Goal: Information Seeking & Learning: Find specific fact

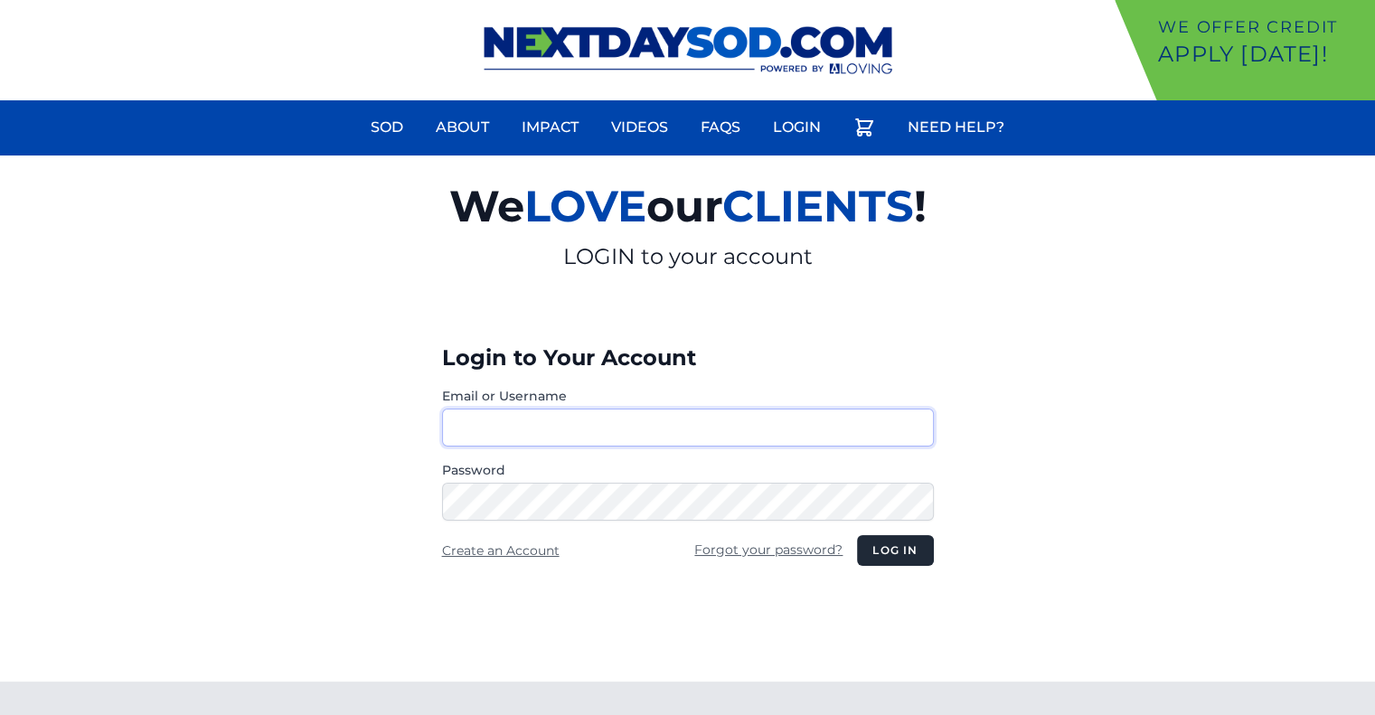
click at [488, 426] on input "Email or Username" at bounding box center [688, 428] width 492 height 38
click at [857, 535] on button "Log in" at bounding box center [895, 550] width 76 height 31
click at [591, 427] on input "**********" at bounding box center [688, 428] width 492 height 38
type input "********"
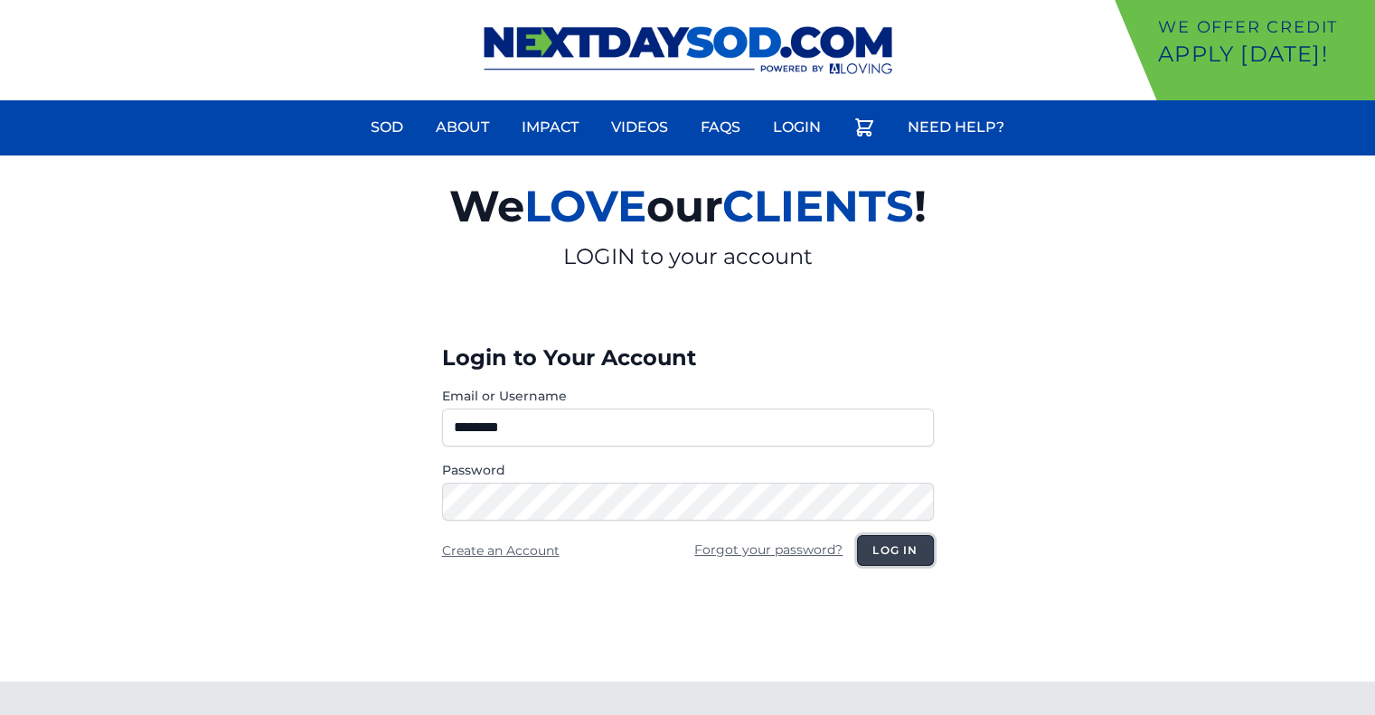
click at [872, 540] on button "Log in" at bounding box center [895, 550] width 76 height 31
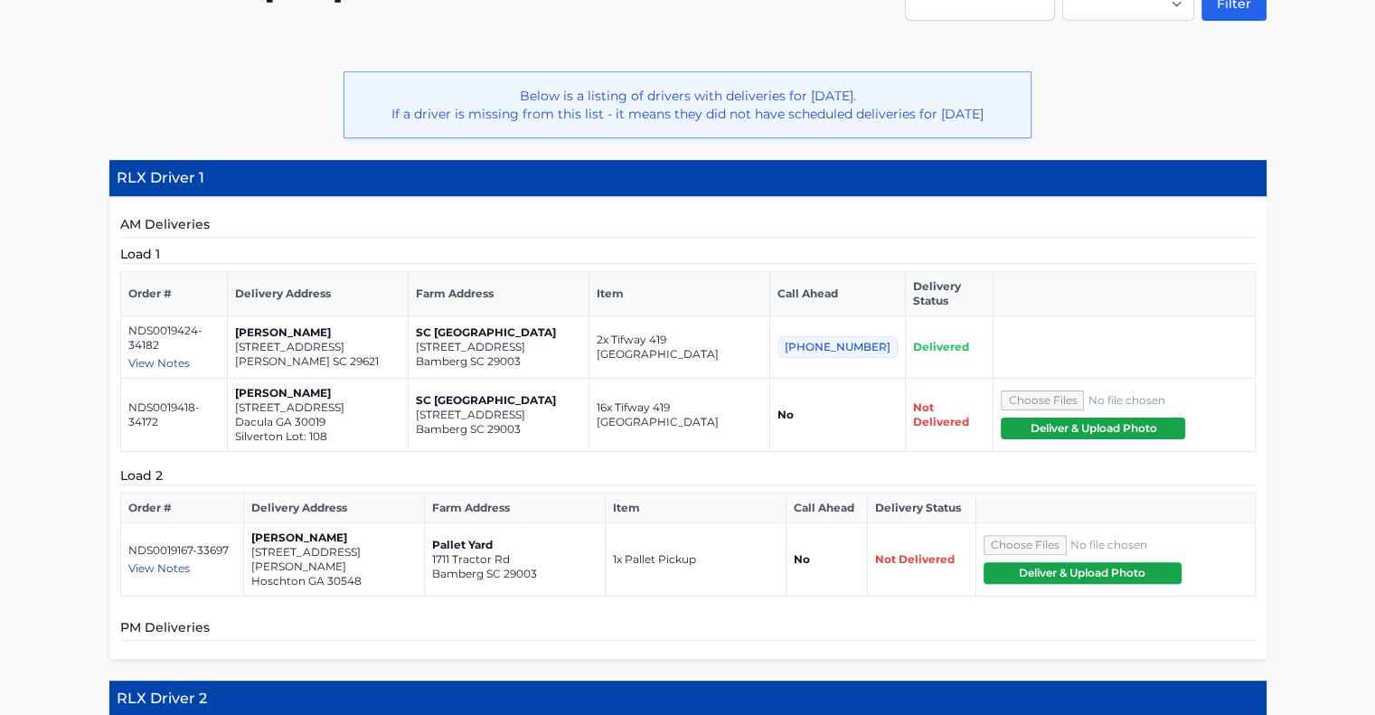
scroll to position [434, 0]
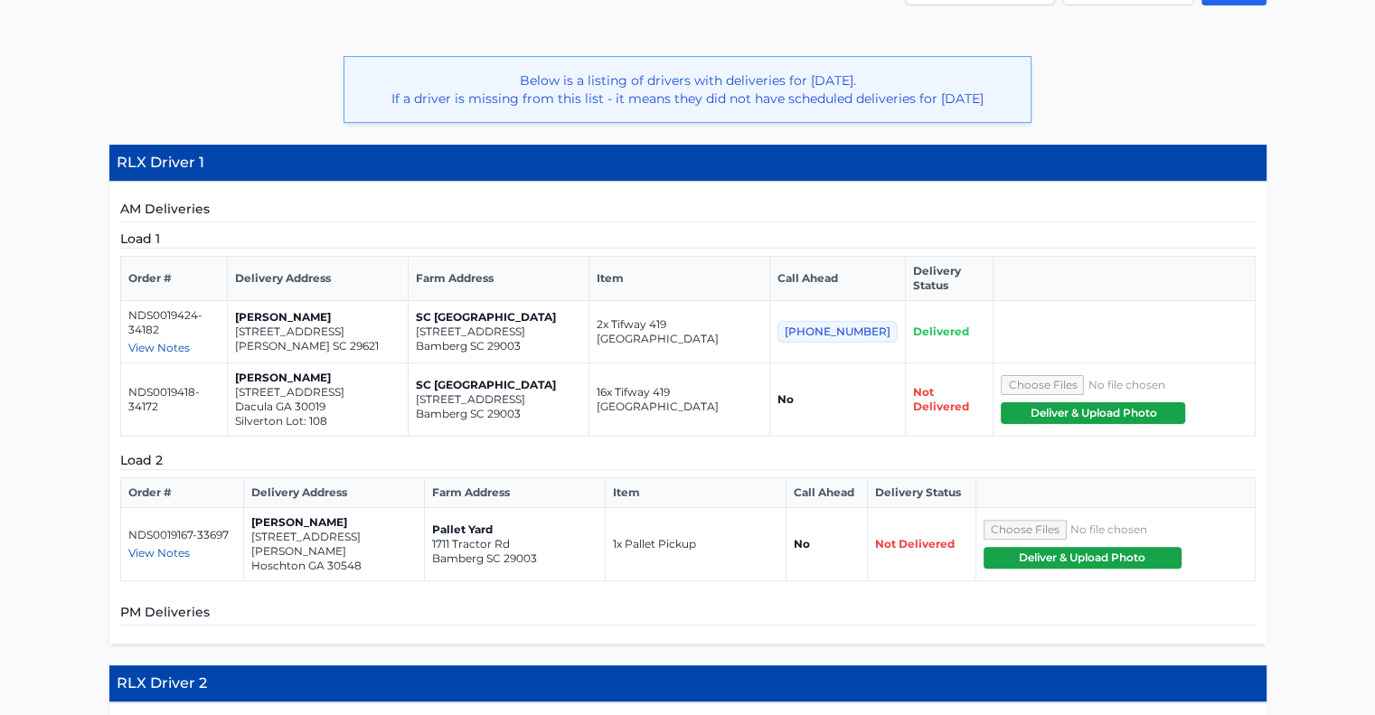
click at [157, 546] on span "View Notes" at bounding box center [158, 553] width 61 height 14
click at [403, 508] on td "Brittney Gatz 33 amy industrial lane Hoschton GA 30548" at bounding box center [334, 544] width 181 height 73
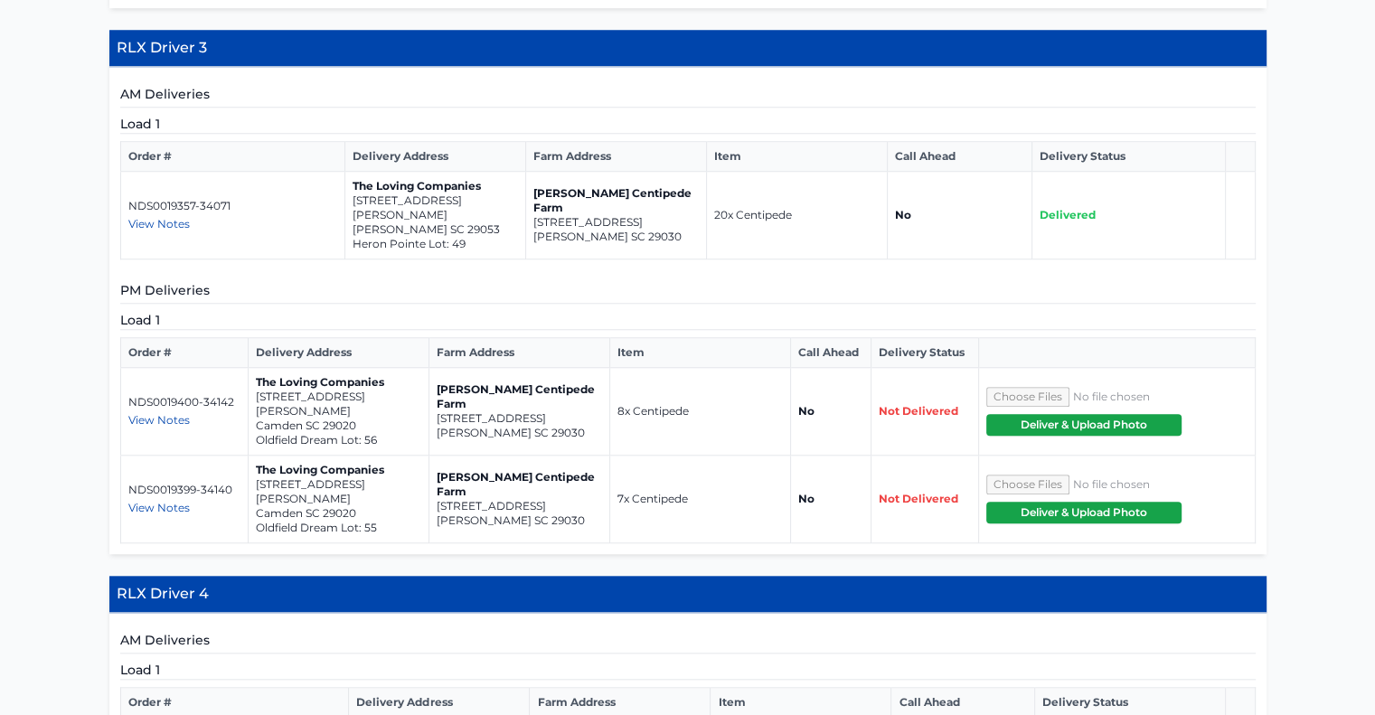
scroll to position [1574, 0]
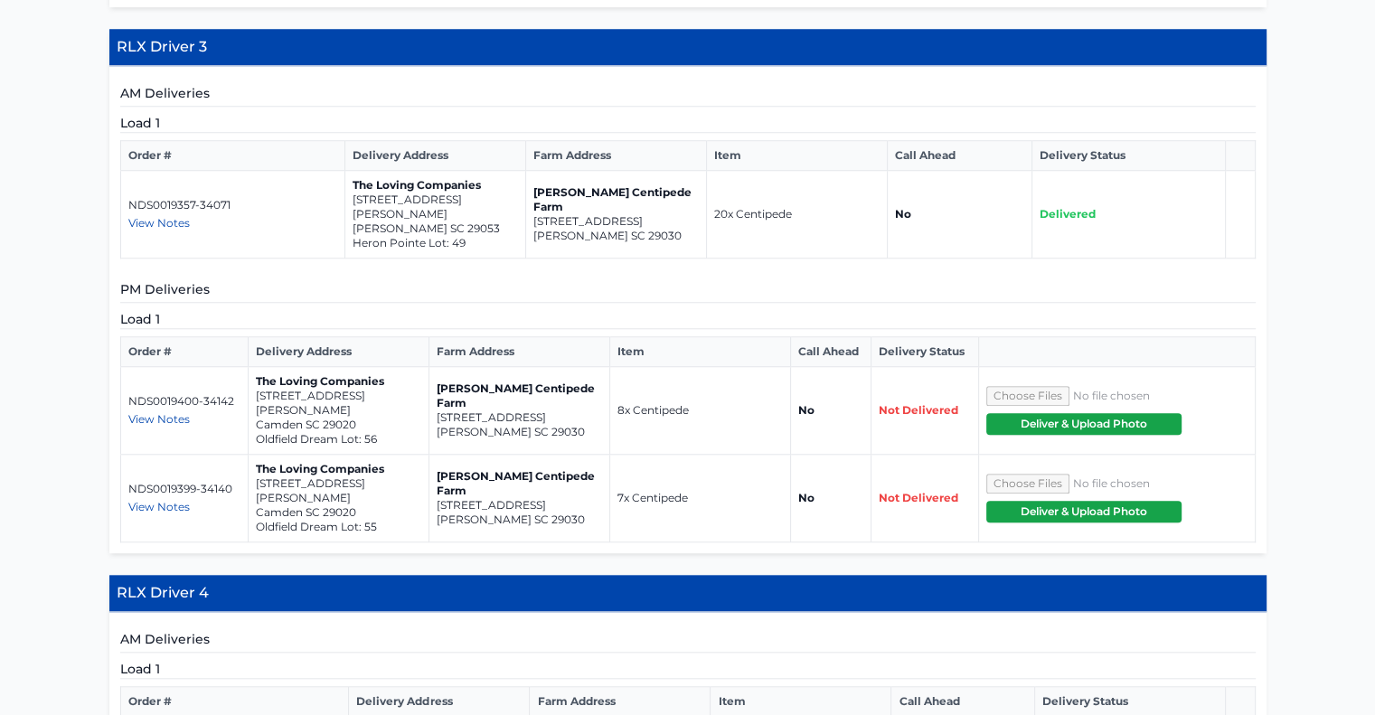
click at [170, 412] on span "View Notes" at bounding box center [158, 419] width 61 height 14
click at [171, 500] on span "View Notes" at bounding box center [158, 507] width 61 height 14
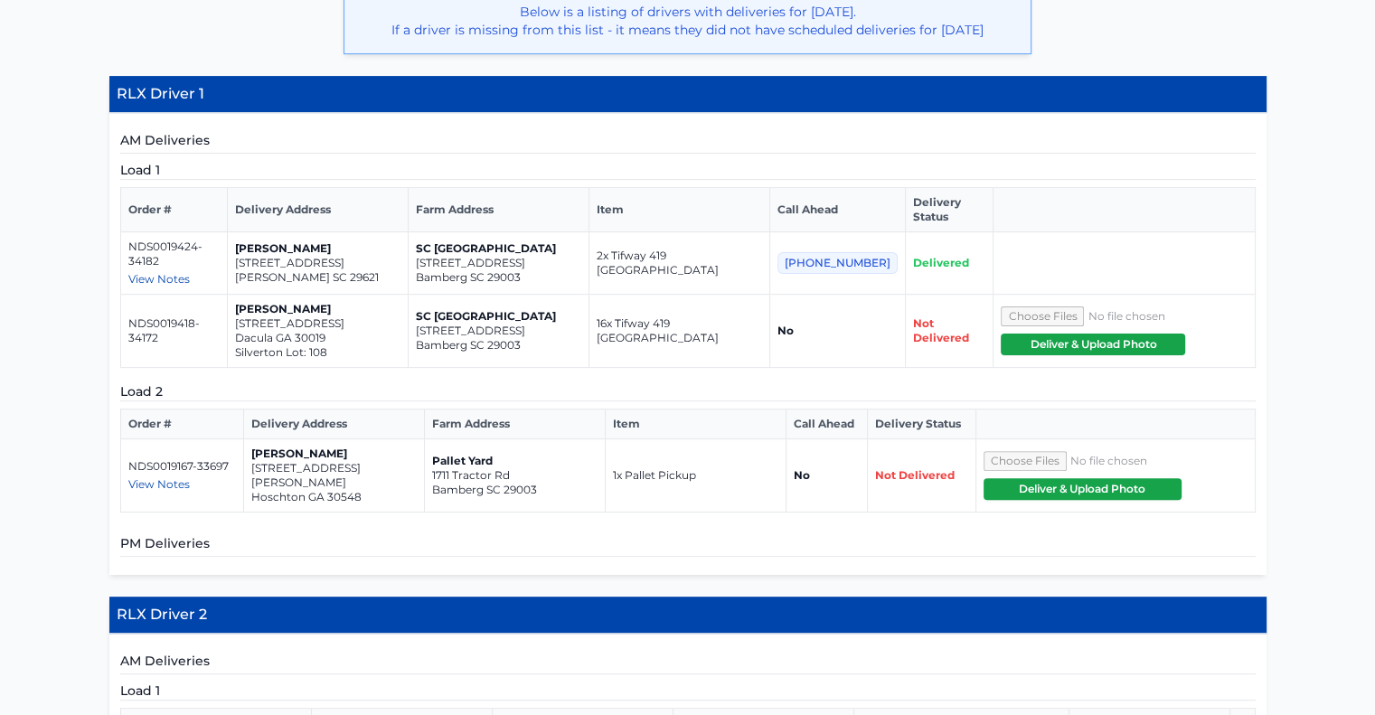
scroll to position [505, 0]
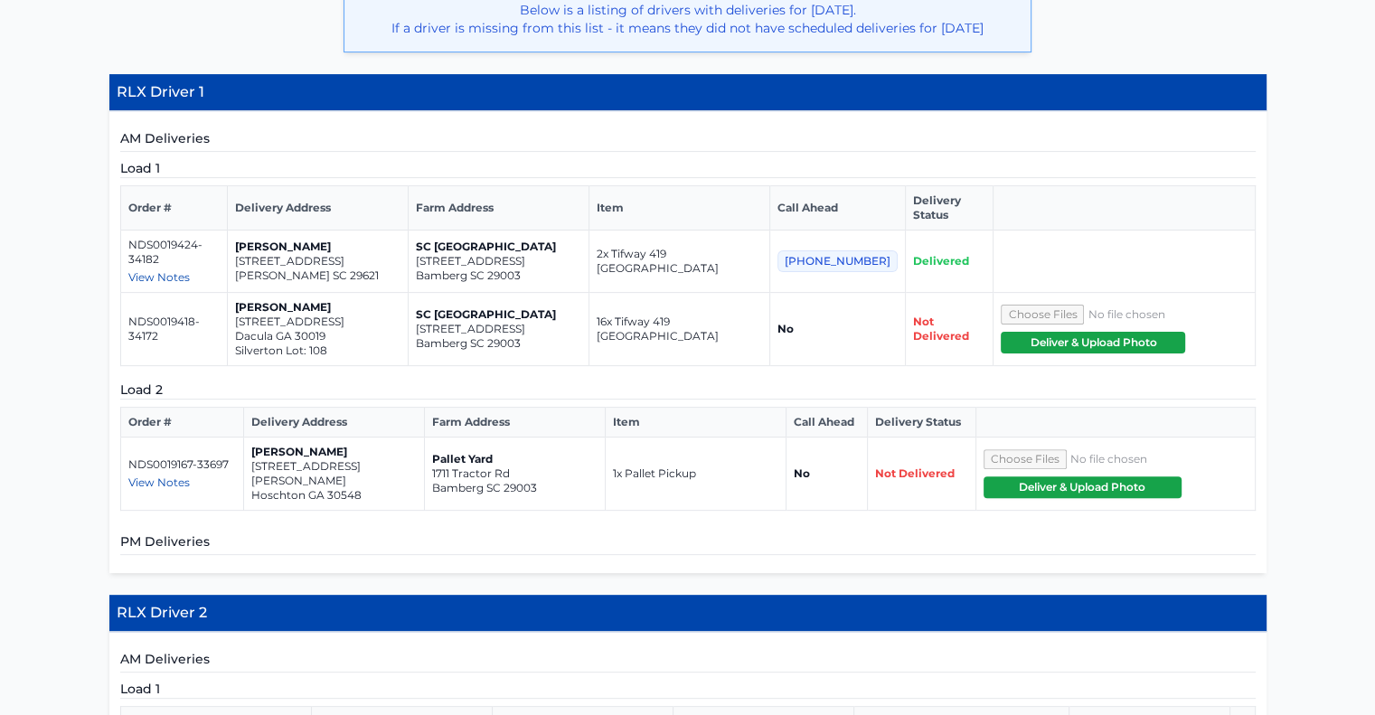
click at [175, 476] on span "View Notes" at bounding box center [158, 483] width 61 height 14
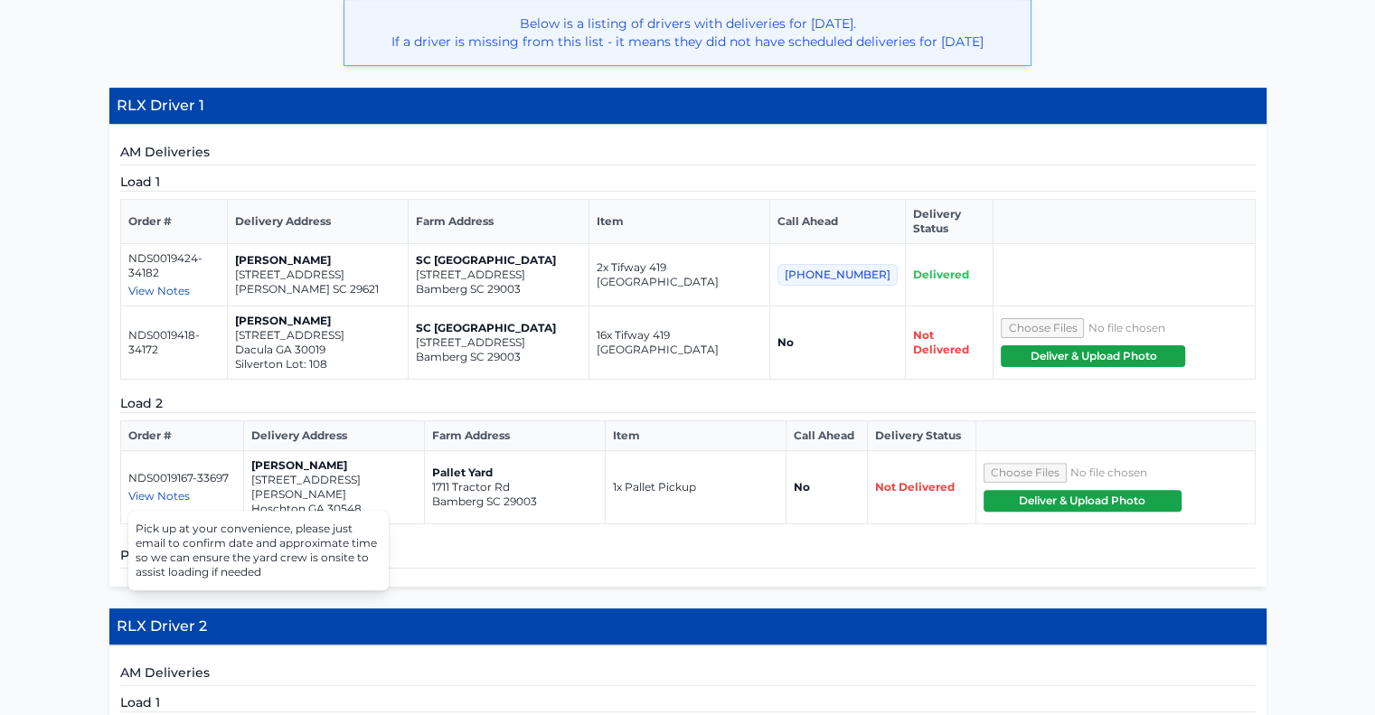
scroll to position [496, 0]
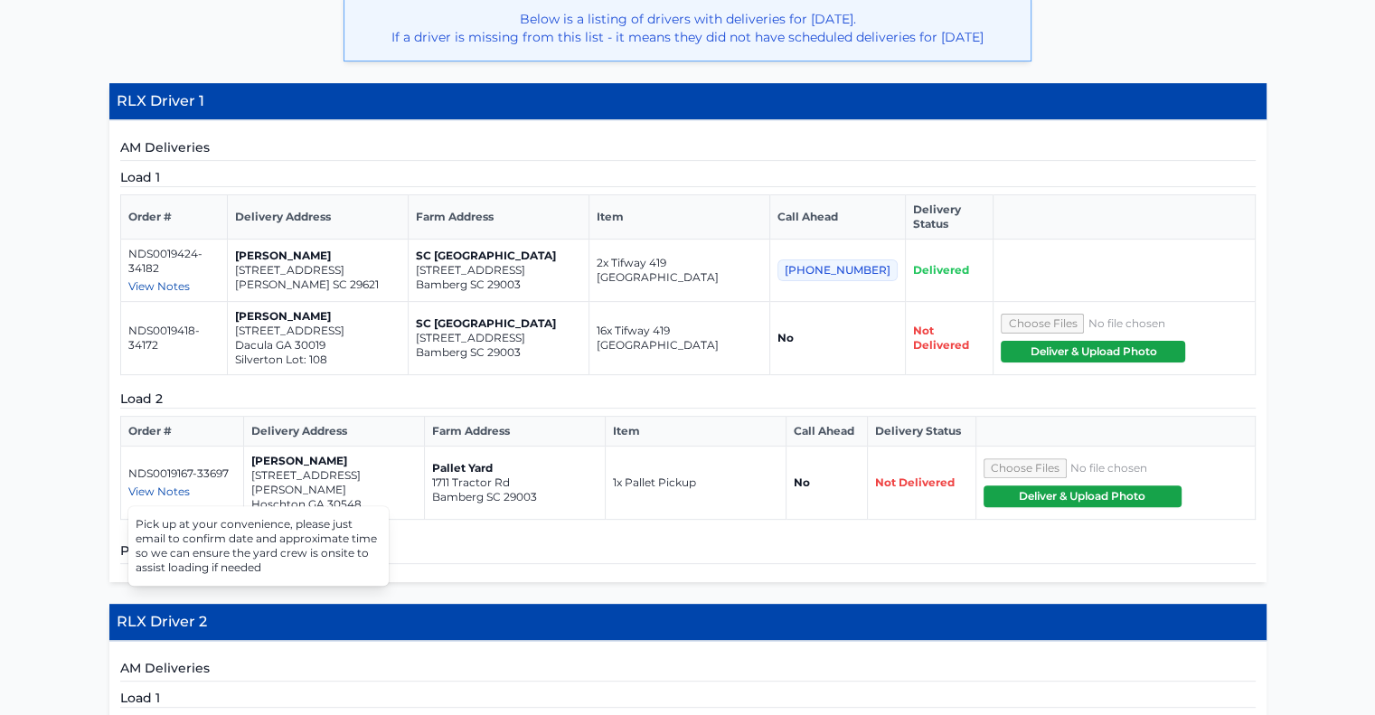
click at [591, 542] on h5 "PM Deliveries" at bounding box center [688, 553] width 1136 height 23
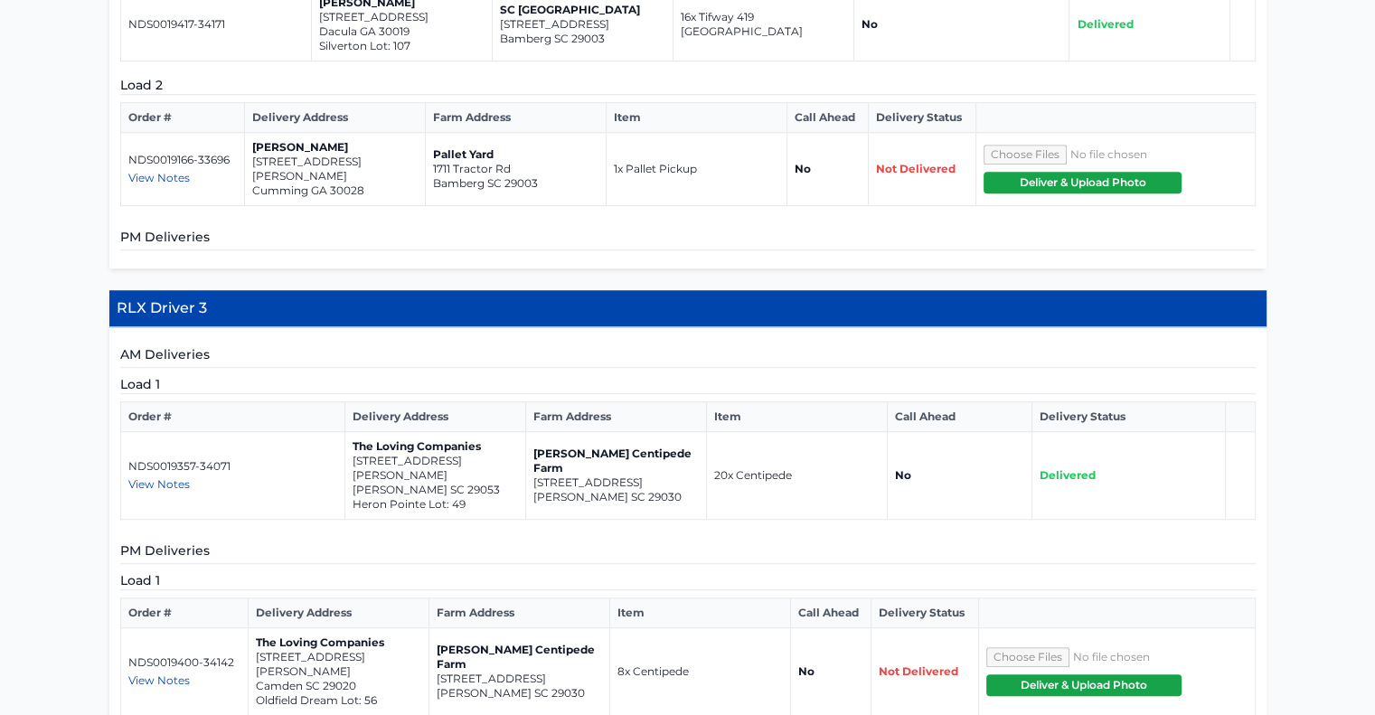
scroll to position [1382, 0]
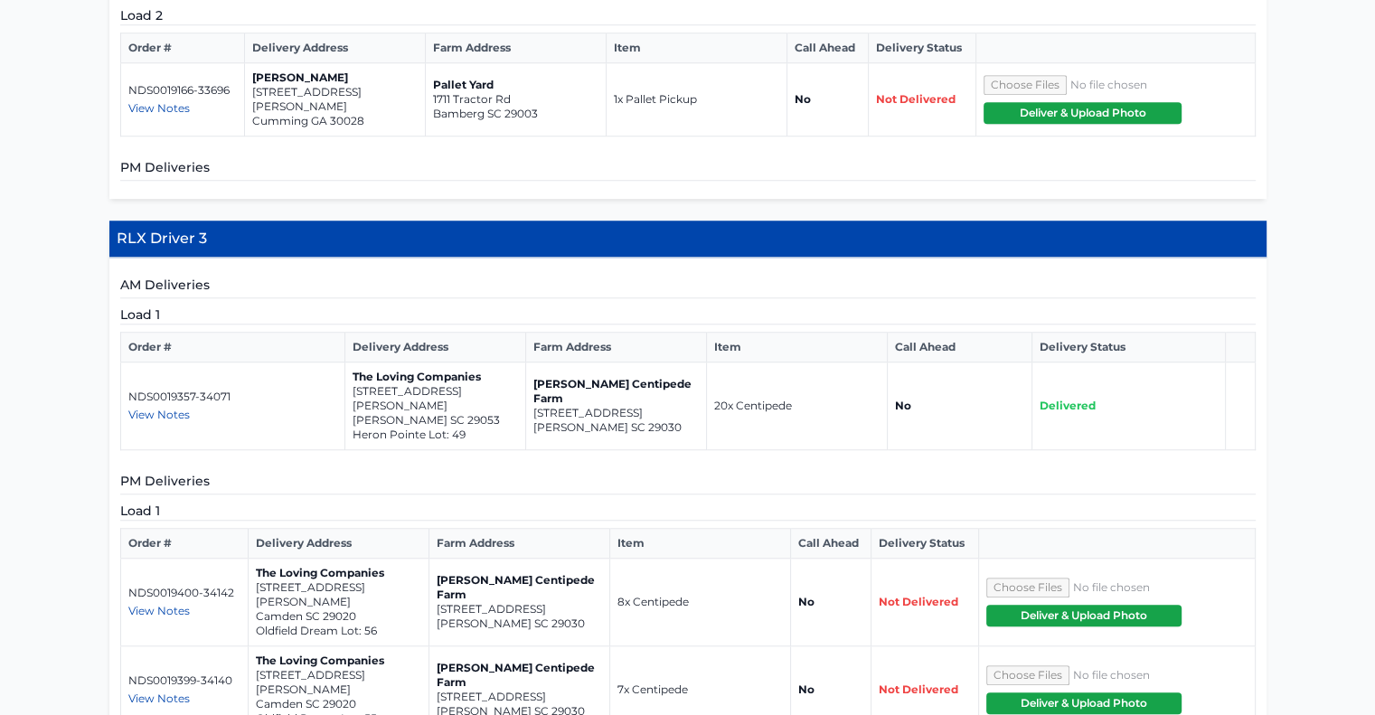
click at [171, 604] on span "View Notes" at bounding box center [158, 611] width 61 height 14
click at [168, 692] on span "View Notes" at bounding box center [158, 699] width 61 height 14
click at [392, 610] on p "Camden SC 29020" at bounding box center [338, 617] width 165 height 14
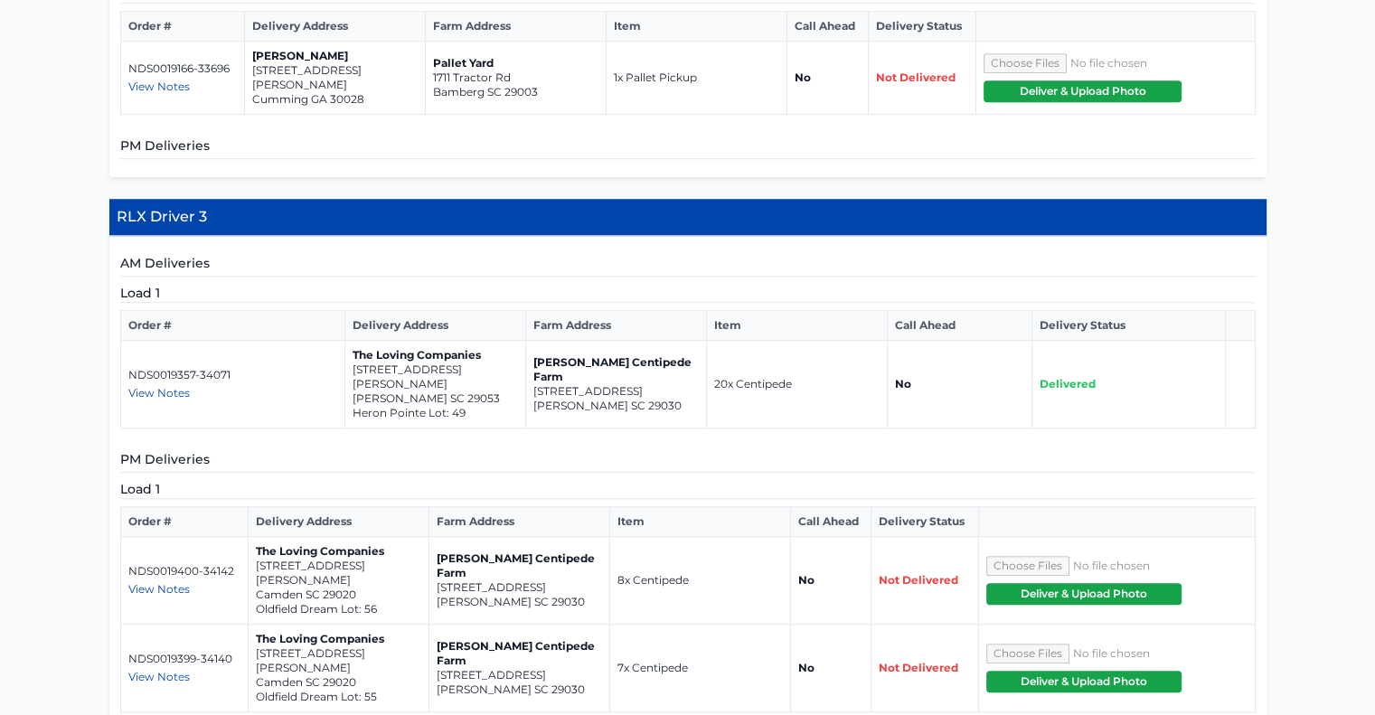
scroll to position [1405, 0]
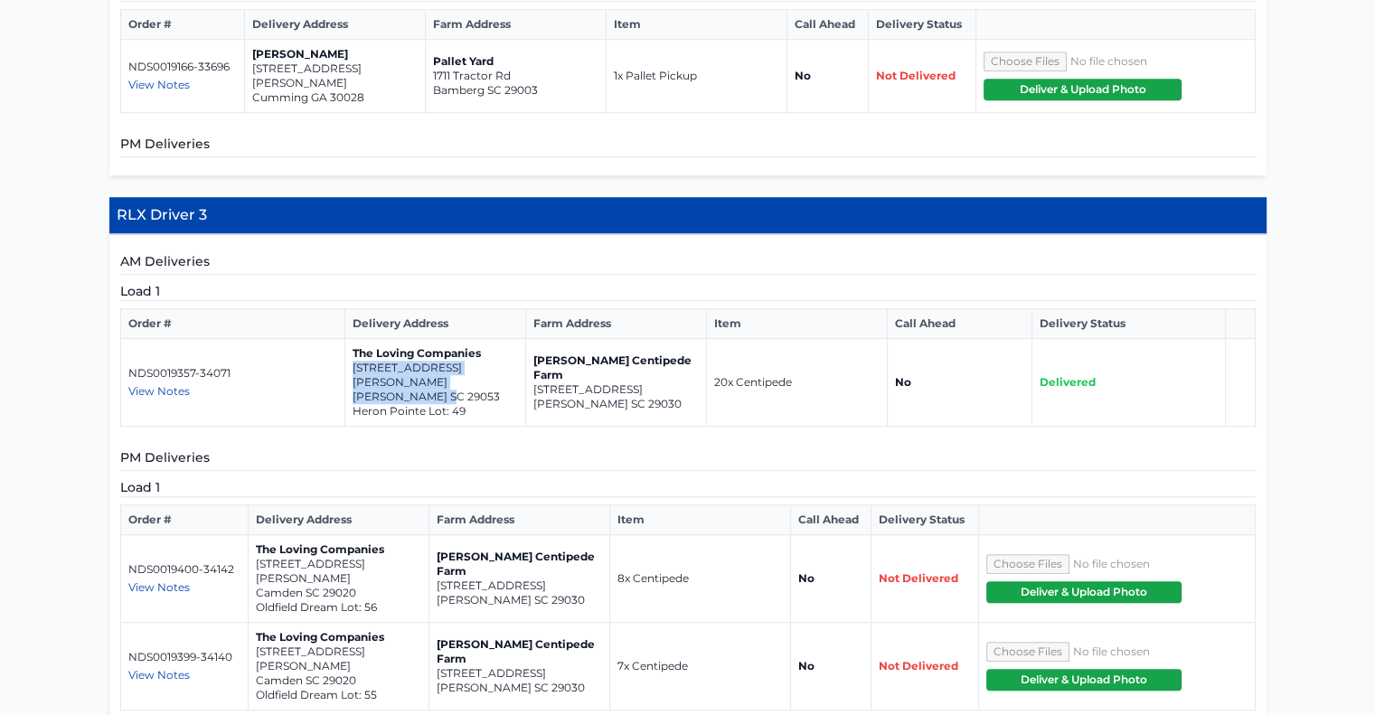
drag, startPoint x: 353, startPoint y: 321, endPoint x: 460, endPoint y: 336, distance: 108.7
click at [460, 339] on td "The Loving Companies [STREET_ADDRESS][PERSON_NAME][PERSON_NAME]" at bounding box center [435, 383] width 181 height 88
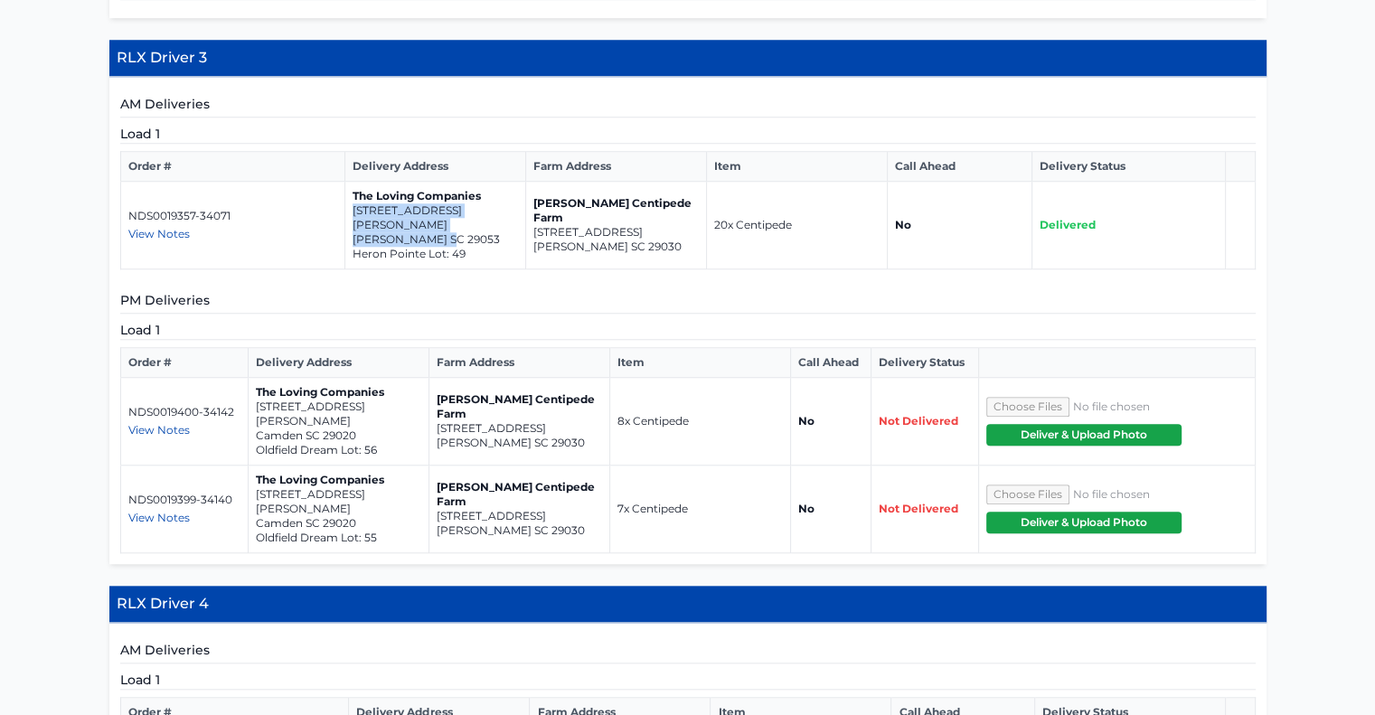
scroll to position [1565, 0]
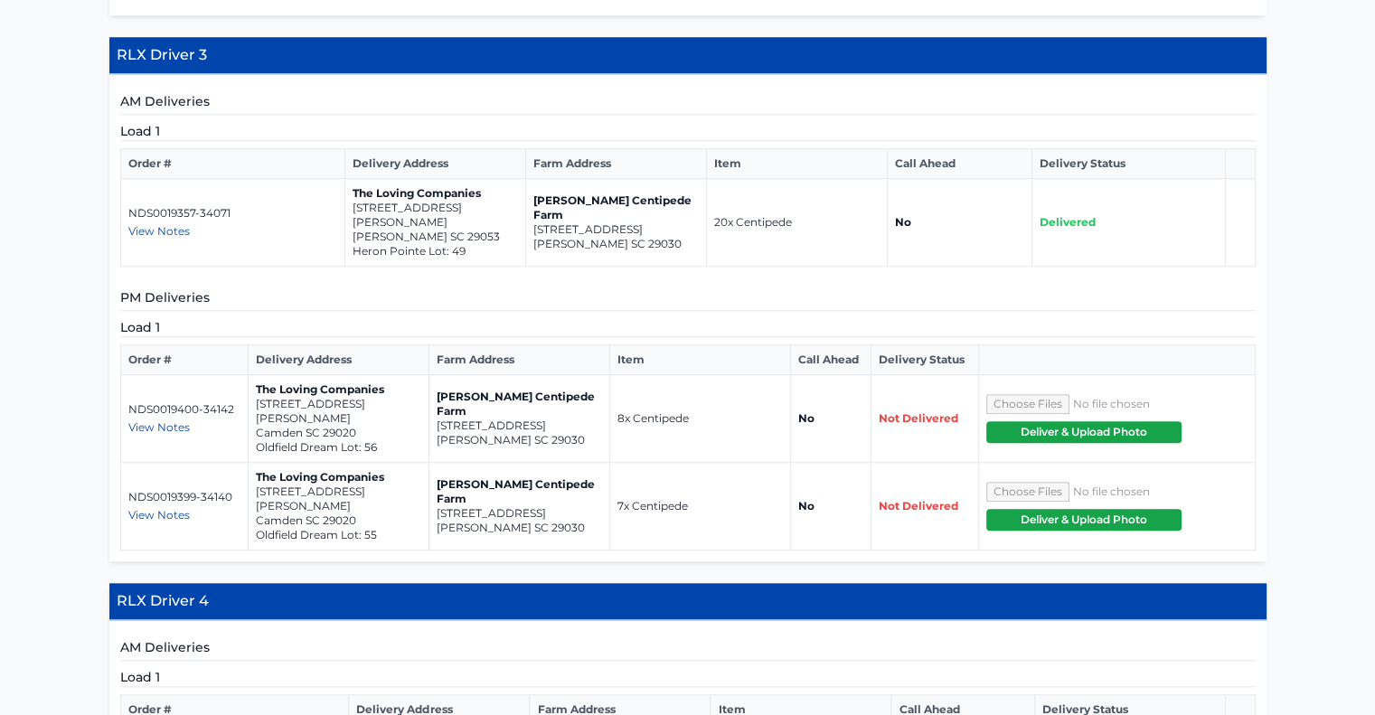
click at [158, 421] on span "View Notes" at bounding box center [158, 428] width 61 height 14
click at [152, 508] on span "View Notes" at bounding box center [158, 515] width 61 height 14
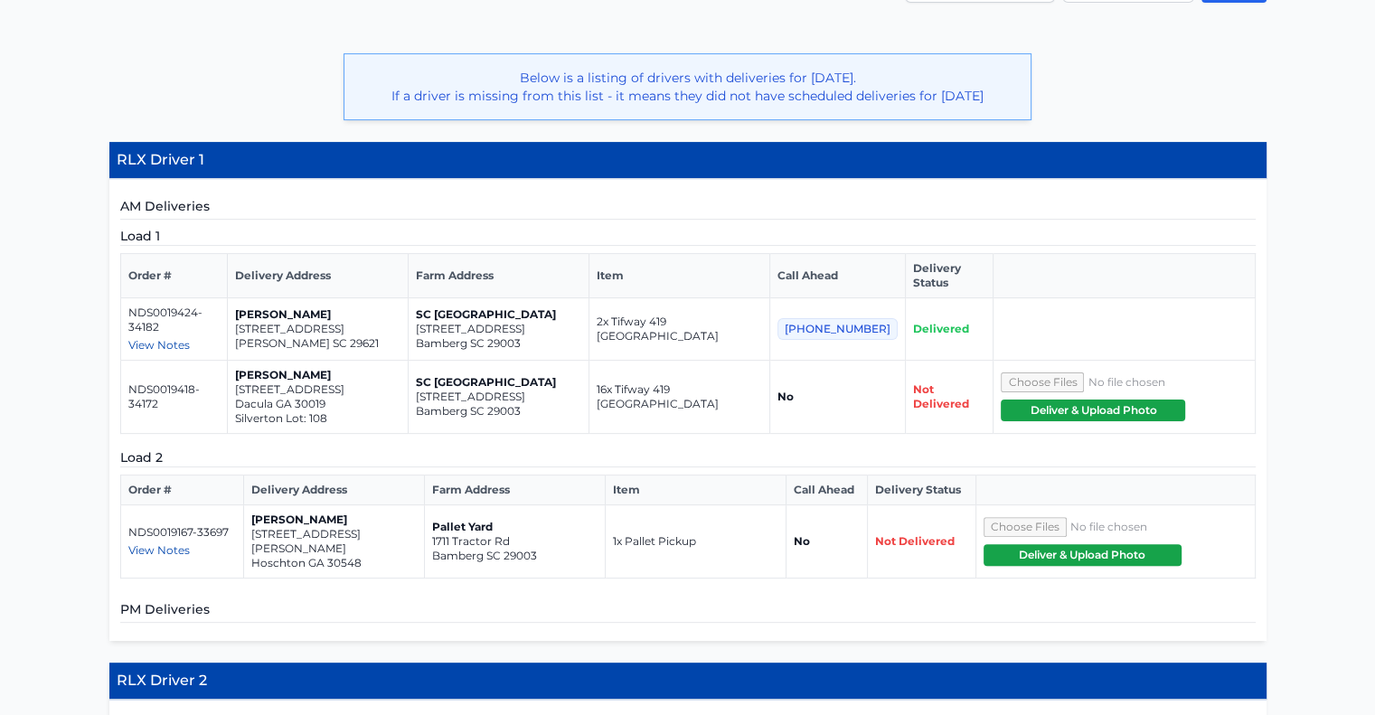
scroll to position [436, 0]
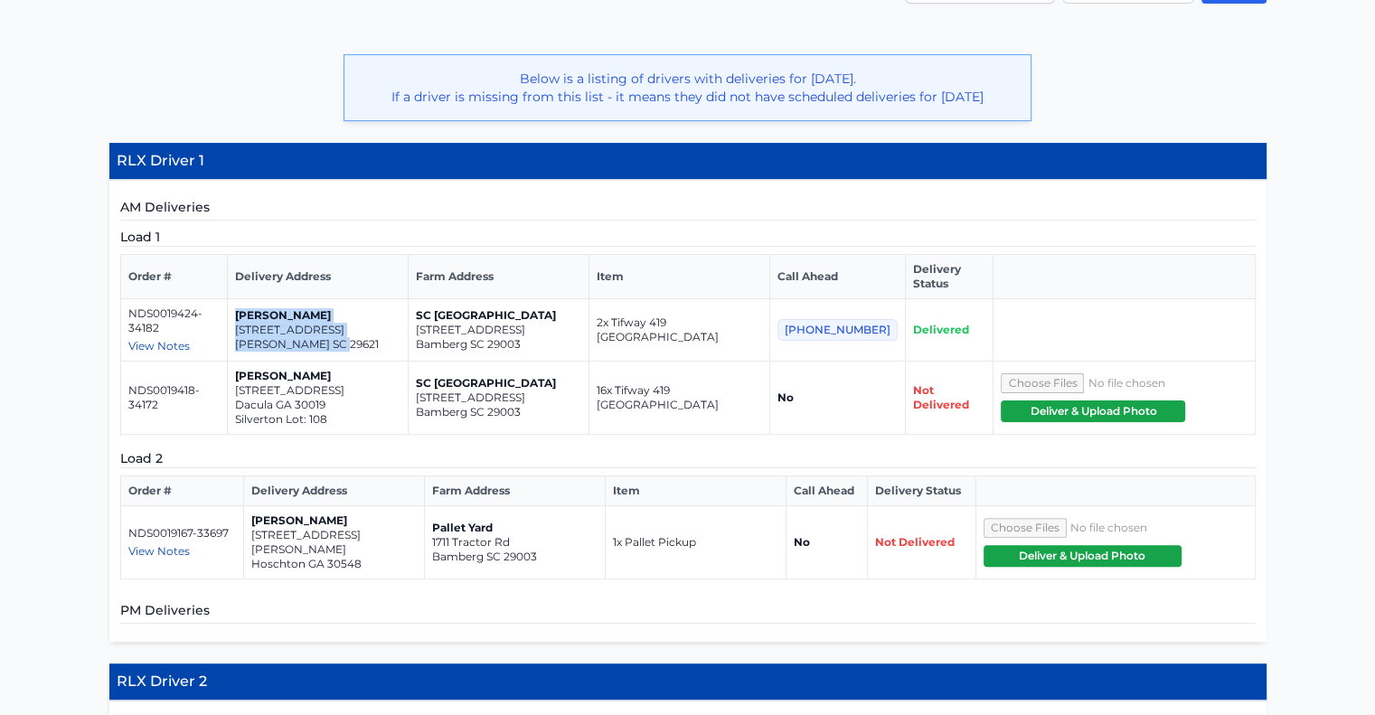
drag, startPoint x: 355, startPoint y: 330, endPoint x: 244, endPoint y: 304, distance: 114.3
click at [244, 304] on td "Pascual Pascual 123 Turnberry rd Anderson SC 29621" at bounding box center [317, 330] width 181 height 62
drag, startPoint x: 358, startPoint y: 325, endPoint x: 243, endPoint y: 310, distance: 115.8
click at [243, 310] on td "Pascual Pascual 123 Turnberry rd Anderson SC 29621" at bounding box center [317, 330] width 181 height 62
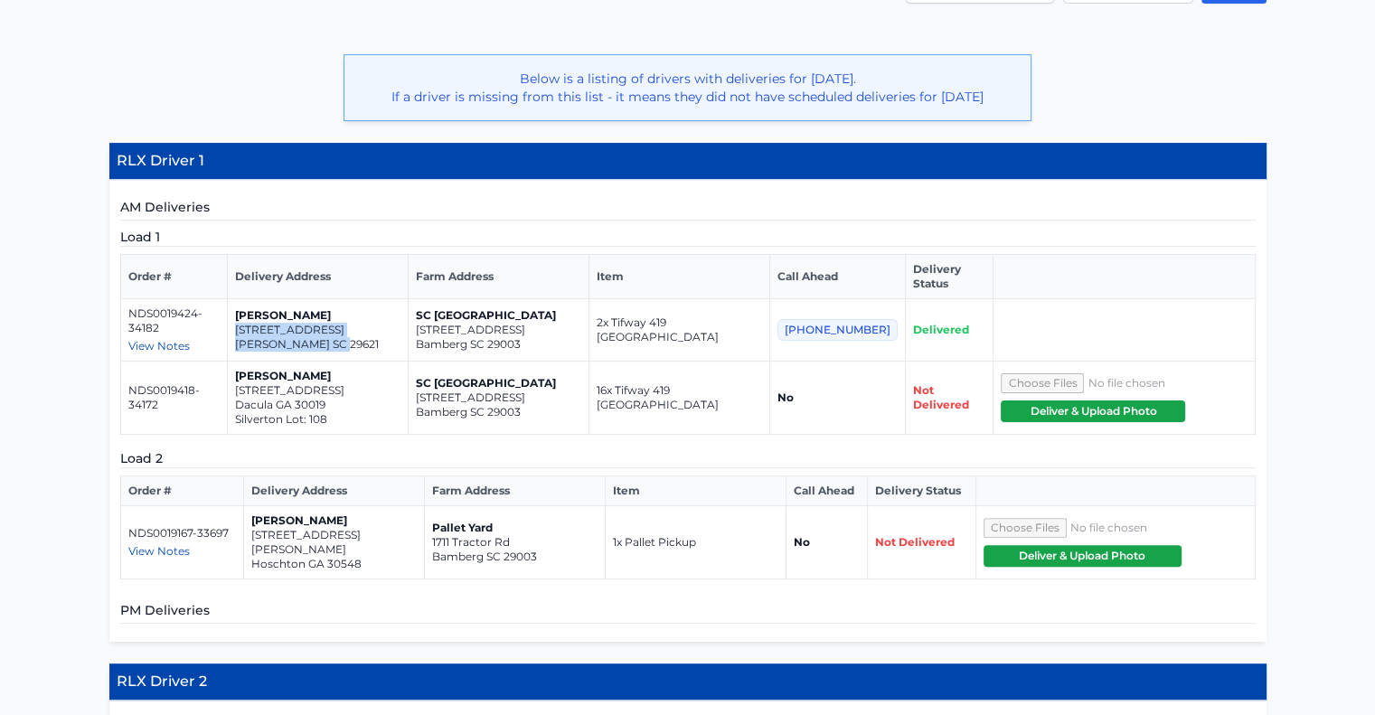
click at [362, 323] on p "[STREET_ADDRESS]" at bounding box center [317, 330] width 165 height 14
drag, startPoint x: 351, startPoint y: 328, endPoint x: 245, endPoint y: 309, distance: 107.5
click at [245, 309] on td "Pascual Pascual 123 Turnberry rd Anderson SC 29621" at bounding box center [317, 330] width 181 height 62
copy td "123 Turnberry rd Anderson SC 29621"
drag, startPoint x: 339, startPoint y: 383, endPoint x: 242, endPoint y: 371, distance: 97.6
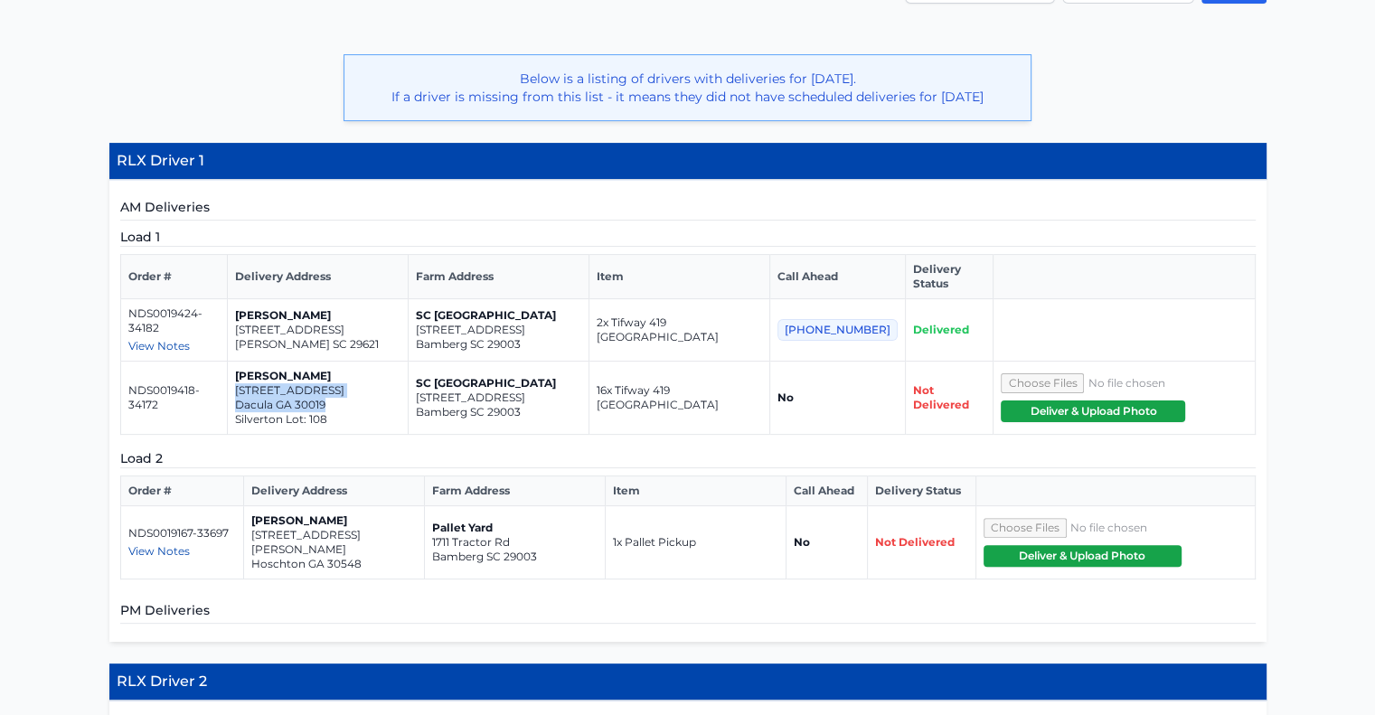
click at [242, 371] on td "Meg Jones 2699 Argento Circle Dacula GA 30019 Silverton Lot: 108" at bounding box center [317, 398] width 181 height 73
copy td "2699 Argento Circle Dacula GA 30019"
click at [156, 544] on span "View Notes" at bounding box center [158, 551] width 61 height 14
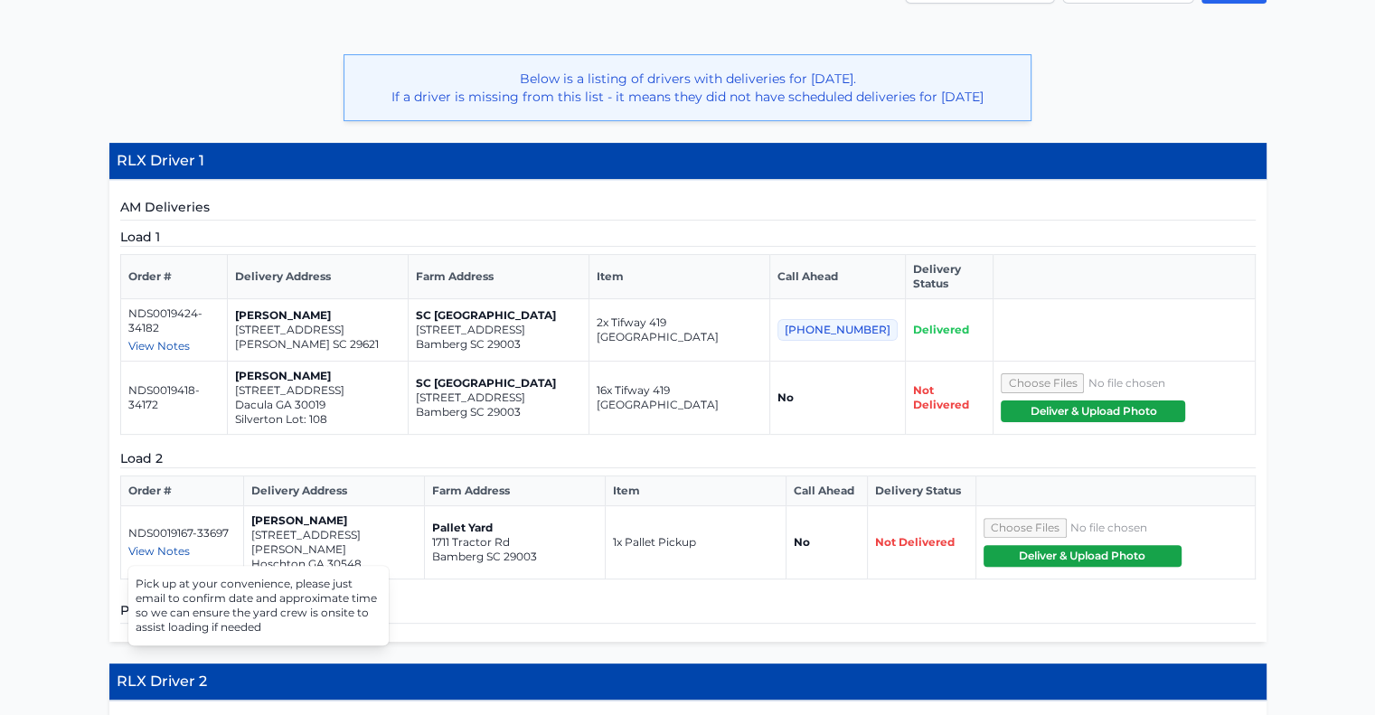
click at [331, 528] on p "33 amy industrial lane" at bounding box center [333, 542] width 165 height 29
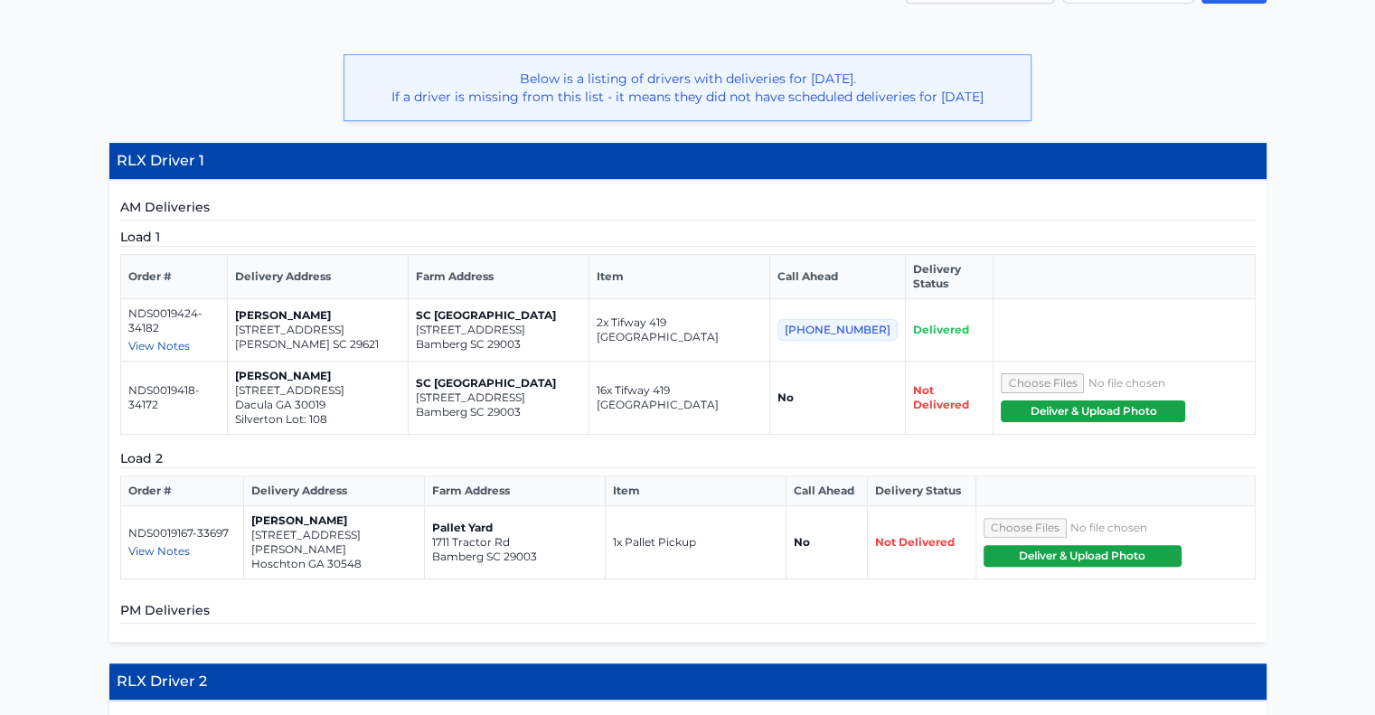
click at [179, 544] on span "View Notes" at bounding box center [158, 551] width 61 height 14
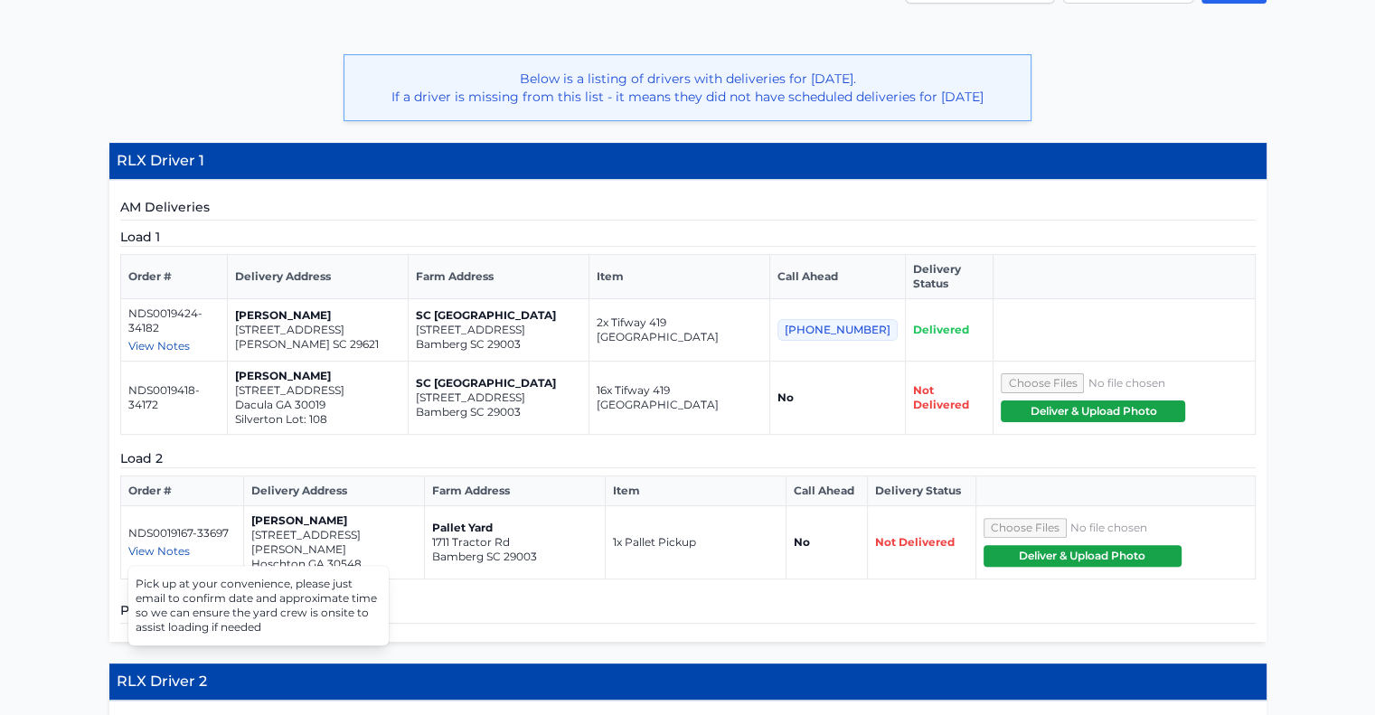
click at [354, 528] on p "33 amy industrial lane" at bounding box center [333, 542] width 165 height 29
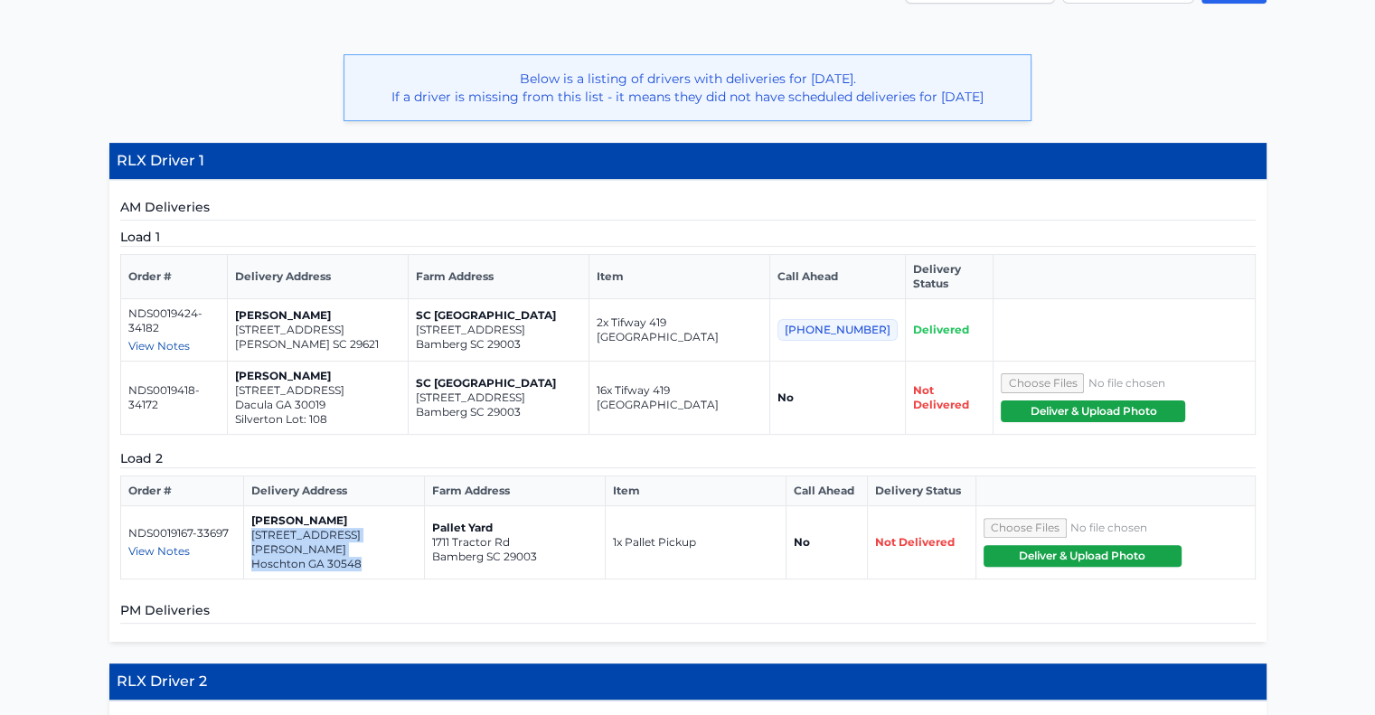
drag, startPoint x: 371, startPoint y: 531, endPoint x: 246, endPoint y: 515, distance: 125.9
click at [246, 515] on td "Brittney Gatz 33 amy industrial lane Hoschton GA 30548" at bounding box center [334, 542] width 181 height 73
copy td "33 amy industrial lane Hoschton GA 30548"
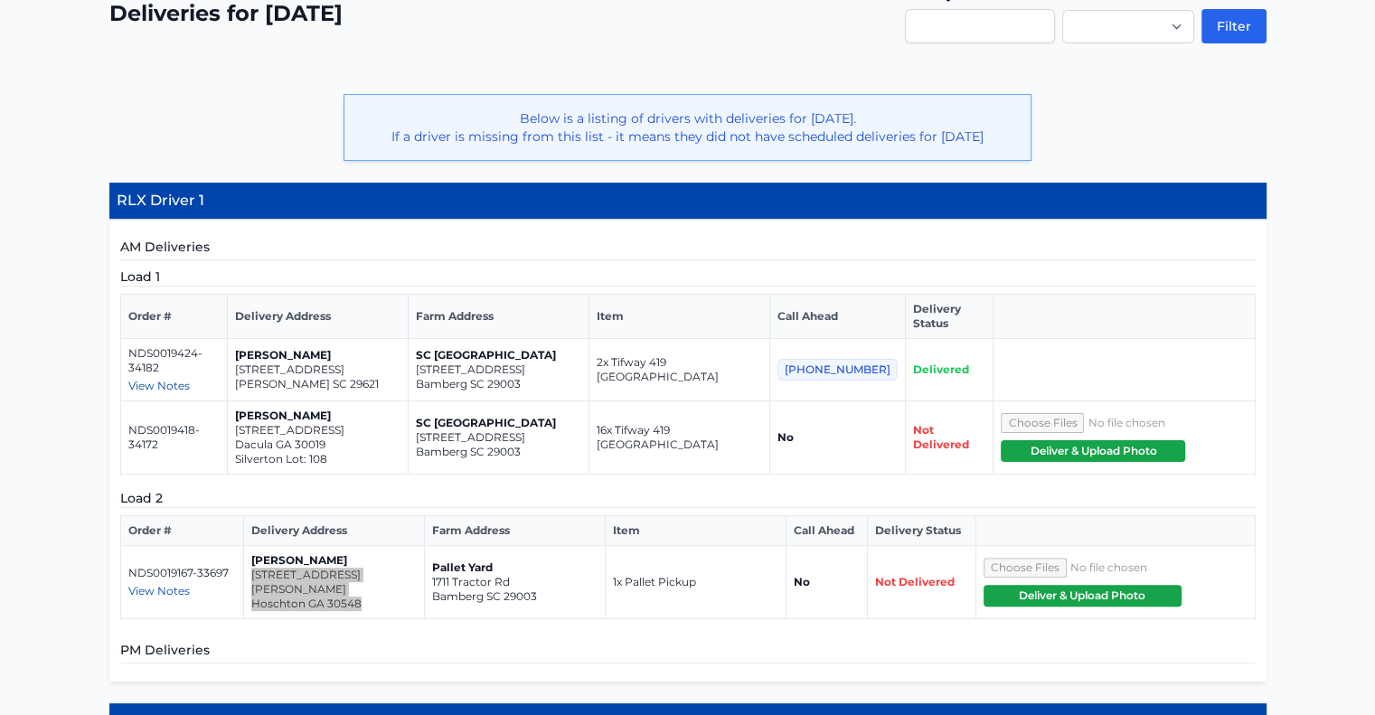
scroll to position [0, 0]
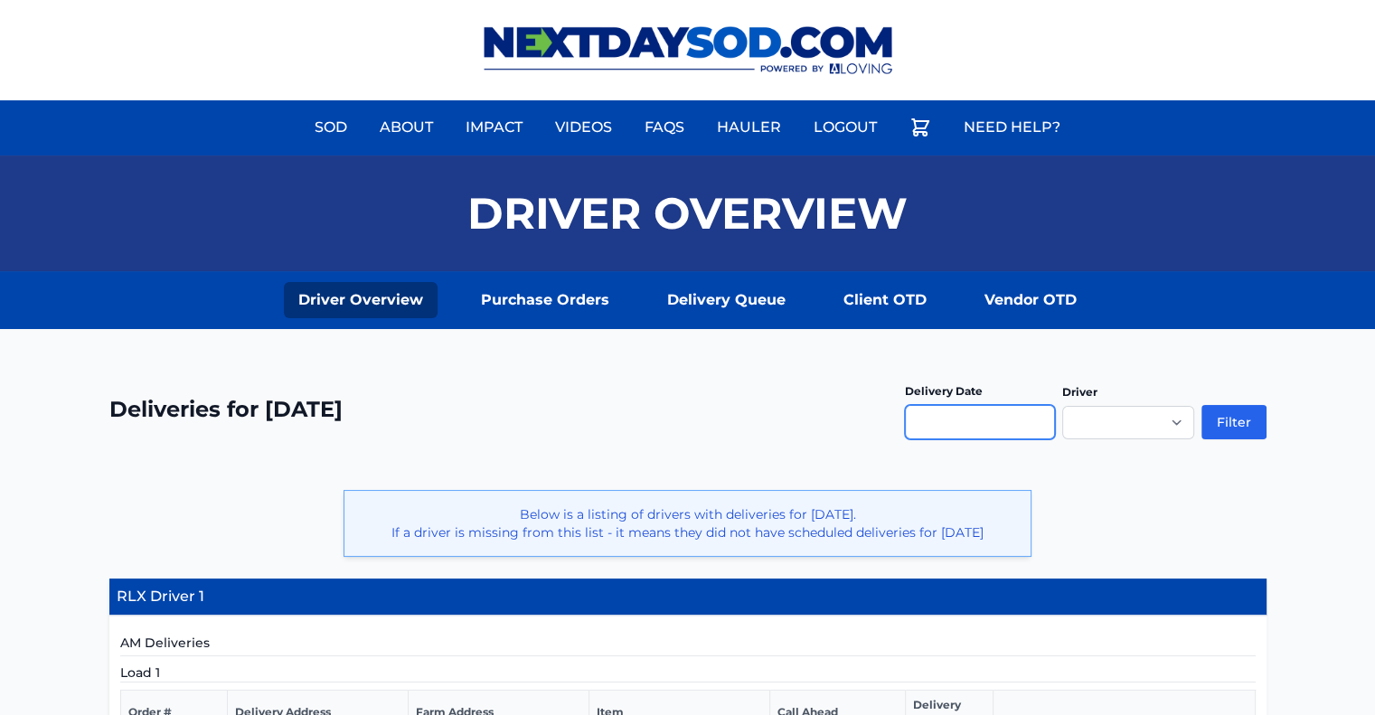
click at [1019, 426] on input "text" at bounding box center [980, 422] width 150 height 34
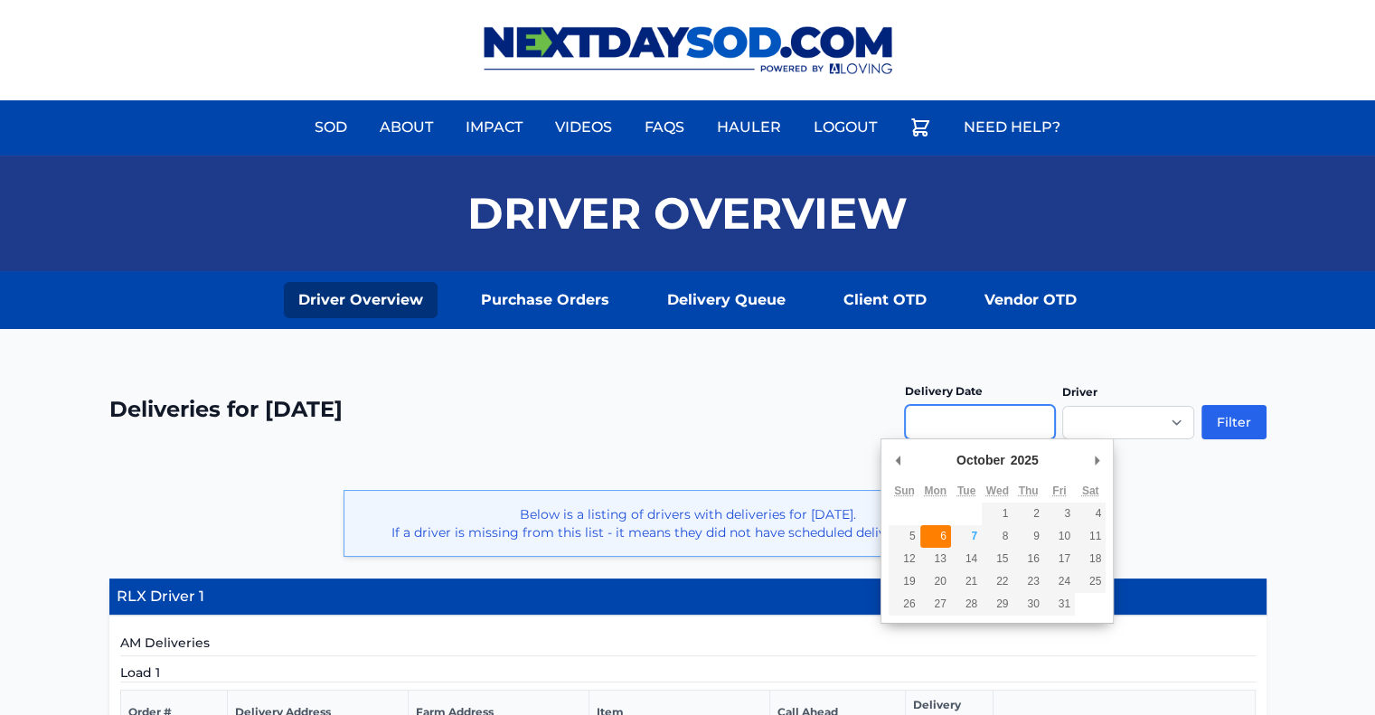
type input "**********"
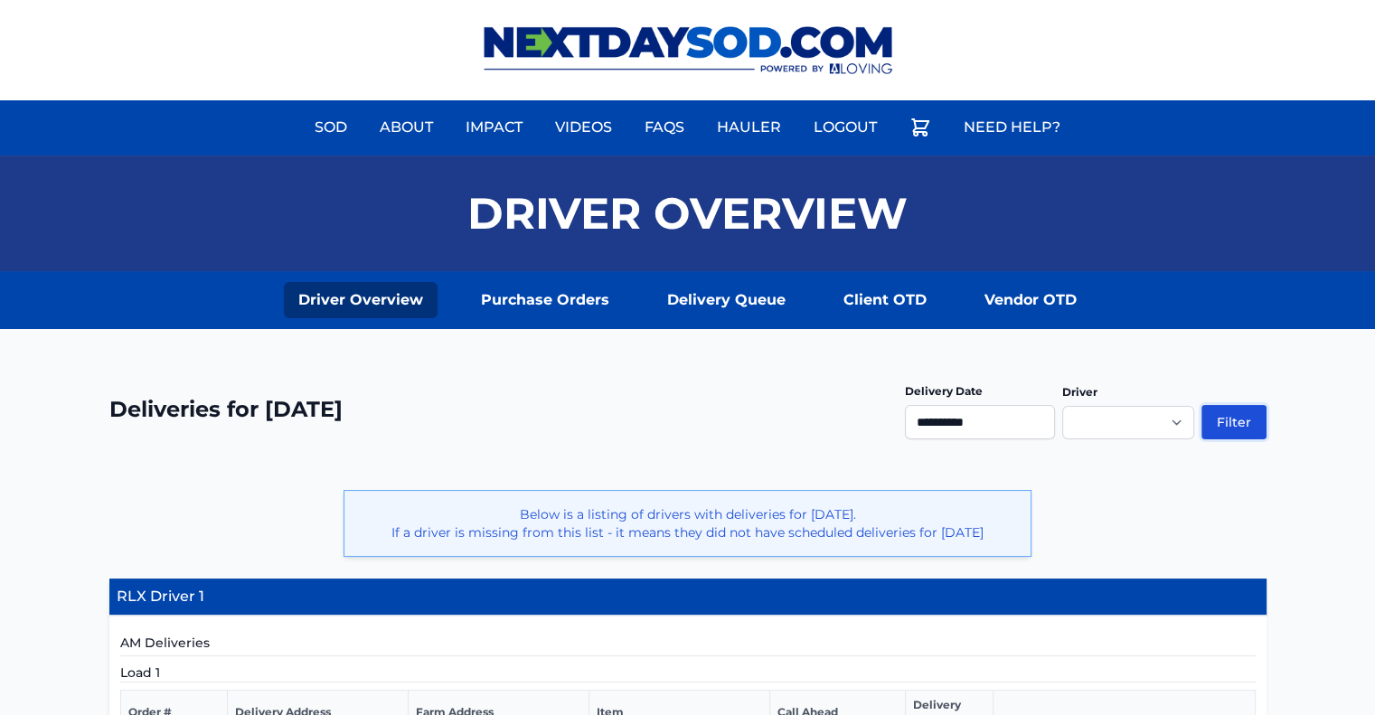
click at [1244, 424] on button "Filter" at bounding box center [1234, 422] width 65 height 34
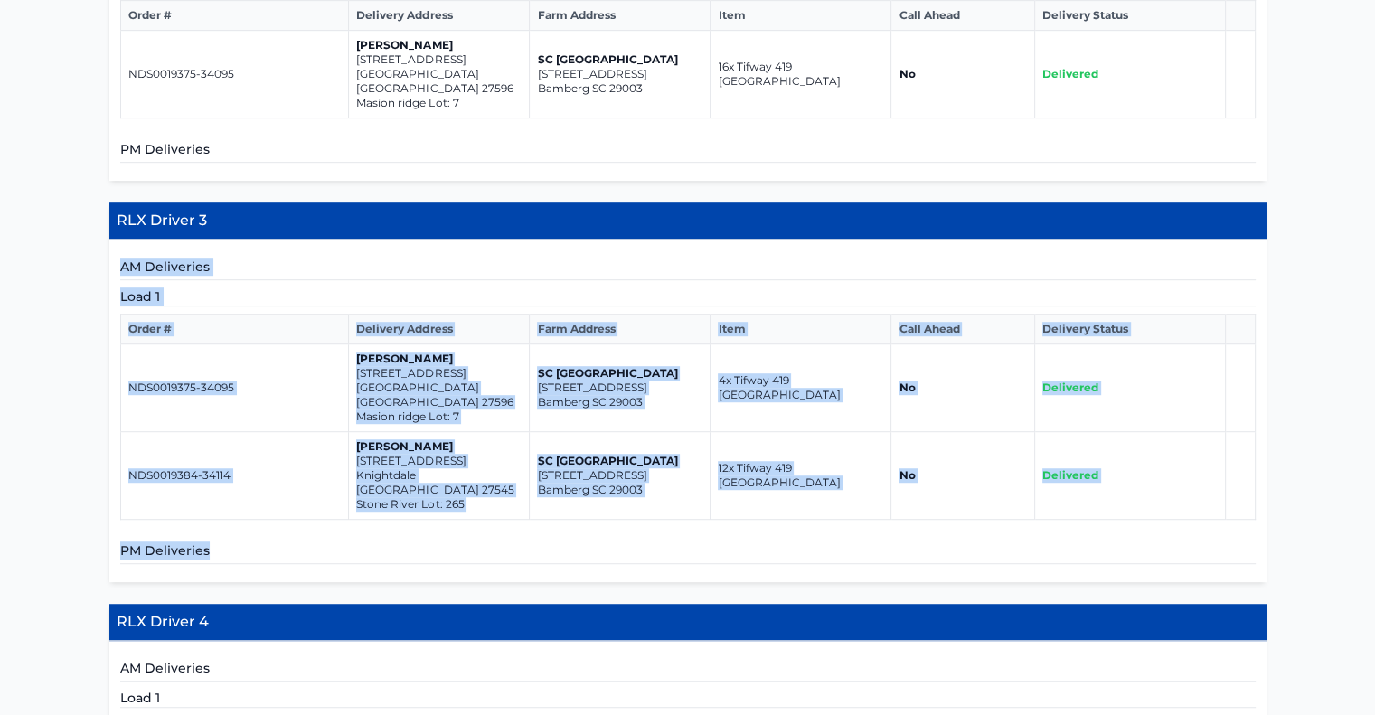
drag, startPoint x: 0, startPoint y: 0, endPoint x: 564, endPoint y: 176, distance: 591.2
click at [564, 203] on section "RLX Driver 3 AM Deliveries Load 1 Order # Delivery Address Farm Address Item Ca…" at bounding box center [688, 393] width 1158 height 380
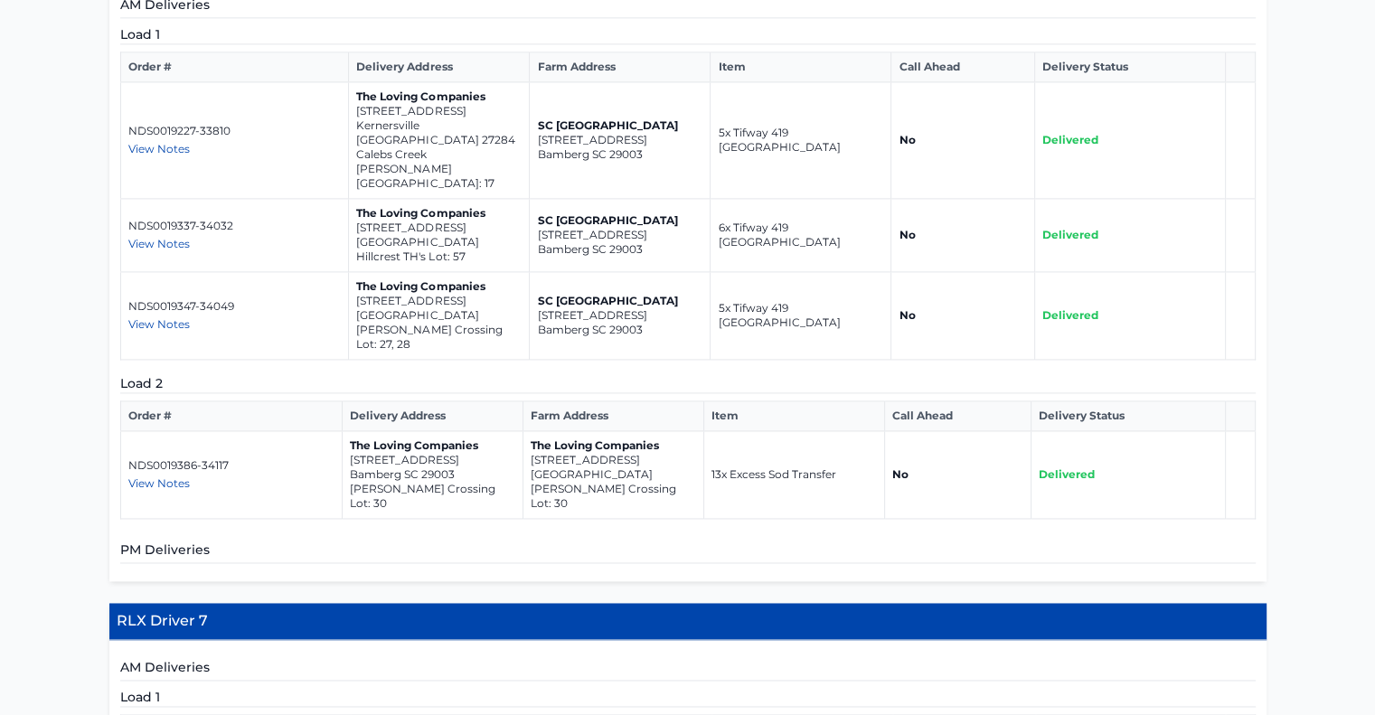
scroll to position [2634, 0]
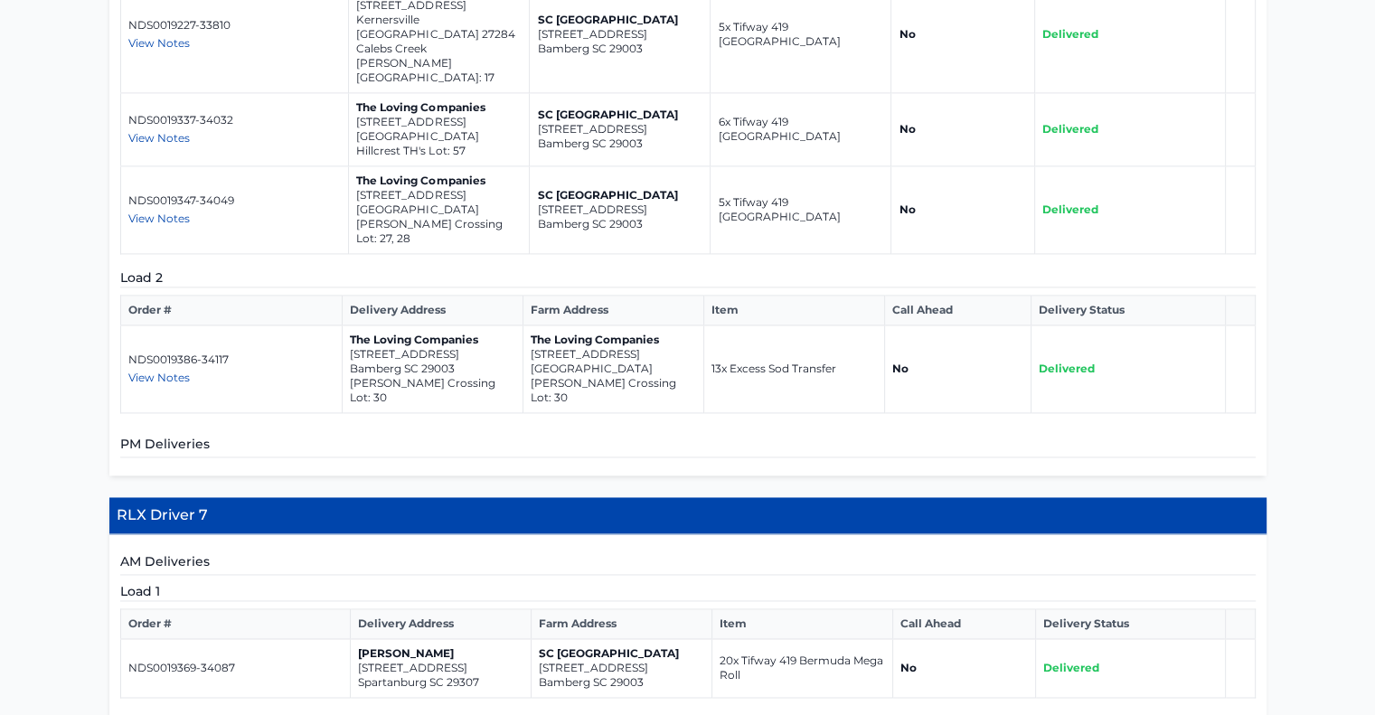
click at [700, 534] on div "AM Deliveries Load 1 Order # Delivery Address Farm Address Item Call Ahead Deli…" at bounding box center [688, 647] width 1158 height 226
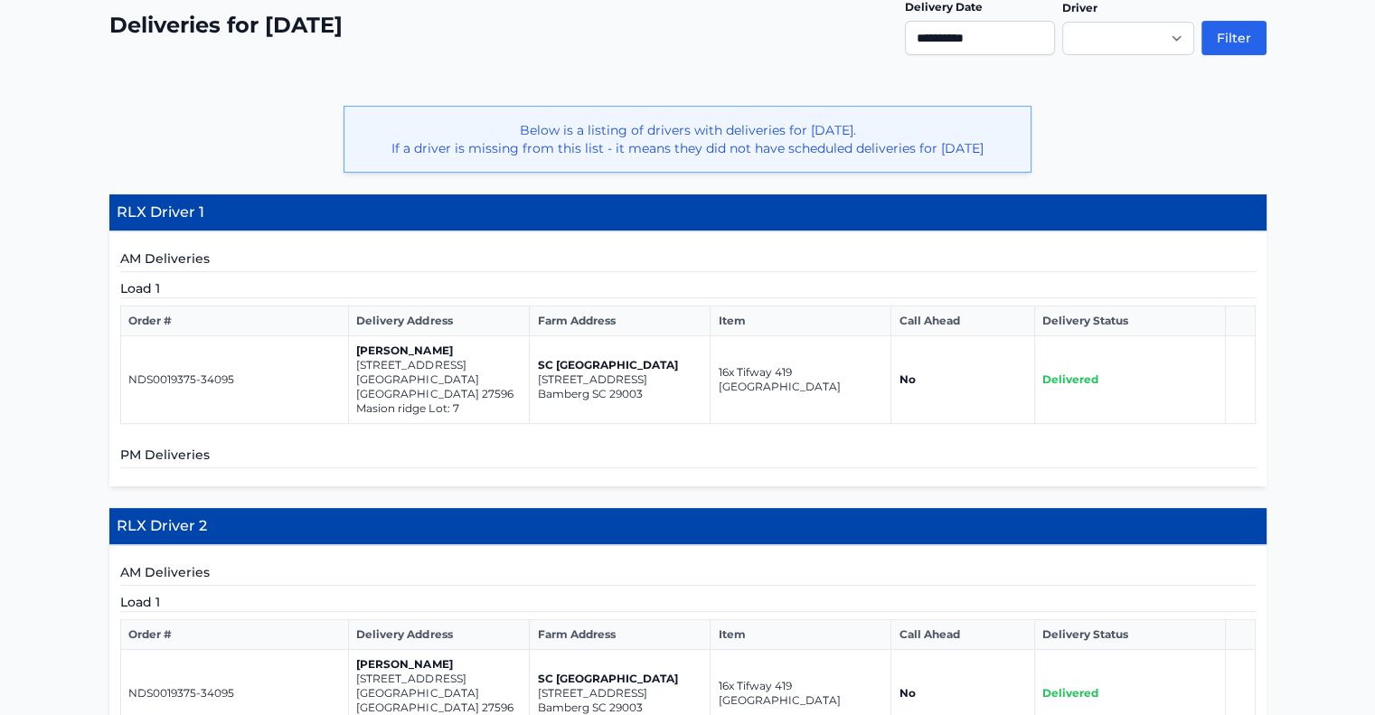
scroll to position [0, 0]
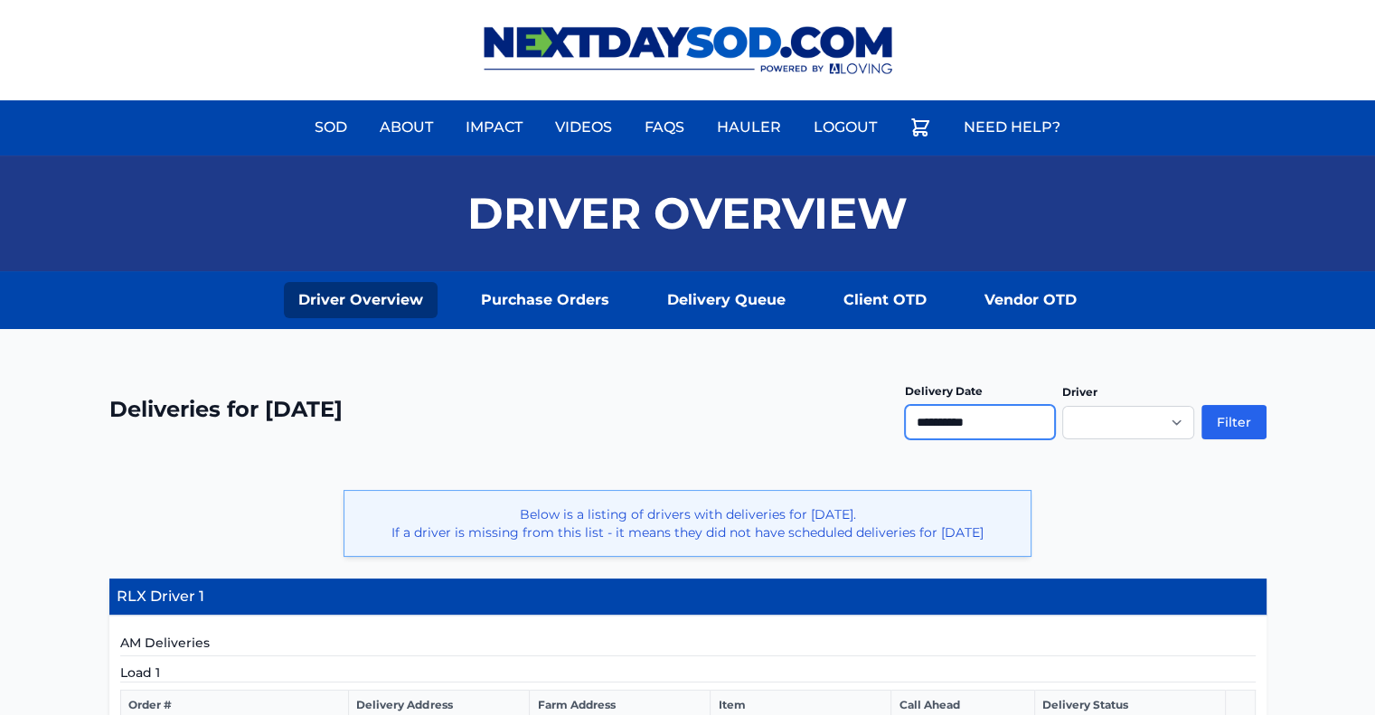
click at [1025, 433] on input "**********" at bounding box center [980, 422] width 150 height 34
click at [1246, 412] on button "Filter" at bounding box center [1234, 422] width 65 height 34
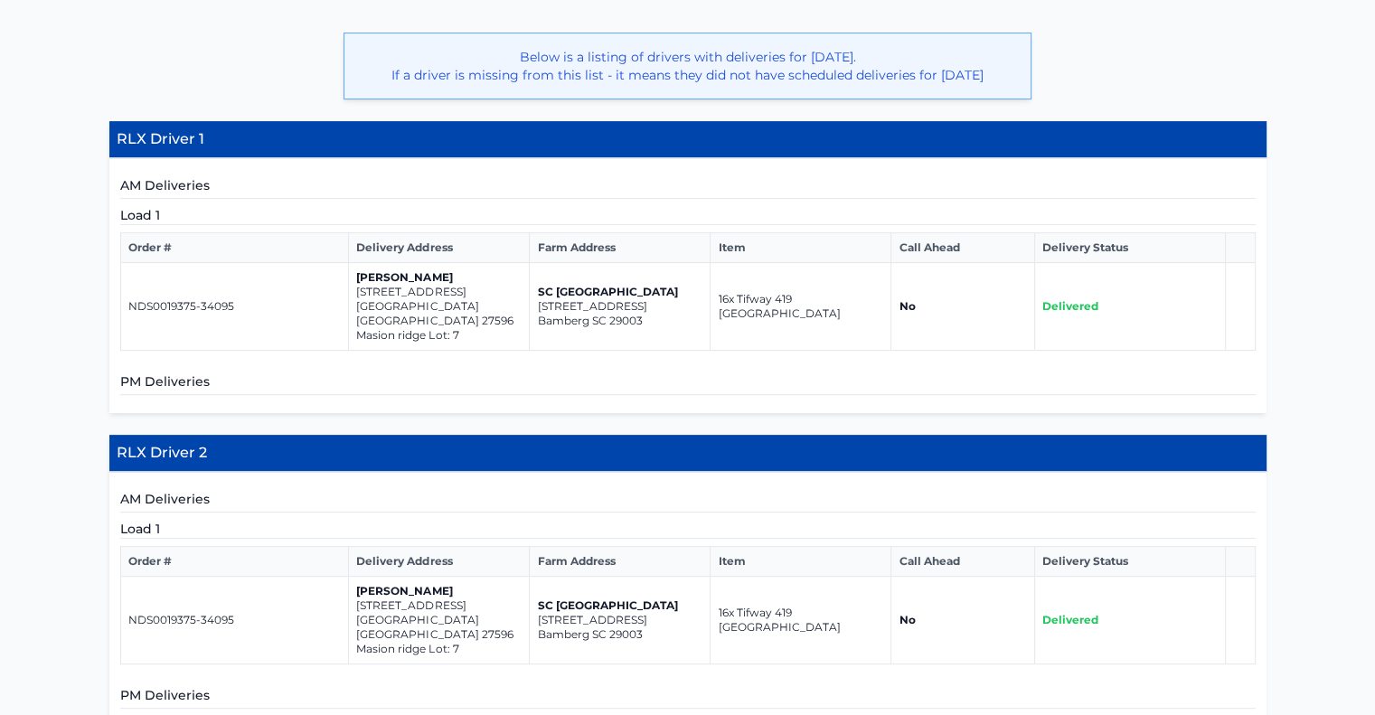
scroll to position [459, 0]
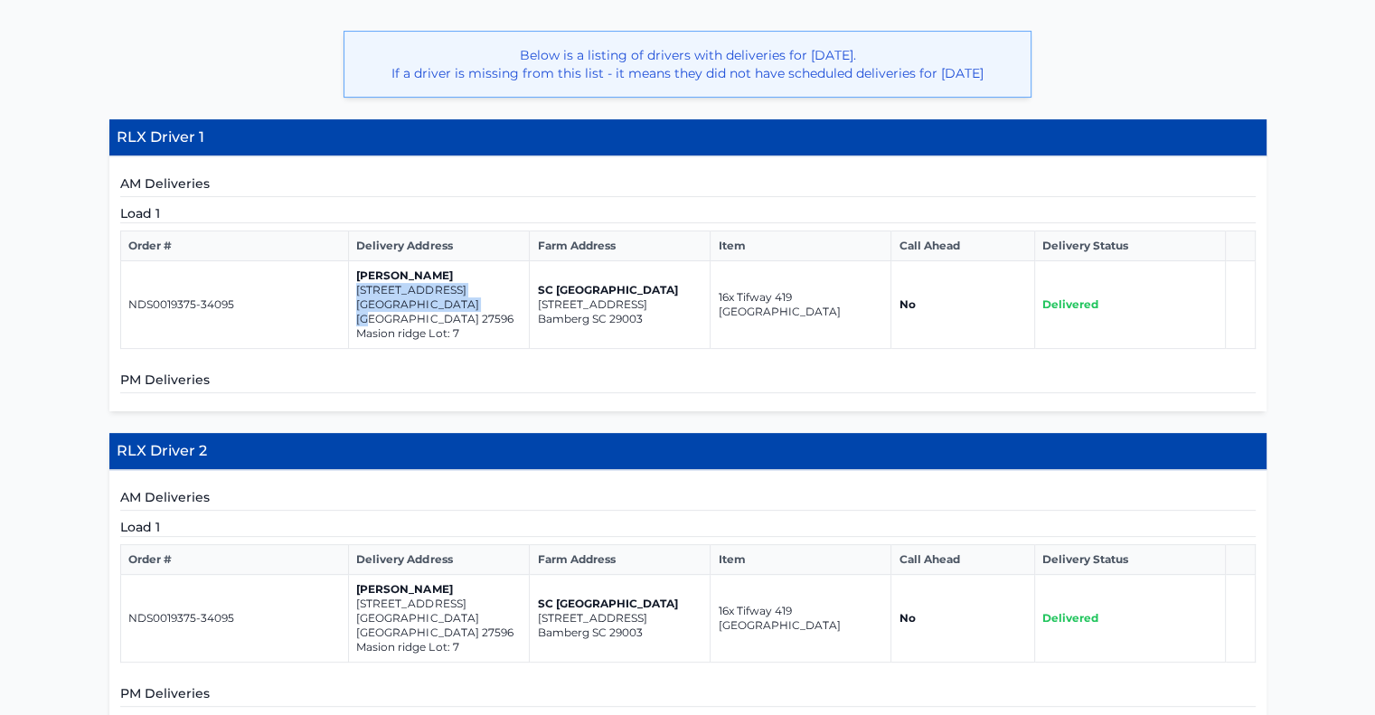
drag, startPoint x: 477, startPoint y: 303, endPoint x: 351, endPoint y: 291, distance: 126.2
click at [351, 291] on td "Dennis Ellis 40 New Liberty Dr Youngsville NC 27596 Masion ridge Lot: 7" at bounding box center [439, 305] width 181 height 88
copy td "40 New Liberty Dr Youngsville NC 27596"
click at [469, 611] on p "Youngsville NC 27596" at bounding box center [438, 625] width 165 height 29
drag, startPoint x: 476, startPoint y: 598, endPoint x: 351, endPoint y: 586, distance: 125.3
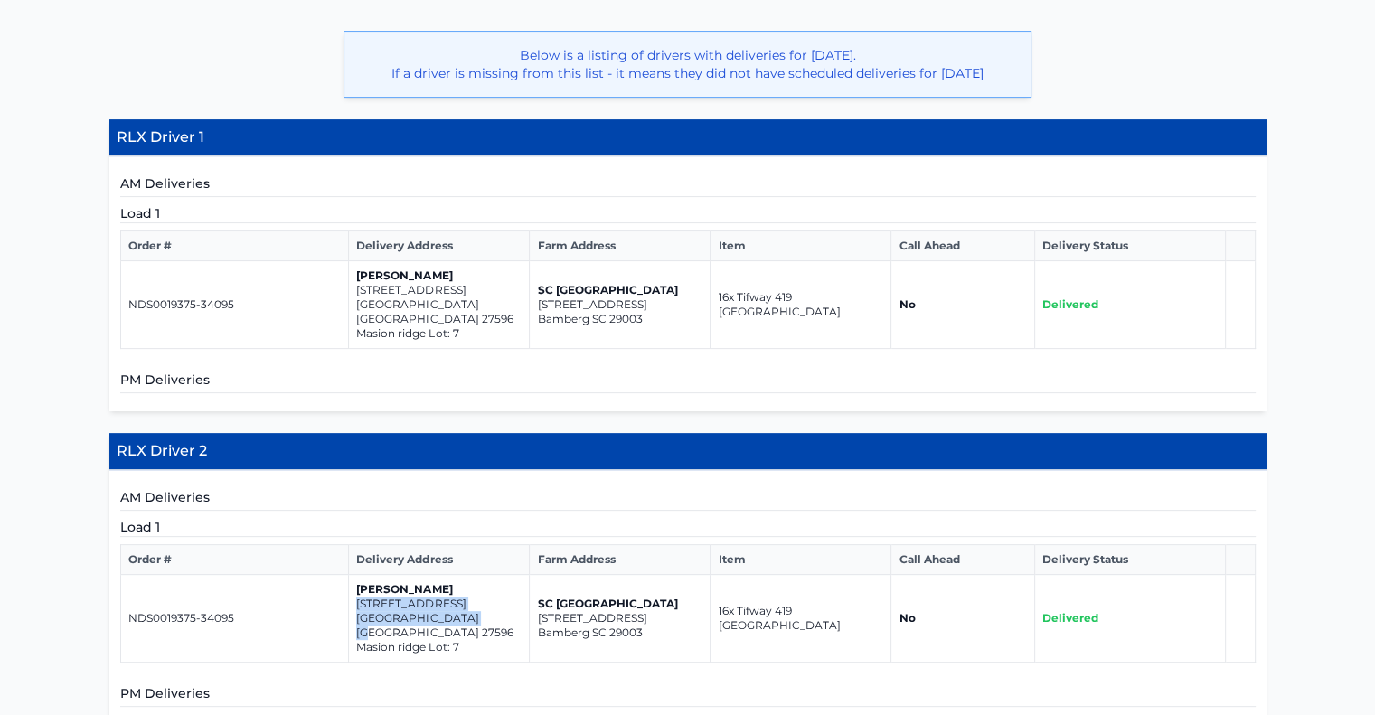
click at [351, 586] on td "Dennis Ellis 40 New Liberty Dr Youngsville NC 27596 Masion ridge Lot: 7" at bounding box center [439, 619] width 181 height 88
copy td "40 New Liberty Dr Youngsville NC 27596"
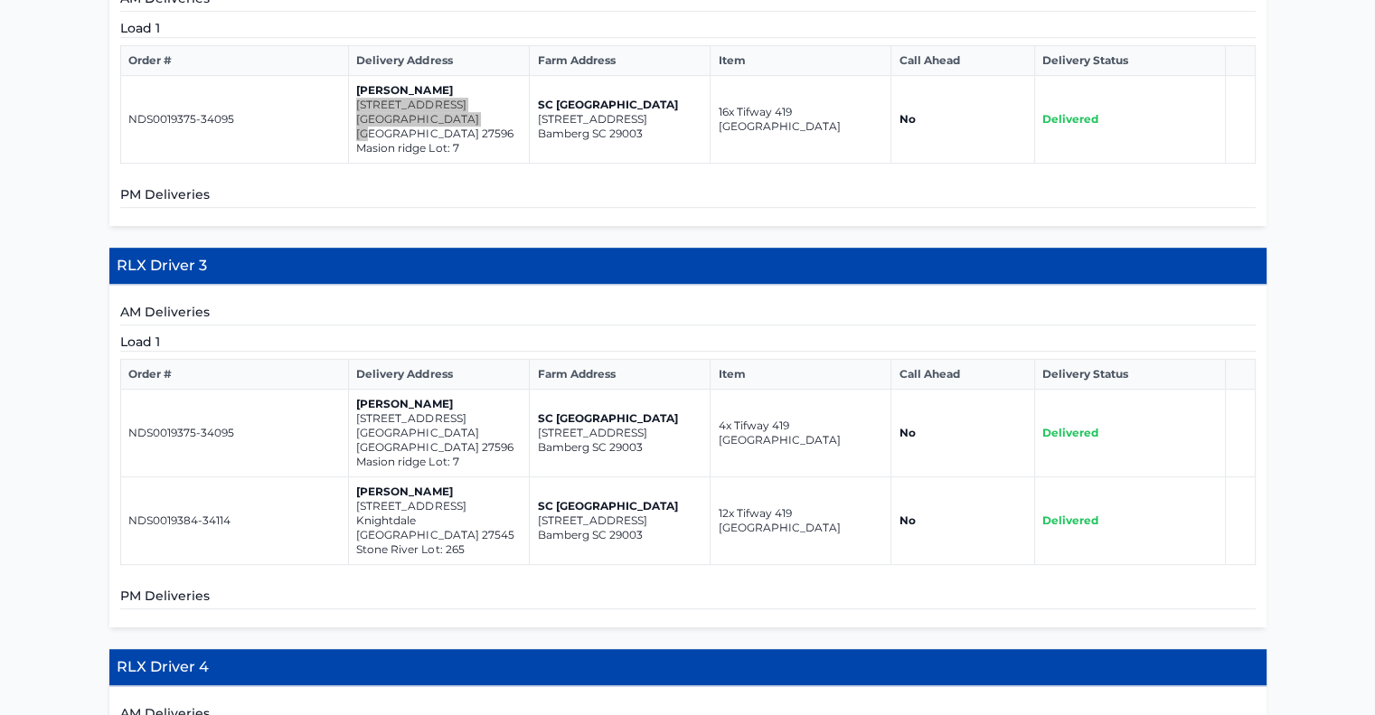
scroll to position [960, 0]
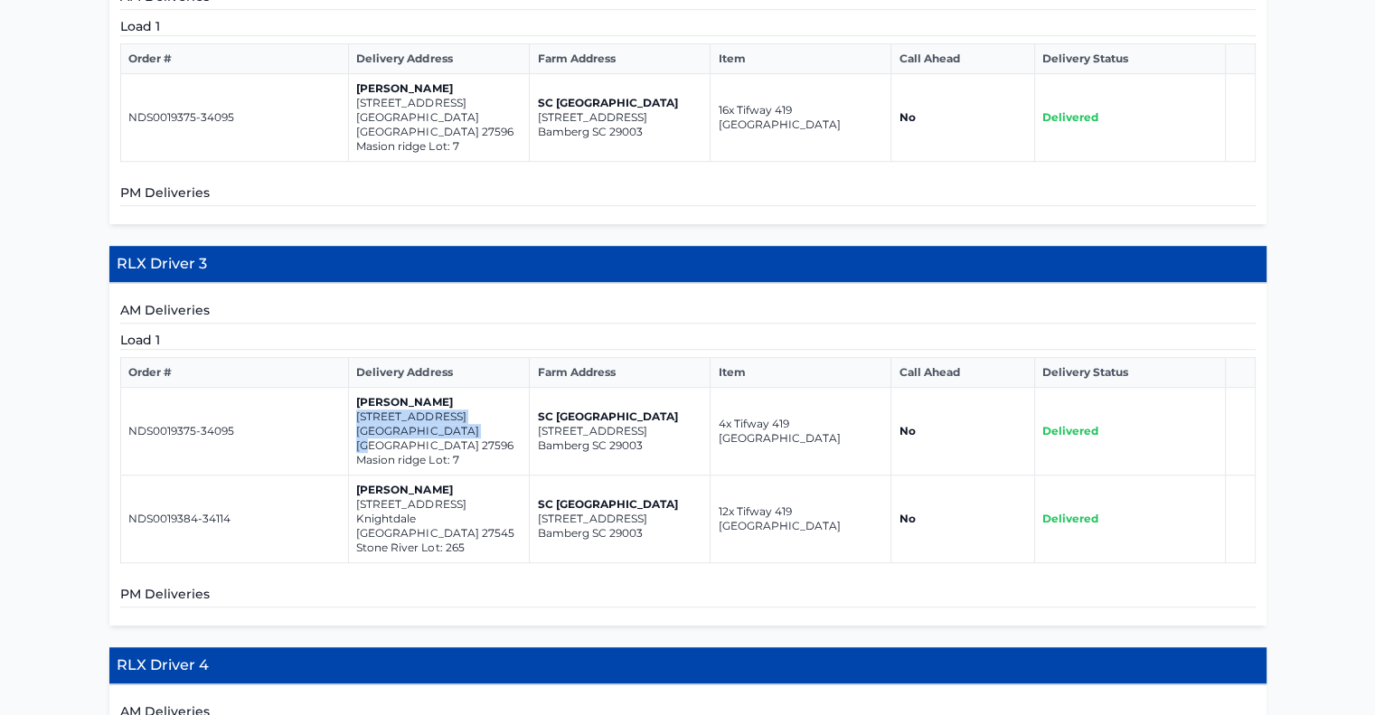
drag, startPoint x: 477, startPoint y: 401, endPoint x: 350, endPoint y: 377, distance: 129.7
click at [350, 388] on td "Dennis Ellis 40 New Liberty Dr Youngsville NC 27596 Masion ridge Lot: 7" at bounding box center [439, 432] width 181 height 88
copy td "40 New Liberty Dr Youngsville NC 27596"
drag, startPoint x: 477, startPoint y: 470, endPoint x: 353, endPoint y: 453, distance: 125.1
click at [353, 476] on td "Dennis Ellis 1500 wader circle Knightdale NC 27545 Stone River Lot: 265" at bounding box center [439, 520] width 181 height 88
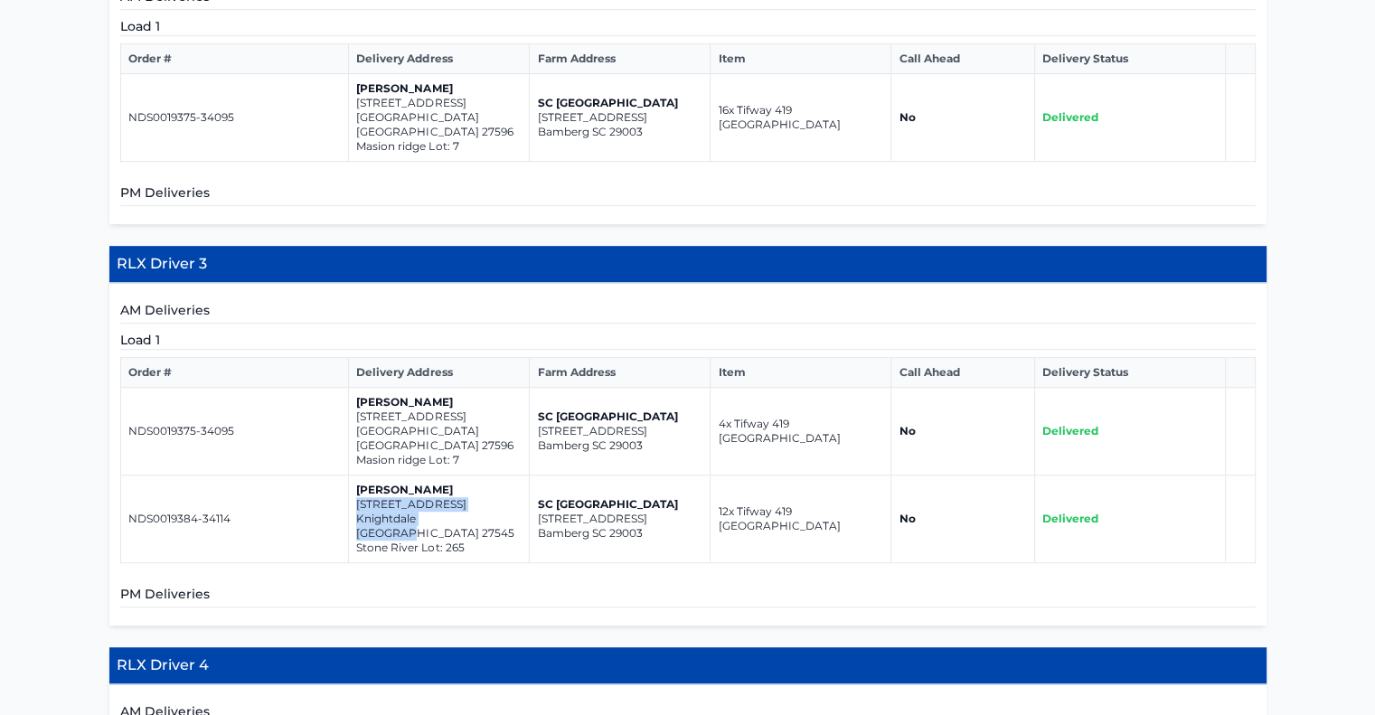
copy td "1500 wader circle Knightdale NC 27545"
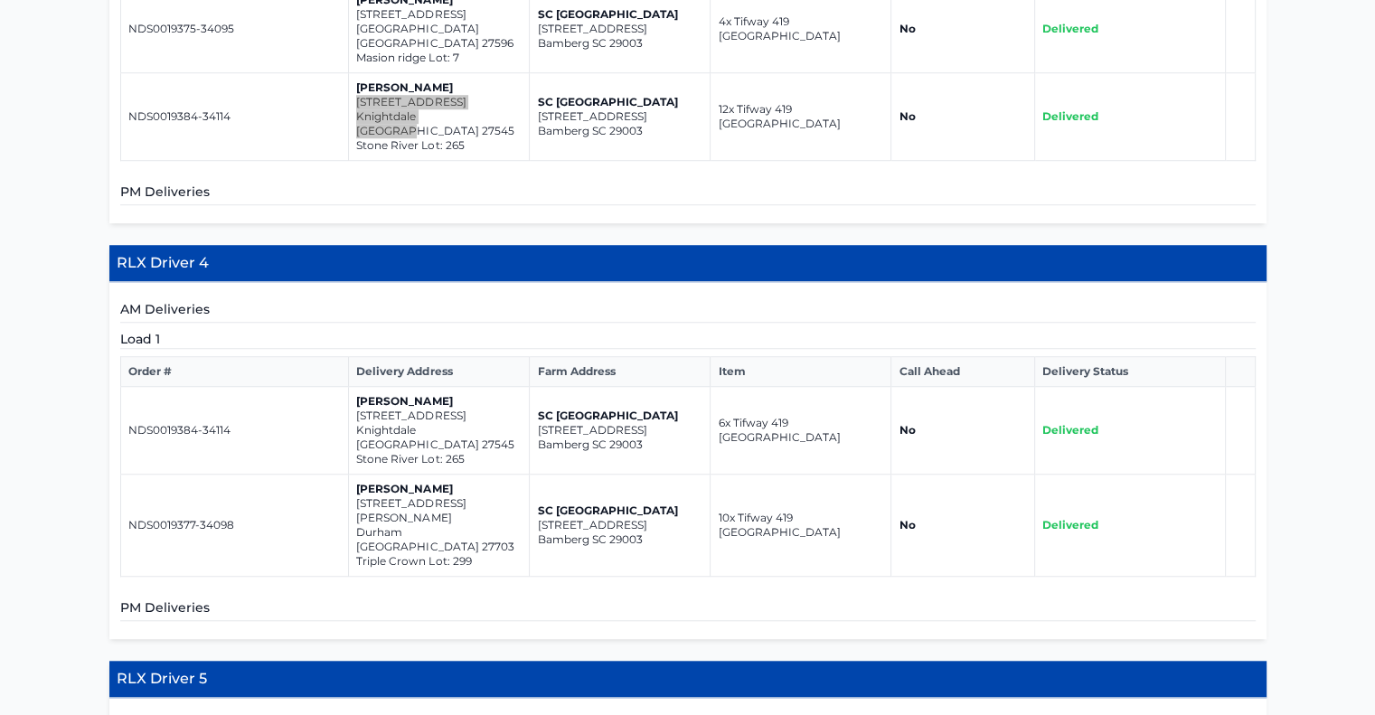
scroll to position [1406, 0]
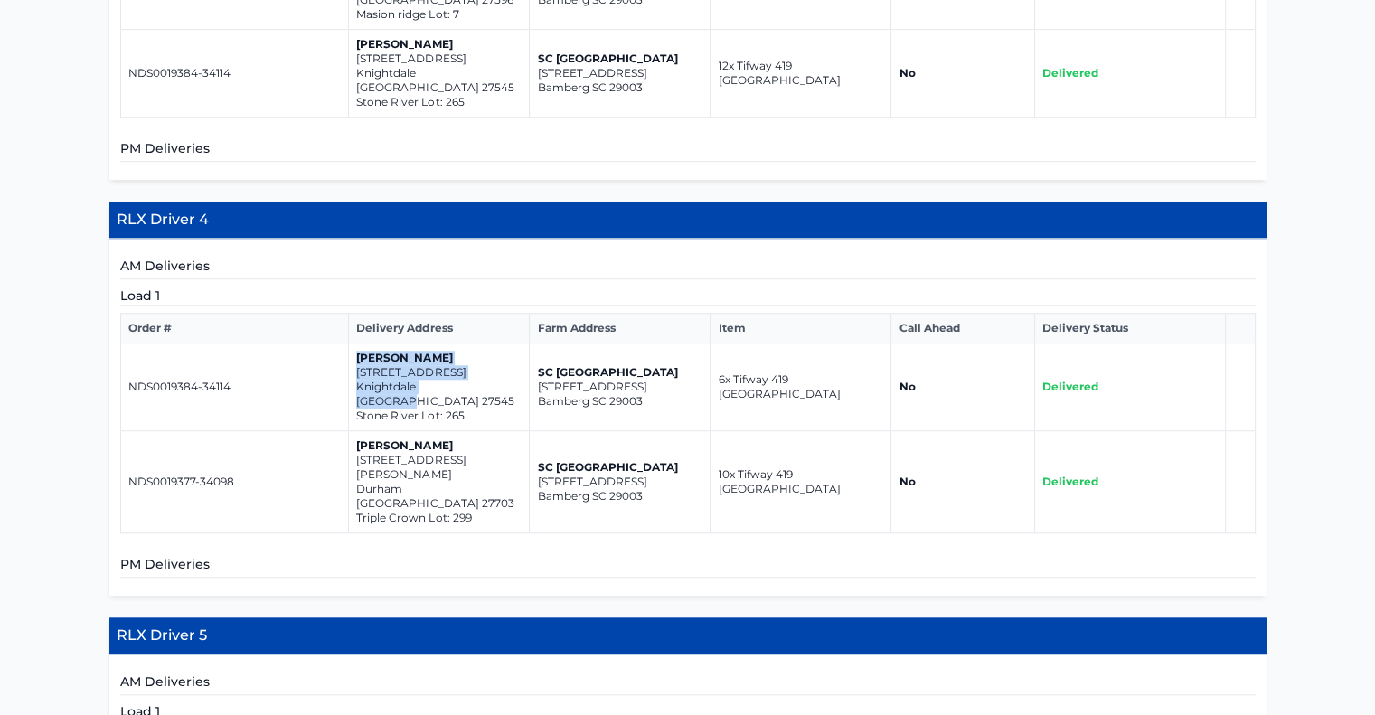
drag, startPoint x: 473, startPoint y: 327, endPoint x: 354, endPoint y: 301, distance: 121.3
click at [354, 344] on td "Dennis Ellis 1500 wader circle Knightdale NC 27545 Stone River Lot: 265" at bounding box center [439, 388] width 181 height 88
drag, startPoint x: 477, startPoint y: 317, endPoint x: 351, endPoint y: 310, distance: 126.8
click at [351, 344] on td "Dennis Ellis 1500 wader circle Knightdale NC 27545 Stone River Lot: 265" at bounding box center [439, 388] width 181 height 88
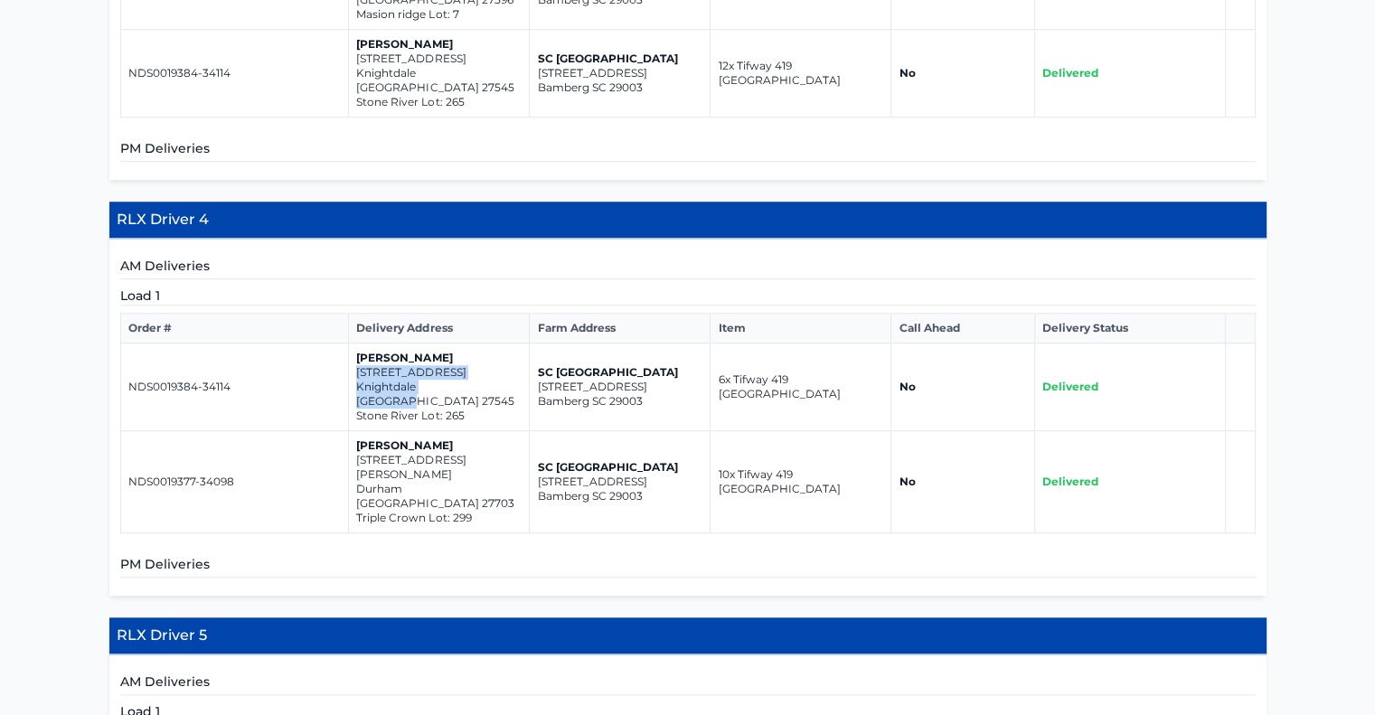
copy td "1500 wader circle Knightdale NC 27545"
click at [447, 482] on p "Durham NC 27703" at bounding box center [438, 496] width 165 height 29
drag, startPoint x: 457, startPoint y: 396, endPoint x: 354, endPoint y: 383, distance: 104.0
click at [354, 431] on td "Dennis Ellis 527 Hester rd. Durham NC 27703 Triple Crown Lot: 299" at bounding box center [439, 482] width 181 height 102
copy td "527 Hester rd. Durham NC 27703"
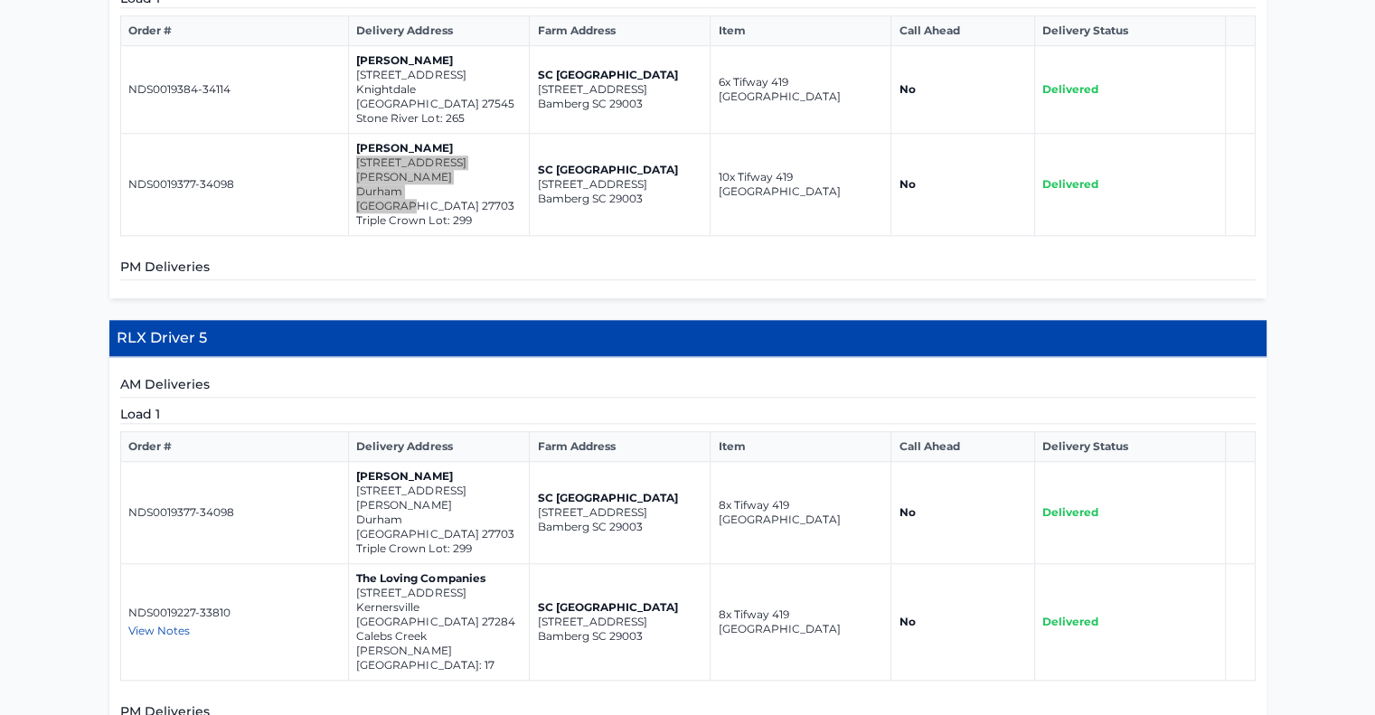
scroll to position [1711, 0]
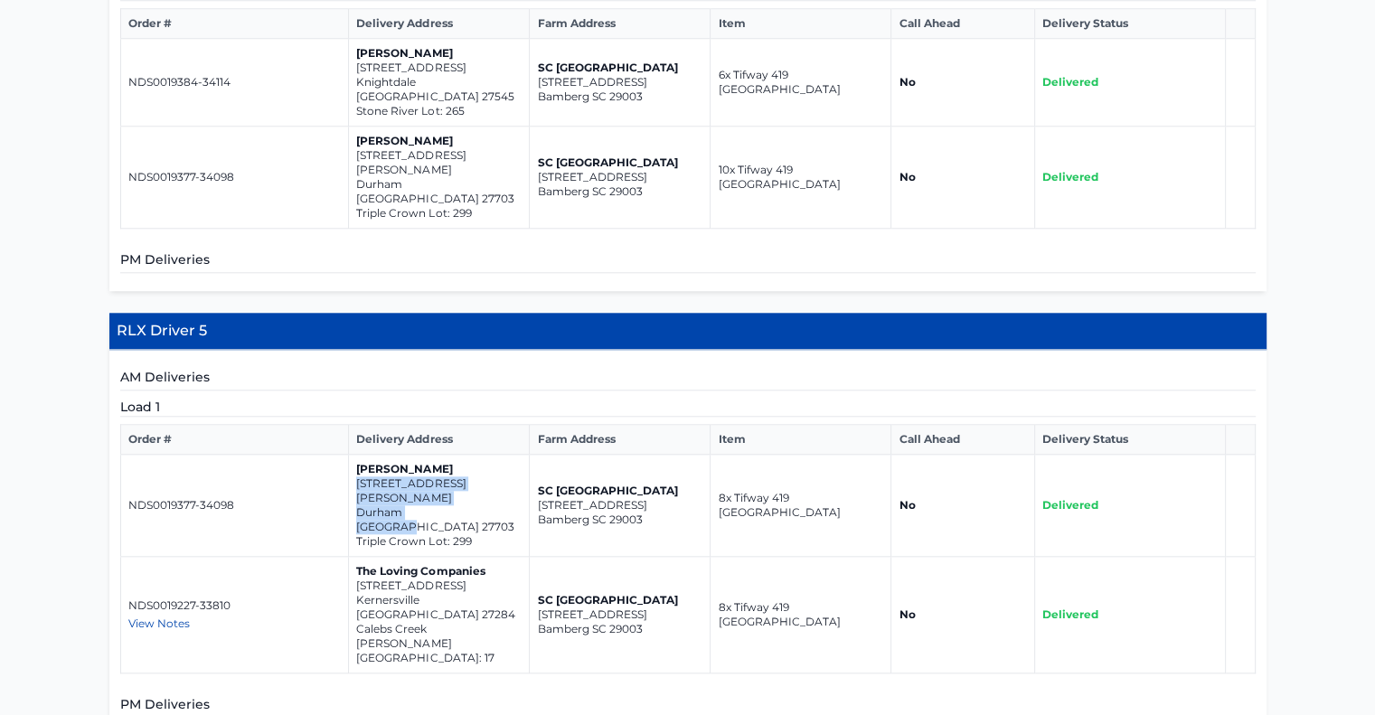
drag, startPoint x: 461, startPoint y: 390, endPoint x: 358, endPoint y: 375, distance: 104.1
click at [358, 455] on td "Dennis Ellis 527 Hester rd. Durham NC 27703 Triple Crown Lot: 299" at bounding box center [439, 506] width 181 height 102
copy td "527 Hester rd. Durham NC 27703"
drag, startPoint x: 481, startPoint y: 461, endPoint x: 355, endPoint y: 451, distance: 126.1
click at [355, 557] on td "The Loving Companies 1834 Pheasant Trace Circle Kernersville NC 27284 Calebs Cr…" at bounding box center [439, 615] width 181 height 117
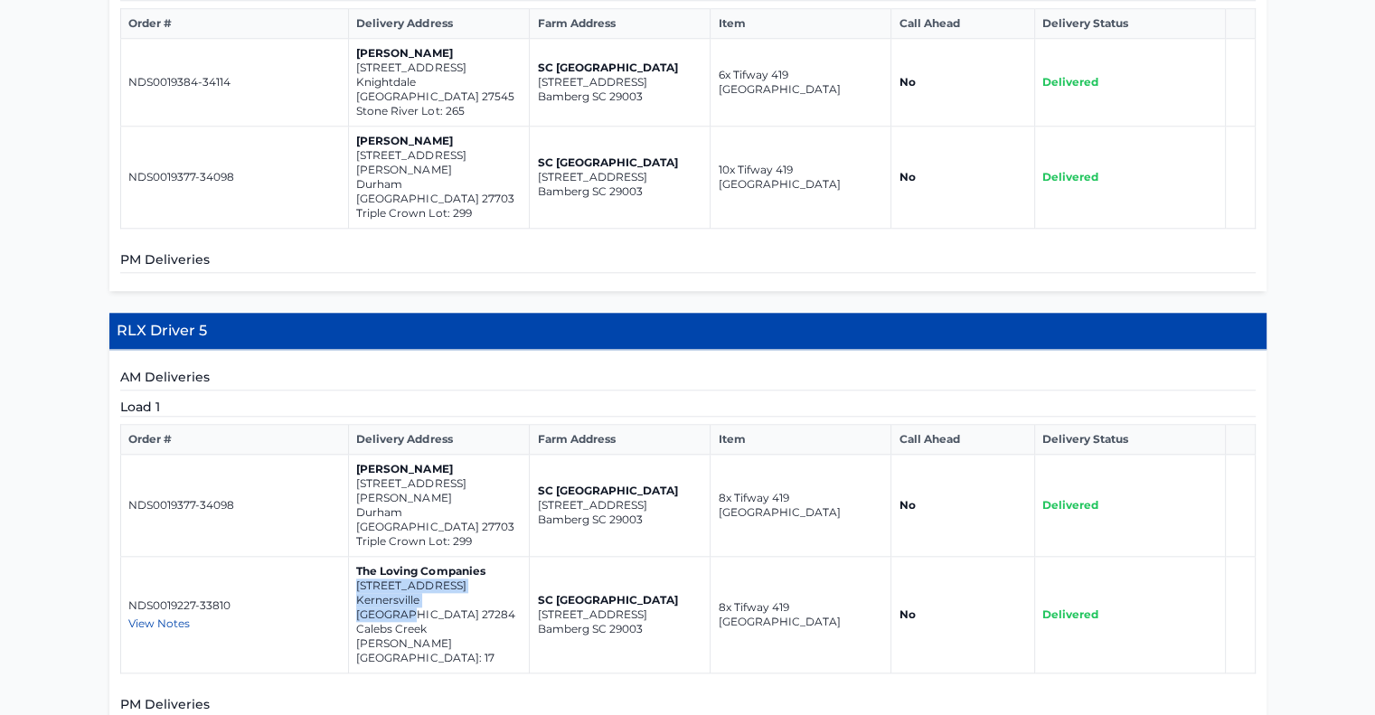
copy td "1834 Pheasant Trace Circle Kernersville NC 27284"
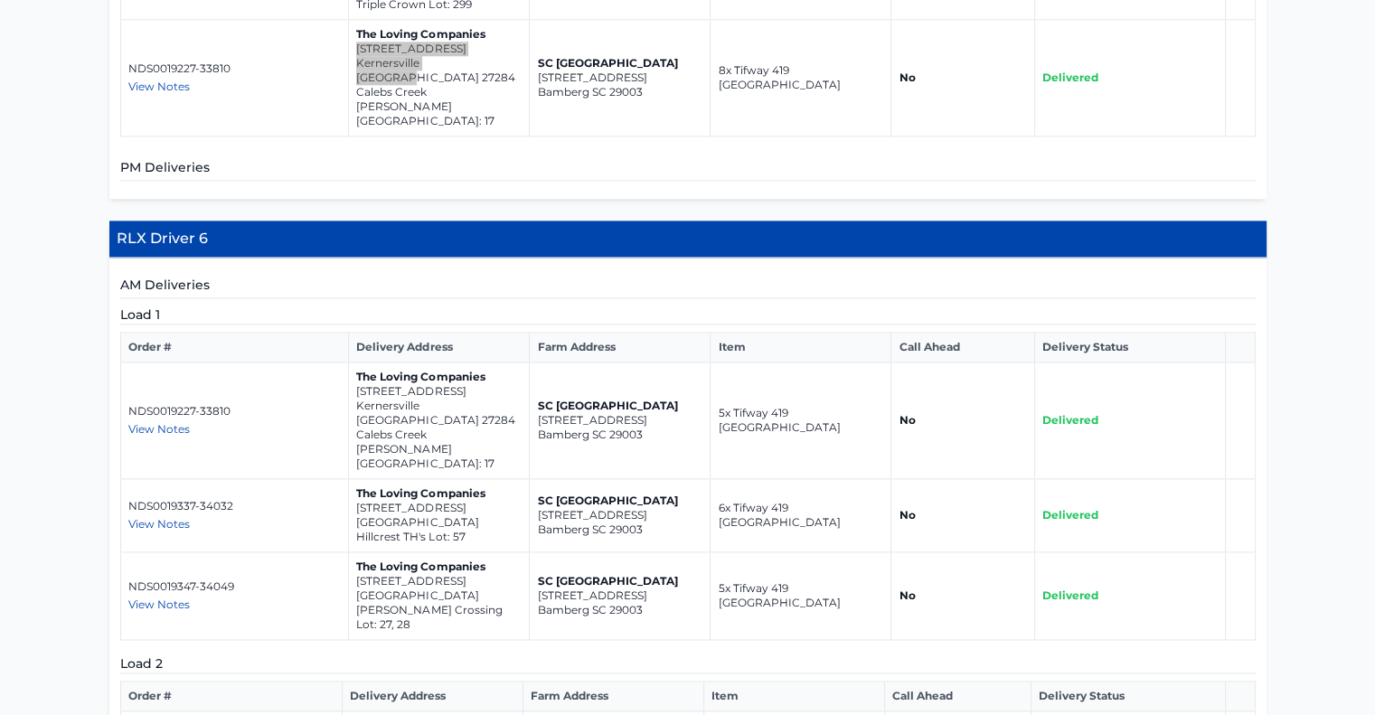
scroll to position [2253, 0]
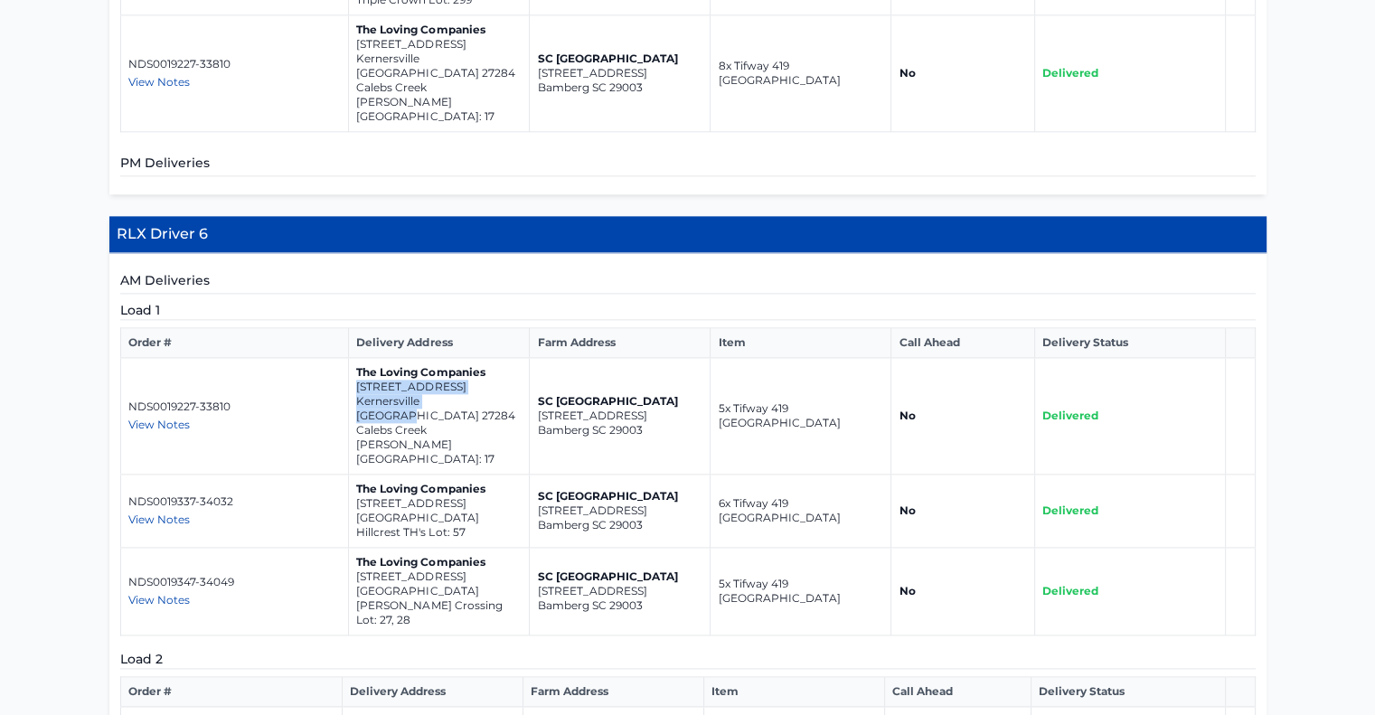
drag, startPoint x: 482, startPoint y: 220, endPoint x: 355, endPoint y: 211, distance: 126.9
click at [355, 358] on td "The Loving Companies 1834 Pheasant Trace Circle Kernersville NC 27284 Calebs Cr…" at bounding box center [439, 416] width 181 height 117
copy td "1834 Pheasant Trace Circle Kernersville NC 27284"
drag, startPoint x: 496, startPoint y: 290, endPoint x: 355, endPoint y: 272, distance: 141.3
click at [355, 475] on td "The Loving Companies 3124 Fall Hills Drive Winston-Salem NC 27104 Hillcrest TH'…" at bounding box center [439, 511] width 181 height 73
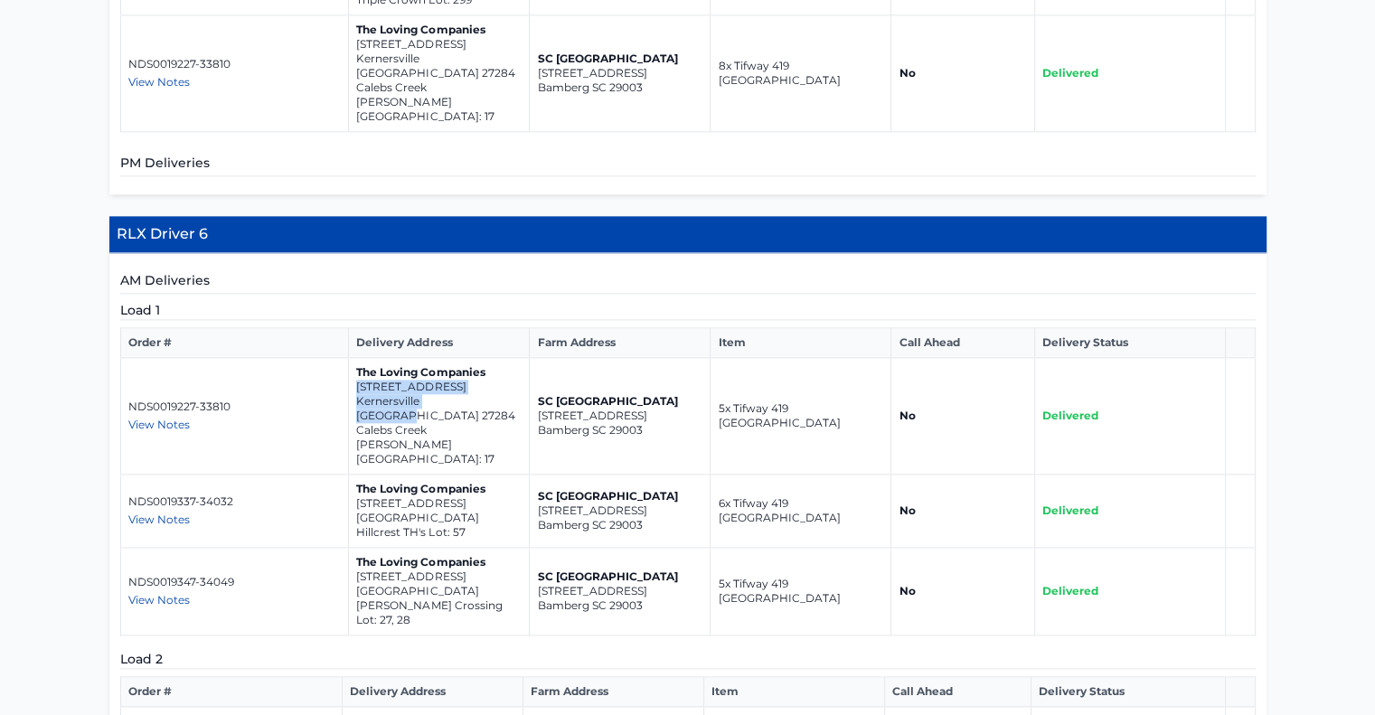
copy td "3124 Fall Hills Drive Winston-Salem NC 27104"
drag, startPoint x: 494, startPoint y: 368, endPoint x: 355, endPoint y: 350, distance: 139.5
click at [355, 548] on td "The Loving Companies 5579 Hydrangea Street Winston-Salem NC 27104 Reynolds Cros…" at bounding box center [439, 592] width 181 height 88
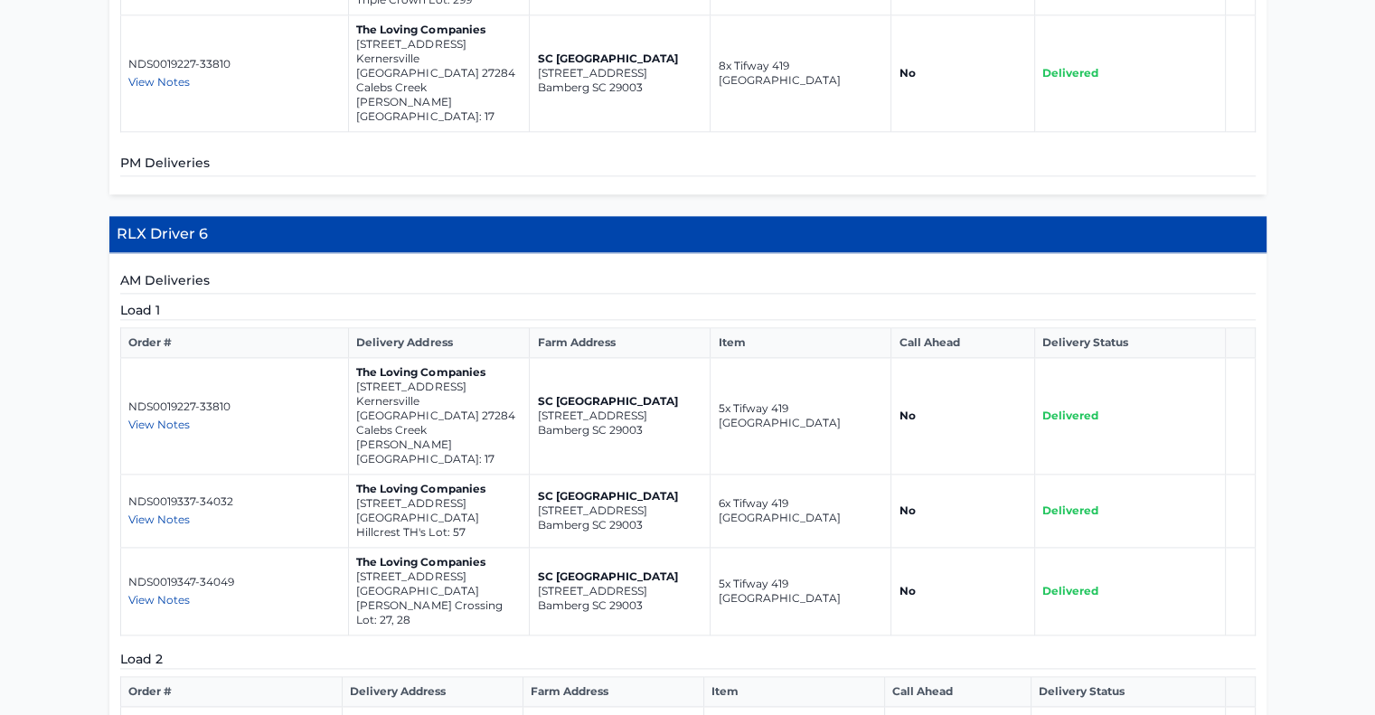
drag, startPoint x: 667, startPoint y: 509, endPoint x: 529, endPoint y: 493, distance: 139.3
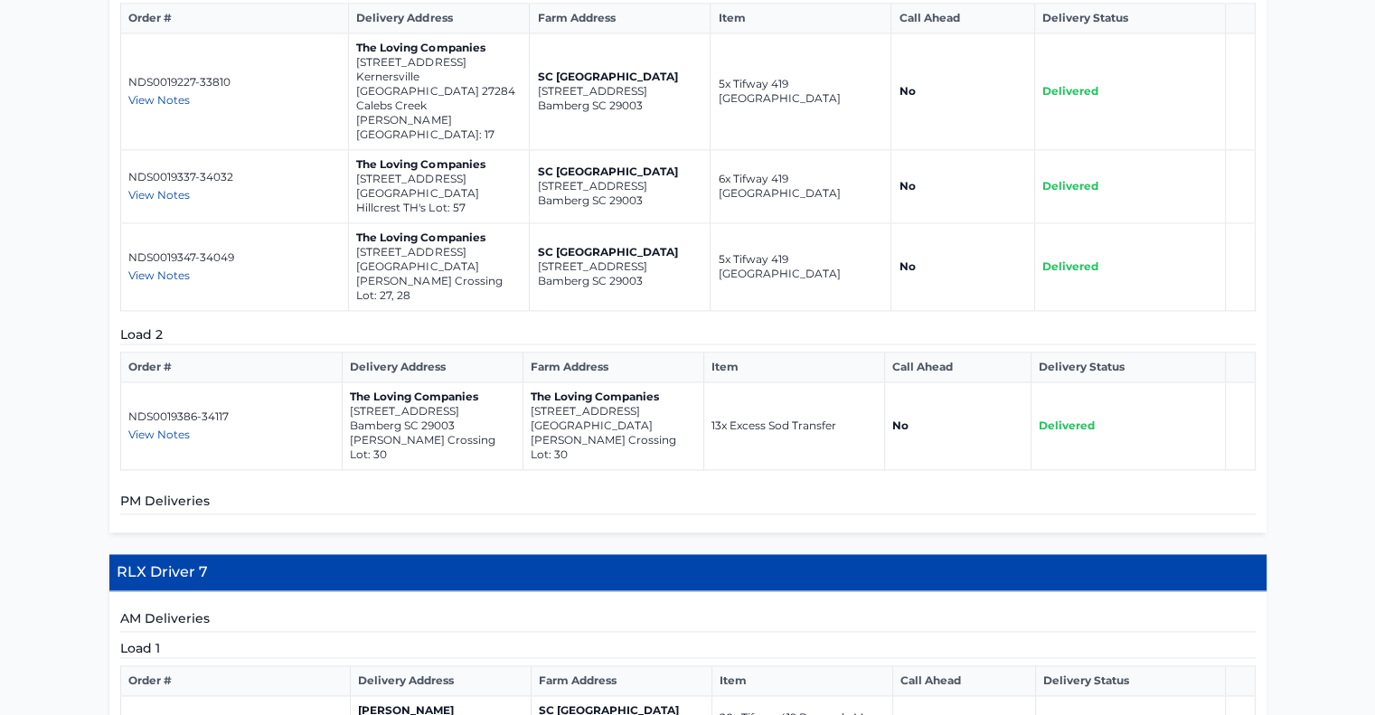
scroll to position [2634, 0]
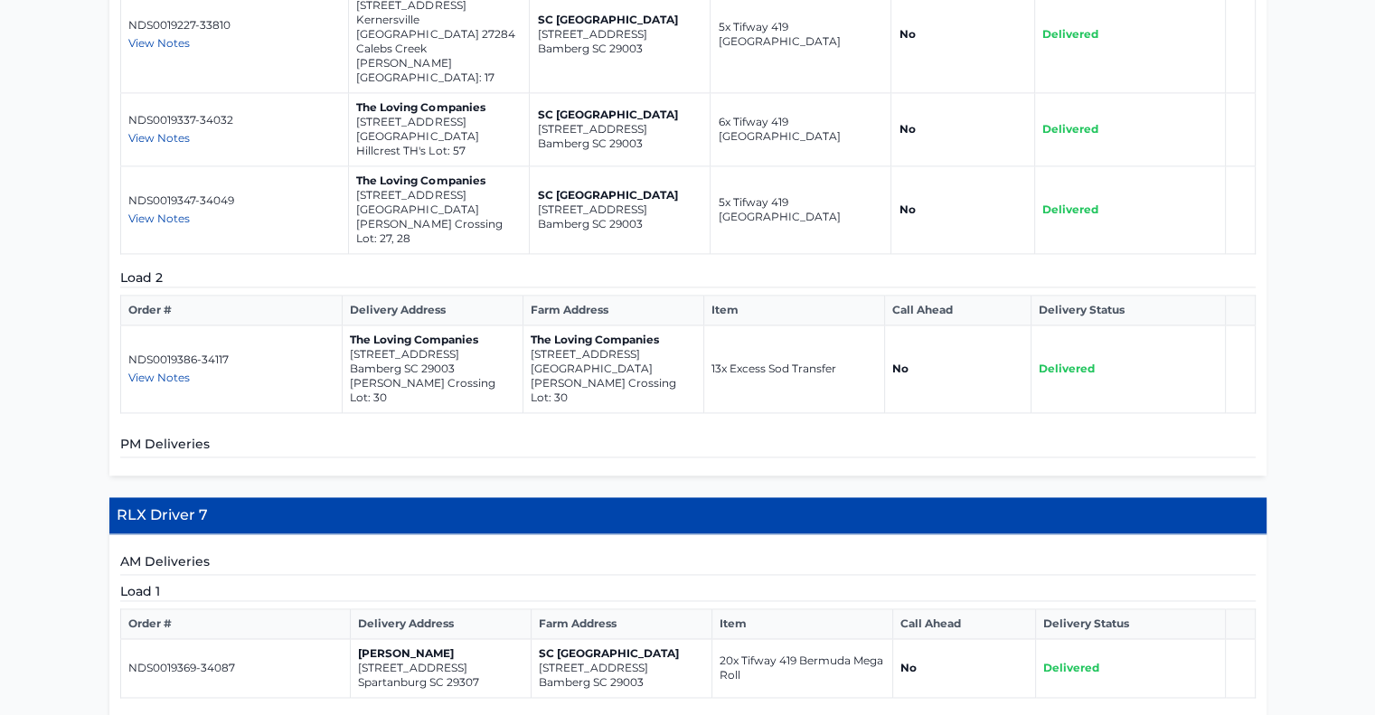
drag, startPoint x: 486, startPoint y: 415, endPoint x: 355, endPoint y: 425, distance: 130.6
click at [355, 639] on td "Daniel 115 Edgecombe Rd, Spartanburg SC 29307" at bounding box center [440, 668] width 181 height 59
drag, startPoint x: 485, startPoint y: 427, endPoint x: 356, endPoint y: 411, distance: 129.4
click at [356, 639] on td "Daniel 115 Edgecombe Rd, Spartanburg SC 29307" at bounding box center [440, 668] width 181 height 59
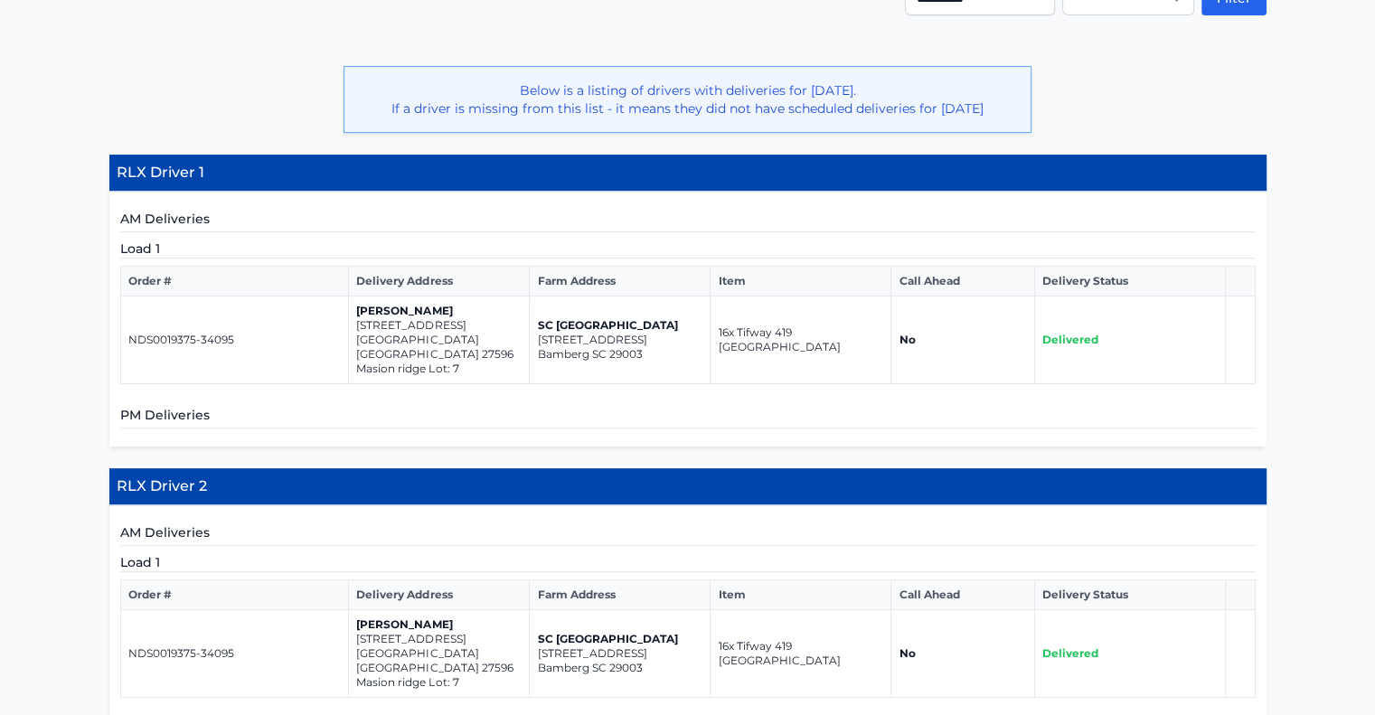
scroll to position [0, 0]
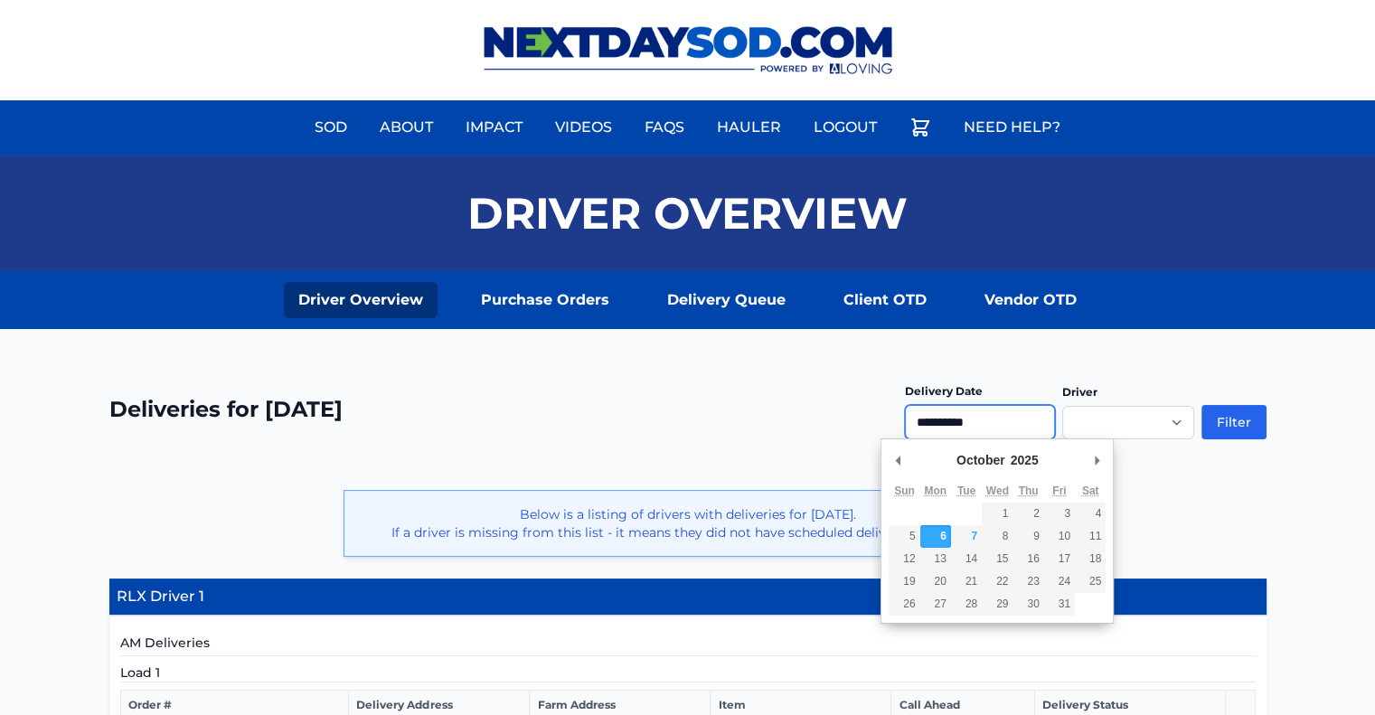
click at [1016, 428] on input "**********" at bounding box center [980, 422] width 150 height 34
type input "**********"
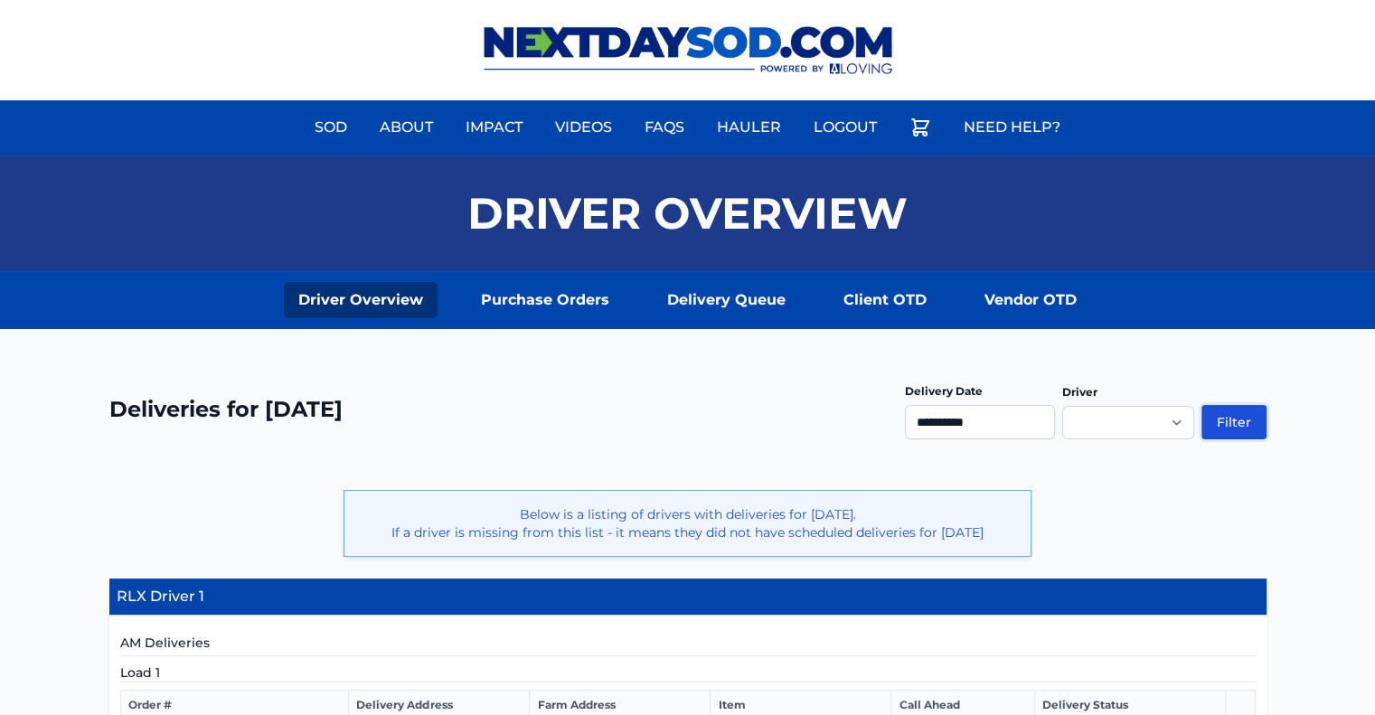
click at [1220, 434] on button "Filter" at bounding box center [1234, 422] width 65 height 34
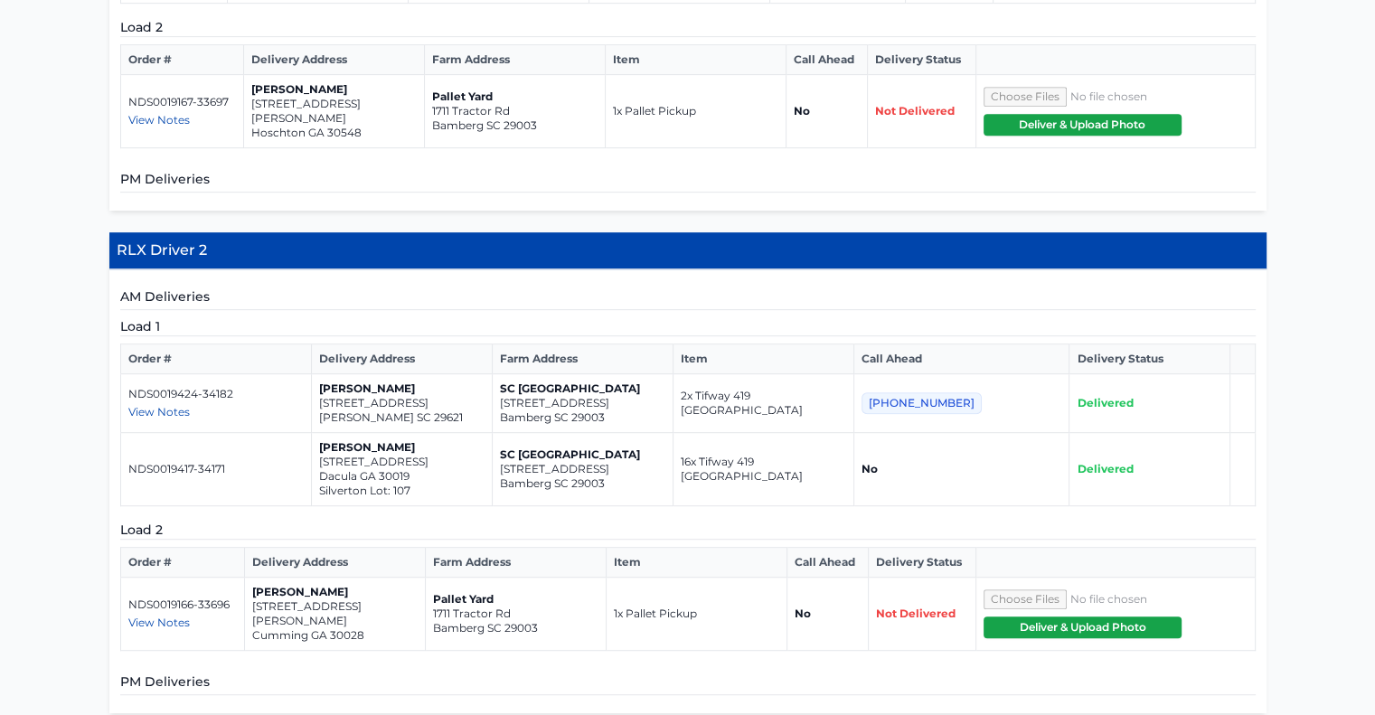
scroll to position [868, 0]
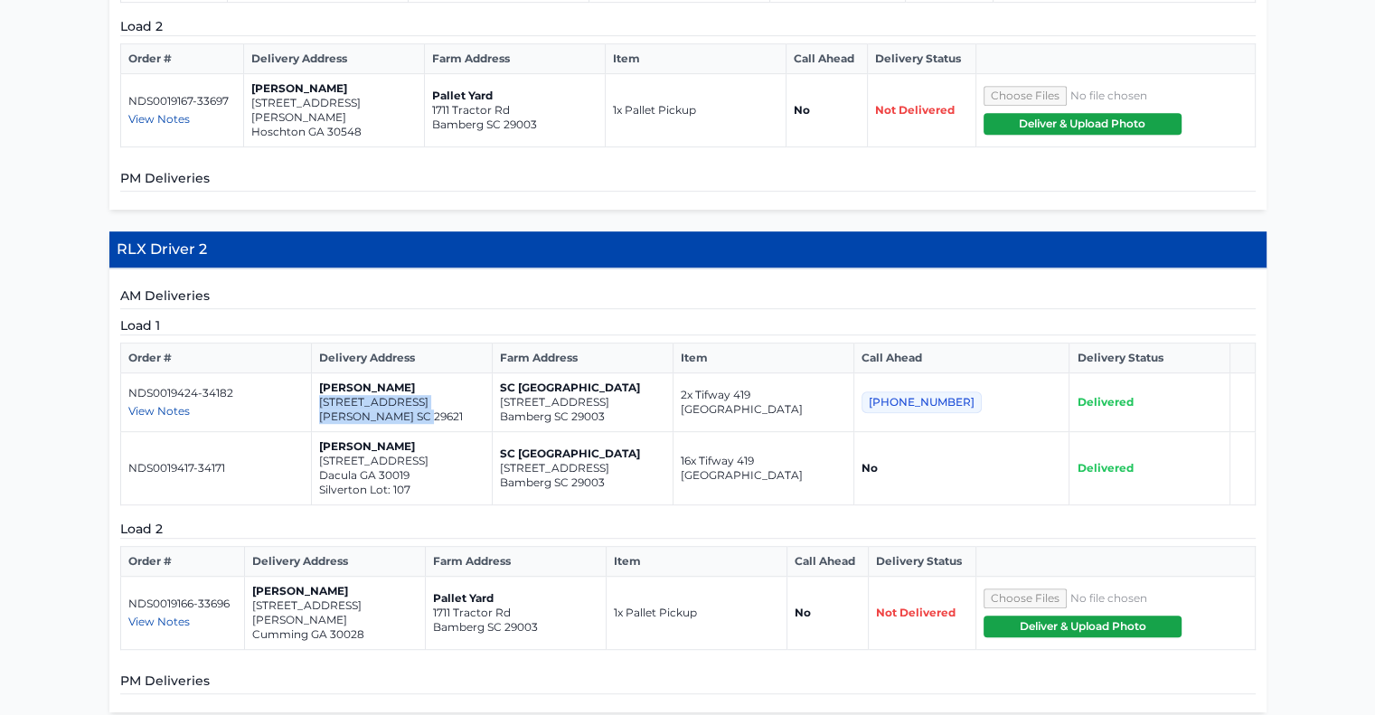
drag, startPoint x: 445, startPoint y: 384, endPoint x: 329, endPoint y: 365, distance: 117.3
click at [329, 373] on td "Pascual Pascual 123 Turnberry rd Anderson SC 29621" at bounding box center [401, 402] width 181 height 59
copy td "123 Turnberry rd Anderson SC 29621"
drag, startPoint x: 427, startPoint y: 440, endPoint x: 329, endPoint y: 431, distance: 98.1
click at [329, 432] on td "Meg Jones 2709 Argento Circle Dacula GA 30019 Silverton Lot: 107" at bounding box center [401, 468] width 181 height 73
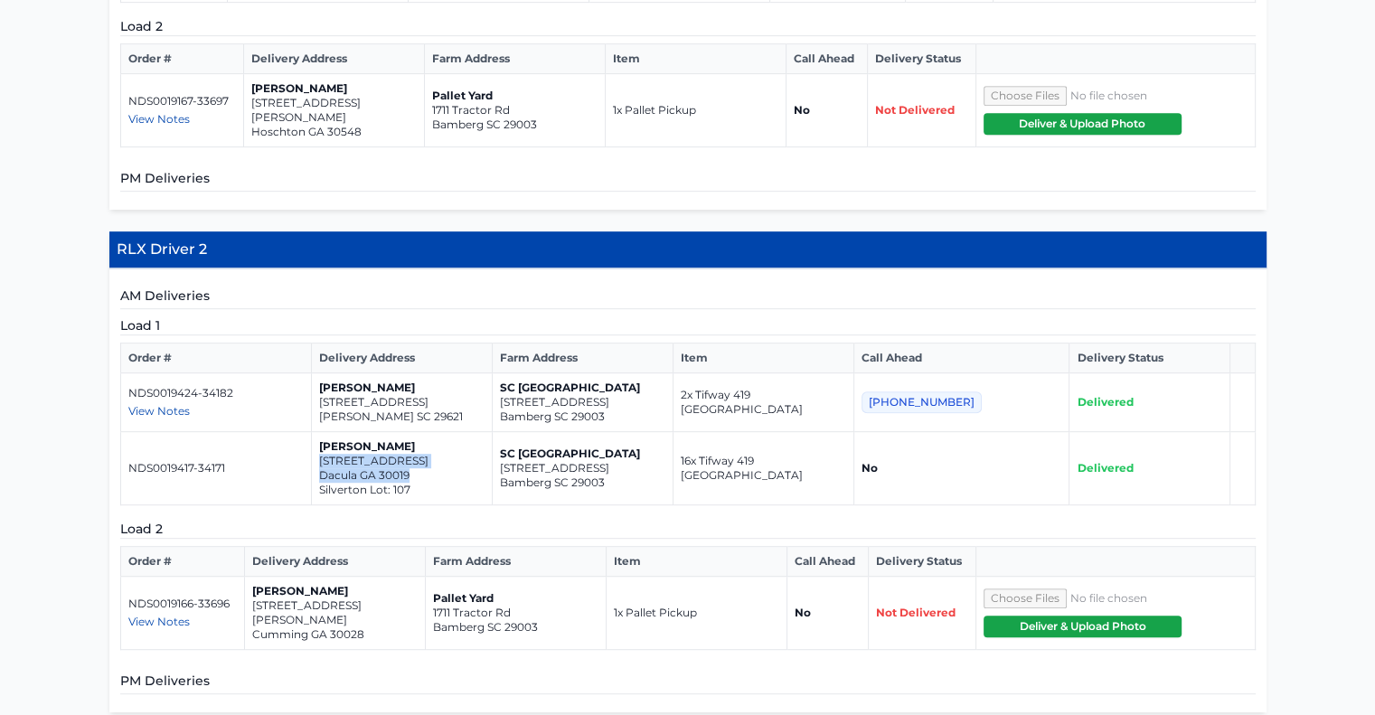
copy td "2709 Argento Circle Dacula GA 30019"
drag, startPoint x: 376, startPoint y: 585, endPoint x: 249, endPoint y: 574, distance: 128.0
click at [249, 577] on td "Brittney Gatz 6720 Matt Hwy Cumming GA 30028" at bounding box center [335, 613] width 181 height 73
copy td "6720 Matt Hwy Cumming GA 30028"
click at [146, 615] on span "View Notes" at bounding box center [158, 622] width 61 height 14
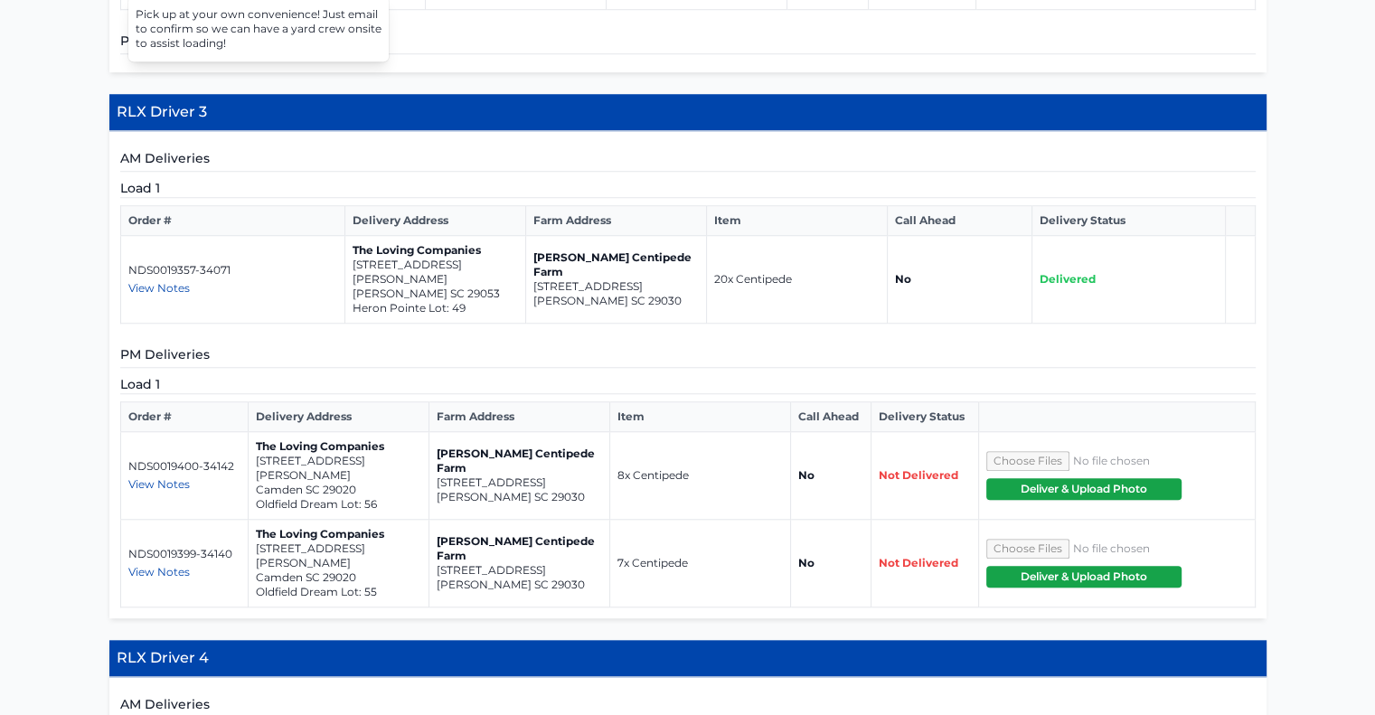
scroll to position [1510, 0]
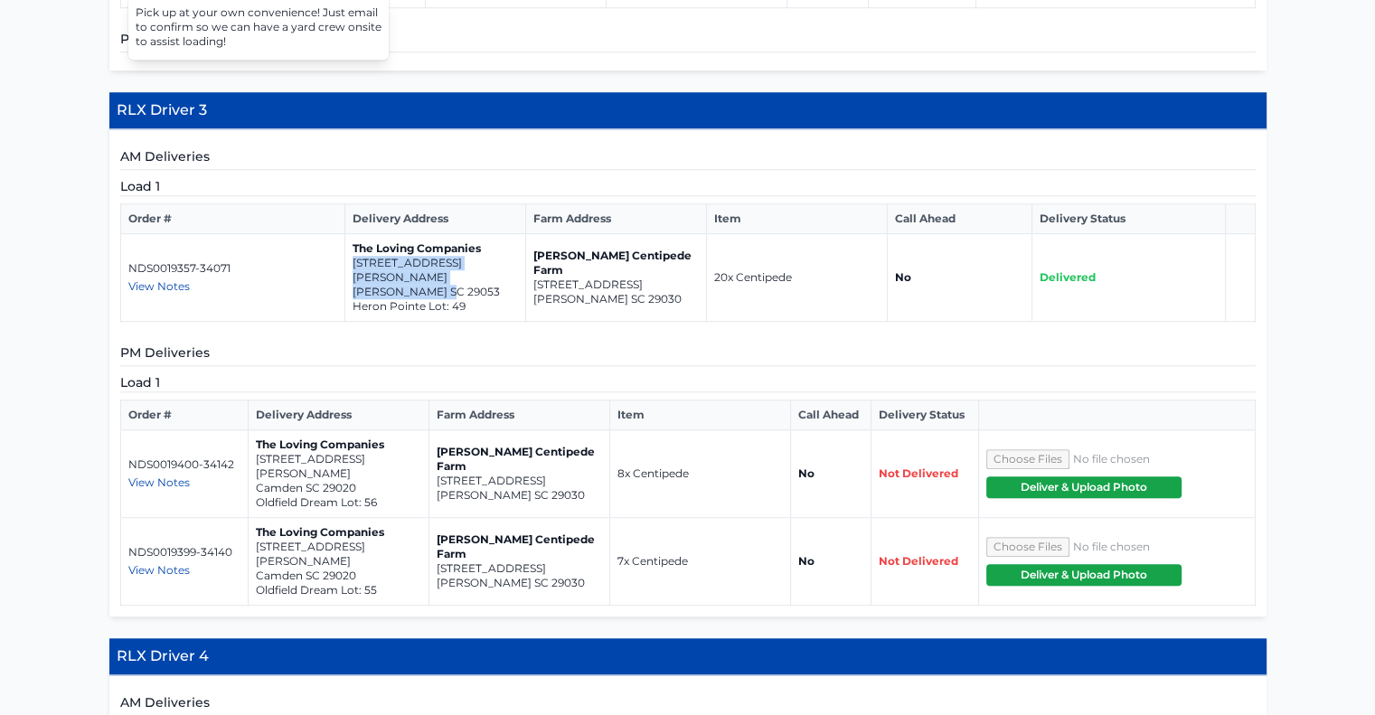
drag, startPoint x: 453, startPoint y: 233, endPoint x: 346, endPoint y: 221, distance: 107.5
click at [346, 234] on td "The Loving Companies 254 Hazel Rain Road Gaston SC 29053 Heron Pointe Lot: 49" at bounding box center [435, 278] width 181 height 88
copy td "254 Hazel Rain Road Gaston SC 29053"
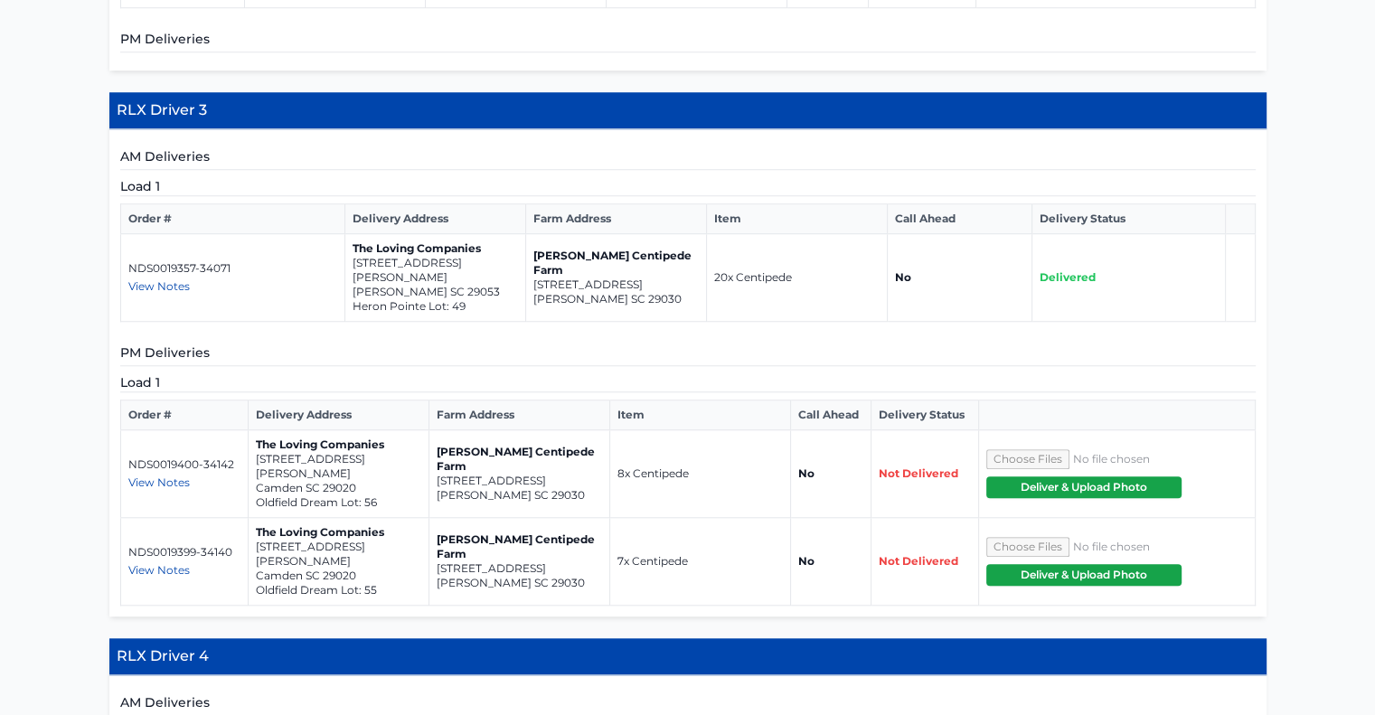
click at [188, 476] on span "View Notes" at bounding box center [158, 483] width 61 height 14
click at [546, 474] on p "[STREET_ADDRESS]" at bounding box center [519, 481] width 165 height 14
drag, startPoint x: 542, startPoint y: 420, endPoint x: 430, endPoint y: 401, distance: 112.8
click at [430, 430] on td "Bozard Centipede Farm 975 Wild Hearts Rd Cameron SC 29030" at bounding box center [520, 474] width 181 height 88
copy td "975 Wild Hearts Rd Cameron SC 29030"
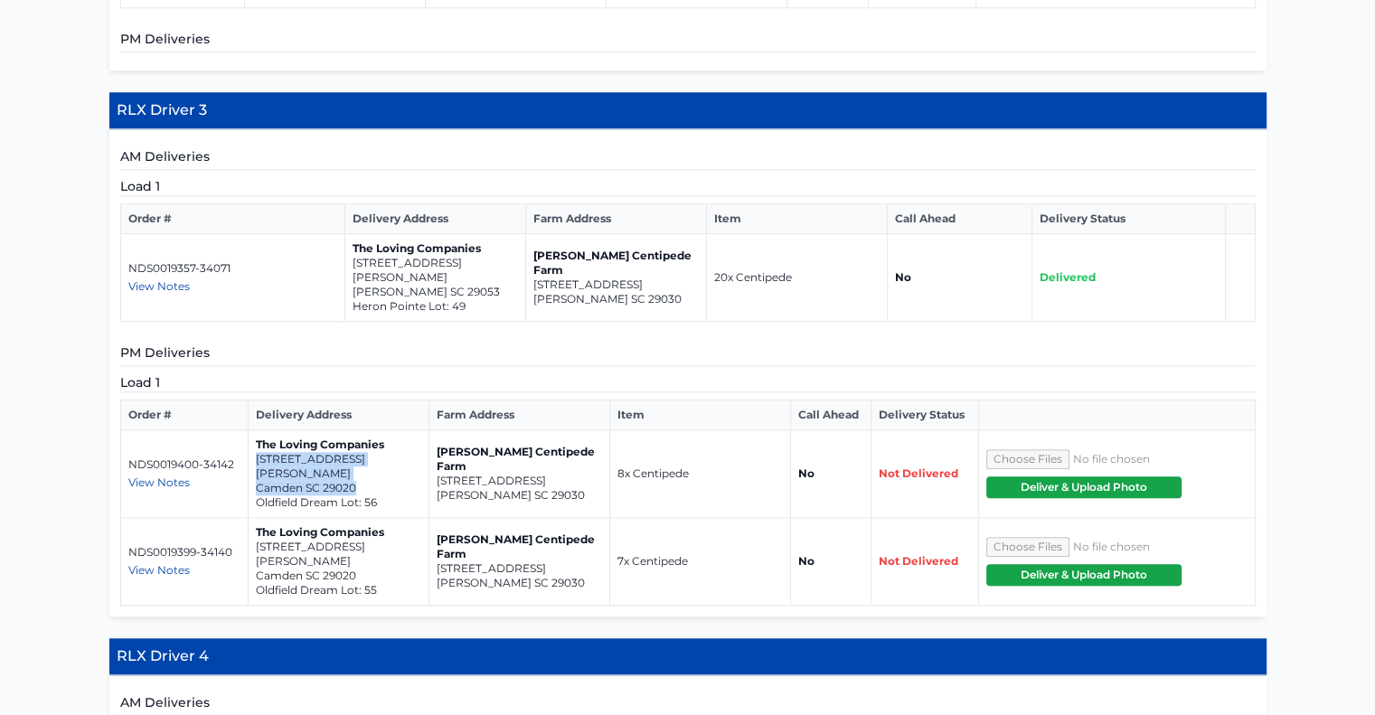
drag, startPoint x: 364, startPoint y: 418, endPoint x: 255, endPoint y: 397, distance: 111.4
click at [255, 430] on td "The Loving Companies 2045 Rexford Court Camden SC 29020 Oldfield Dream Lot: 56" at bounding box center [339, 474] width 181 height 88
copy td "2045 Rexford Court Camden SC 29020"
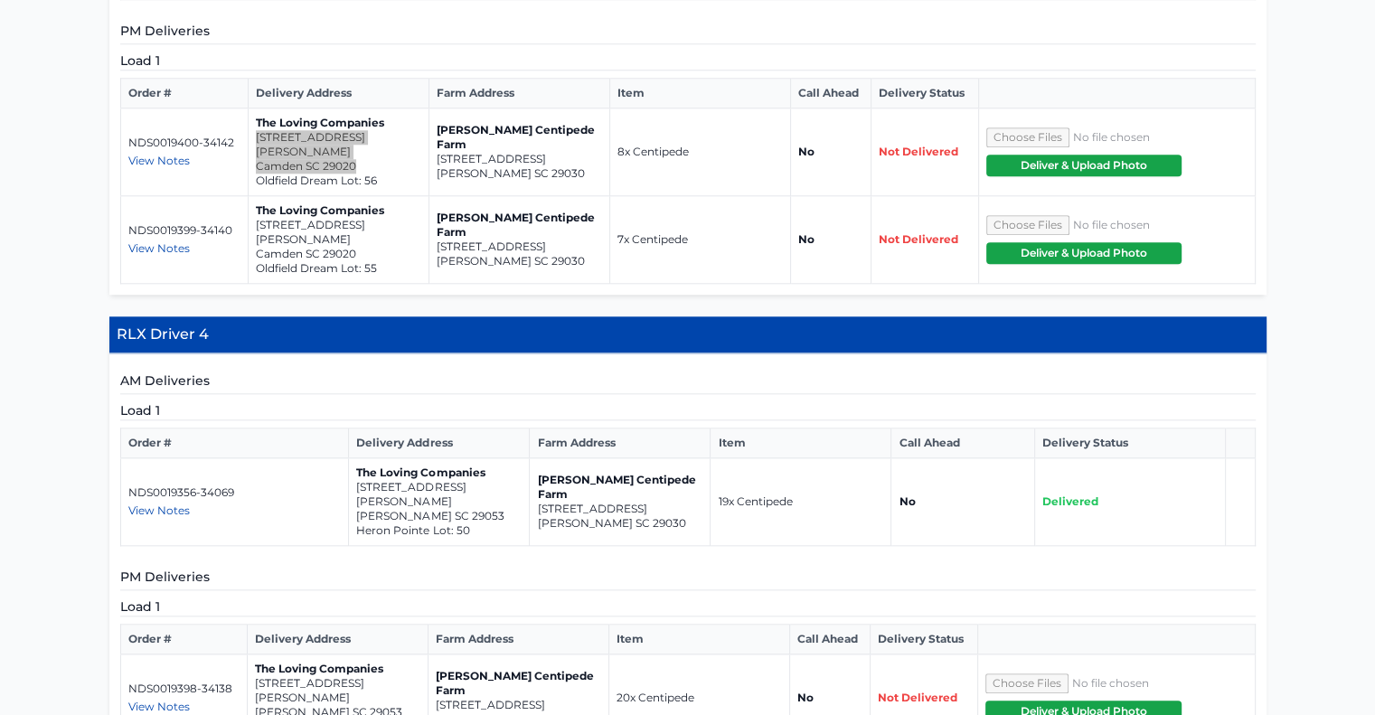
scroll to position [1890, 0]
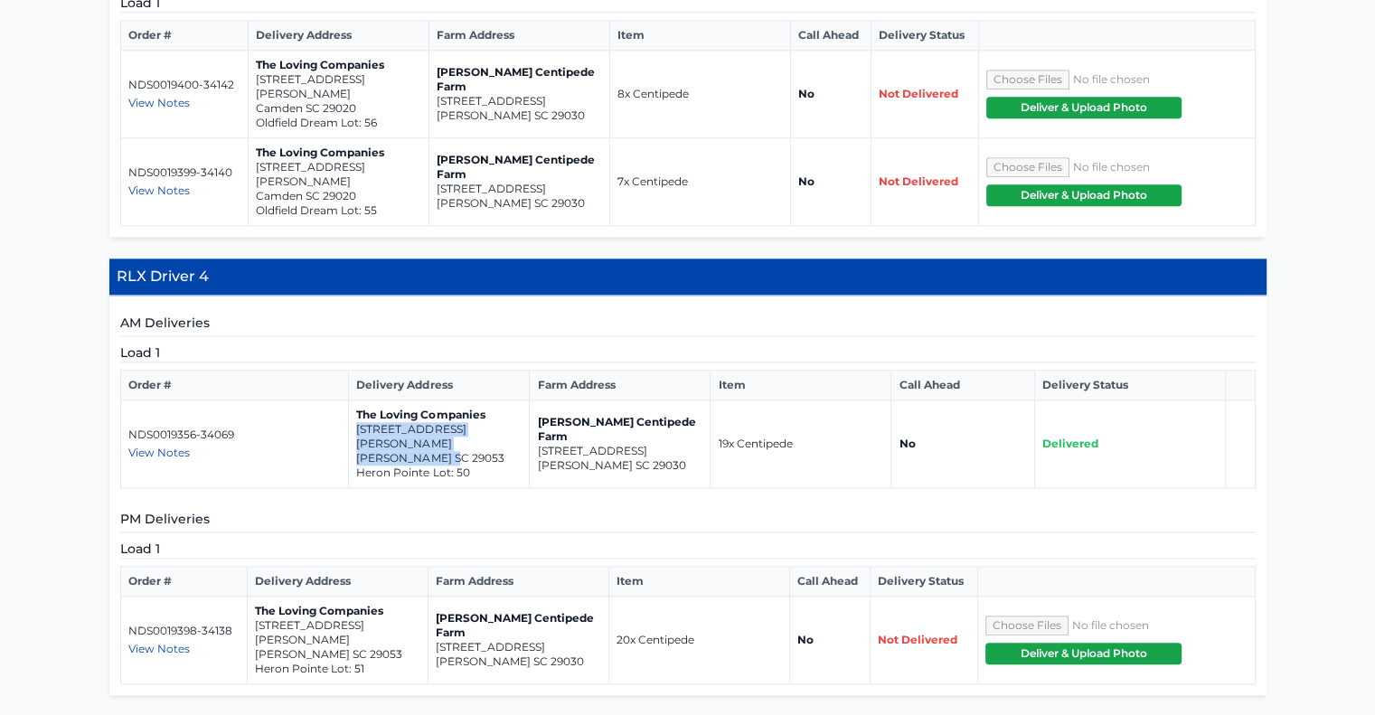
drag, startPoint x: 448, startPoint y: 350, endPoint x: 354, endPoint y: 336, distance: 94.3
click at [354, 401] on td "The Loving Companies 250 Hazel Rain Road Gaston SC 29053 Heron Pointe Lot: 50" at bounding box center [439, 445] width 181 height 88
copy td "250 Hazel Rain Road Gaston SC 29053"
drag, startPoint x: 535, startPoint y: 542, endPoint x: 430, endPoint y: 527, distance: 105.9
click at [430, 597] on td "Bozard Centipede Farm 975 Wild Hearts Rd Cameron SC 29030" at bounding box center [518, 641] width 181 height 88
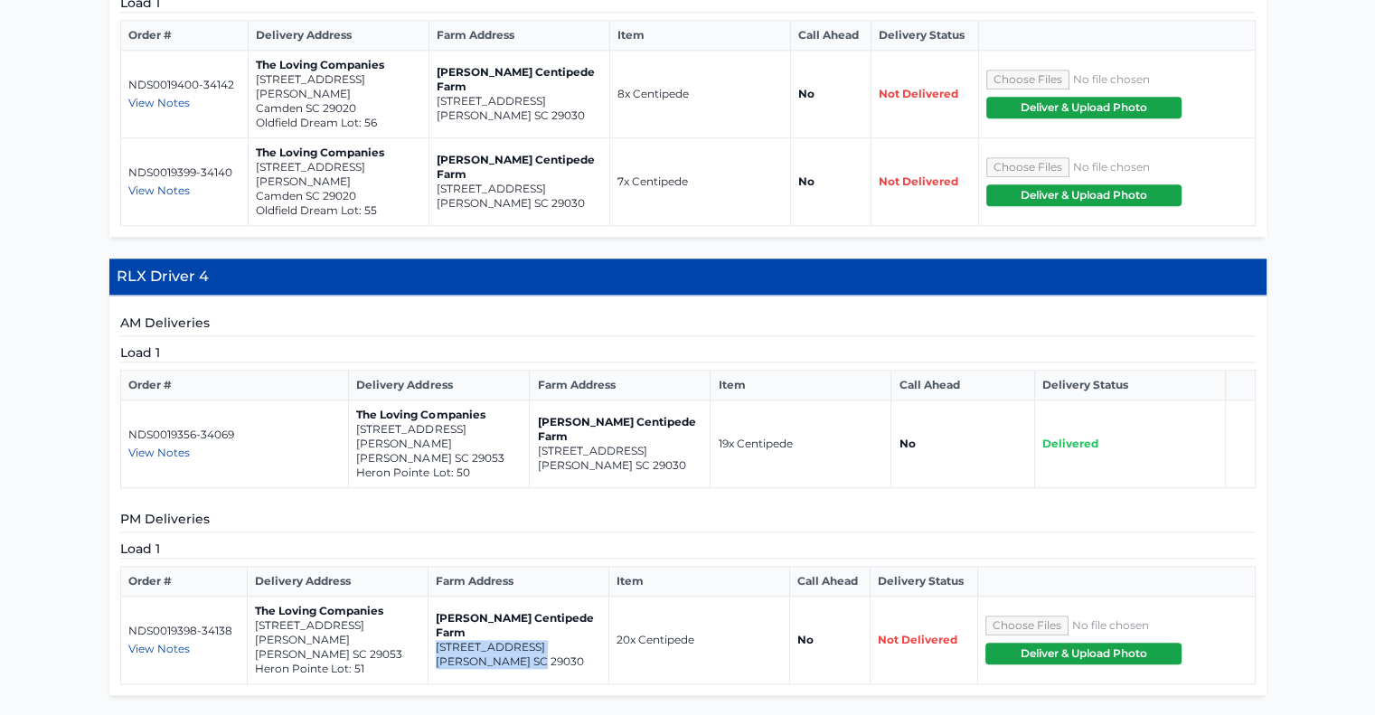
copy td "975 Wild Hearts Rd Cameron SC 29030"
drag, startPoint x: 343, startPoint y: 534, endPoint x: 253, endPoint y: 521, distance: 90.4
click at [253, 597] on td "The Loving Companies 246 Hazel Rain Road Gaston SC 29053 Heron Pointe Lot: 51" at bounding box center [337, 641] width 181 height 88
copy td "246 Hazel Rain Road Gaston SC 29053"
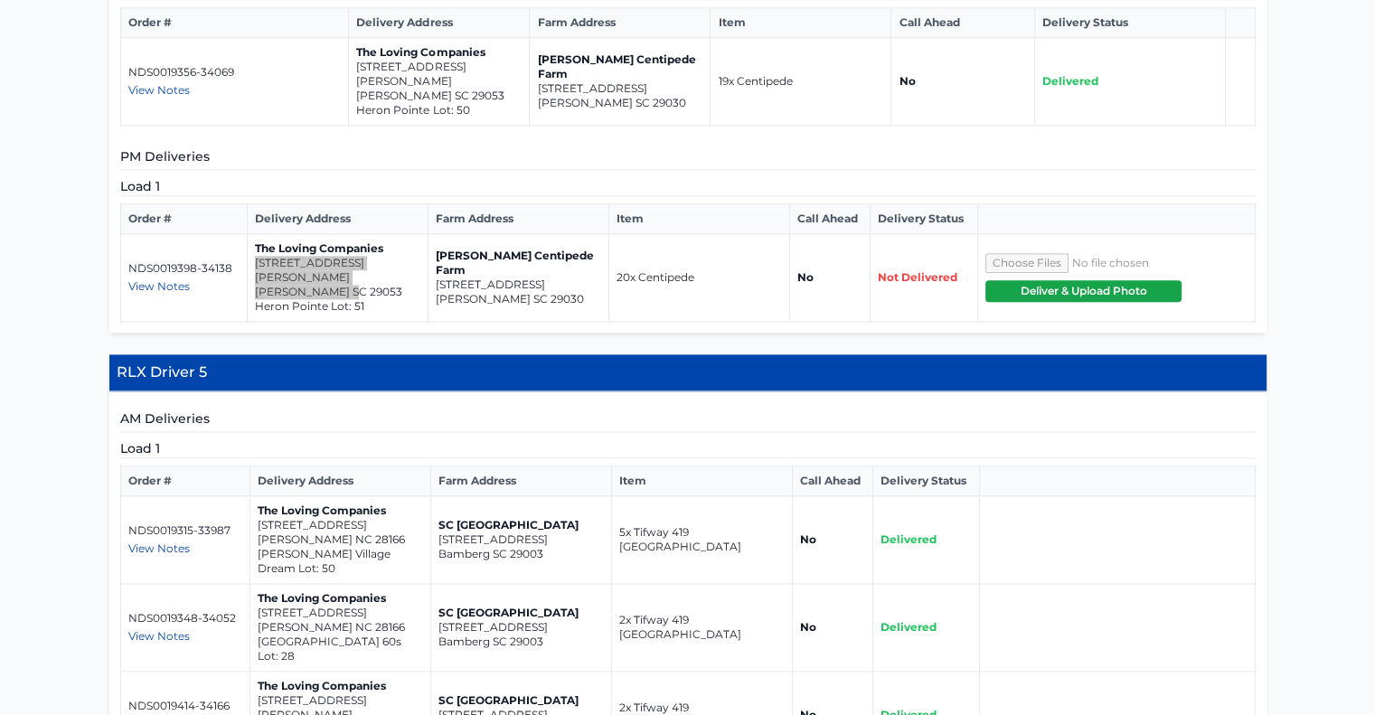
scroll to position [2360, 0]
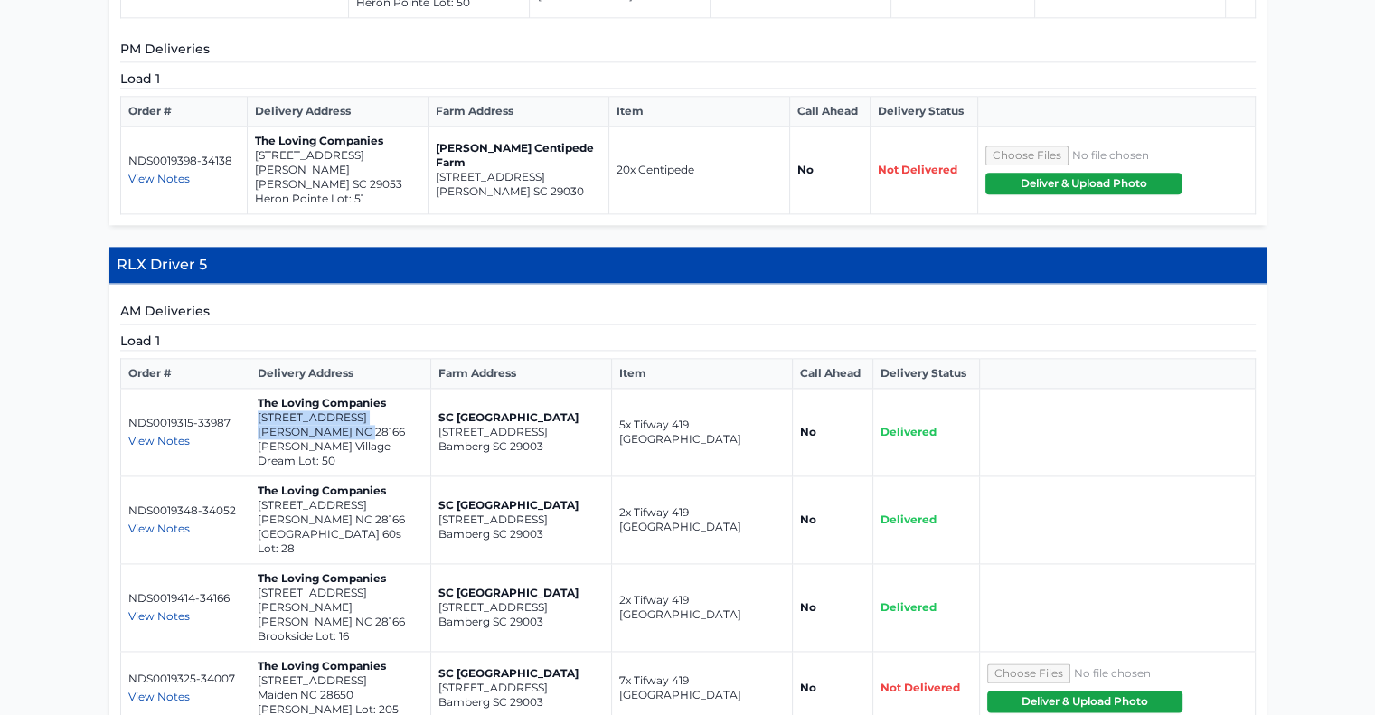
drag, startPoint x: 365, startPoint y: 323, endPoint x: 257, endPoint y: 293, distance: 112.5
click at [257, 389] on td "The Loving Companies 130 Arden Court Troutman NC 28166 Winecoff Village Dream L…" at bounding box center [340, 433] width 181 height 88
copy td "130 Arden Court Troutman NC 28166"
drag, startPoint x: 369, startPoint y: 401, endPoint x: 254, endPoint y: 388, distance: 115.5
click at [254, 477] on td "The Loving Companies 160 Rhuidean Court Troutman NC 28166 Falls Cove 60s Lot: 28" at bounding box center [340, 521] width 181 height 88
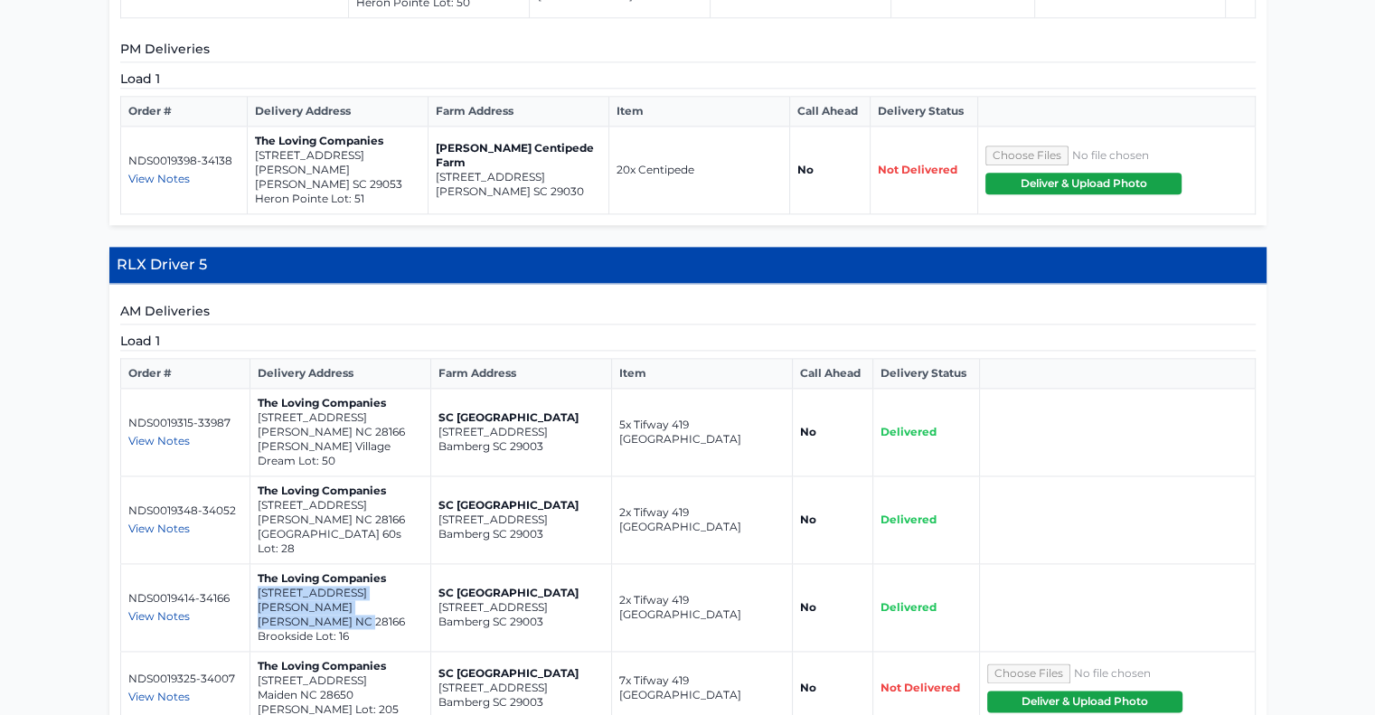
drag, startPoint x: 365, startPoint y: 473, endPoint x: 255, endPoint y: 455, distance: 111.8
click at [255, 564] on td "The Loving Companies 126 N Shayna Road Troutman NC 28166 Brookside Lot: 16" at bounding box center [340, 608] width 181 height 88
drag, startPoint x: 354, startPoint y: 545, endPoint x: 257, endPoint y: 531, distance: 98.7
click at [257, 652] on td "The Loving Companies 6322 Fairfax Ct Maiden NC 28650 Shannon Woods Meadows Lot:…" at bounding box center [340, 688] width 181 height 73
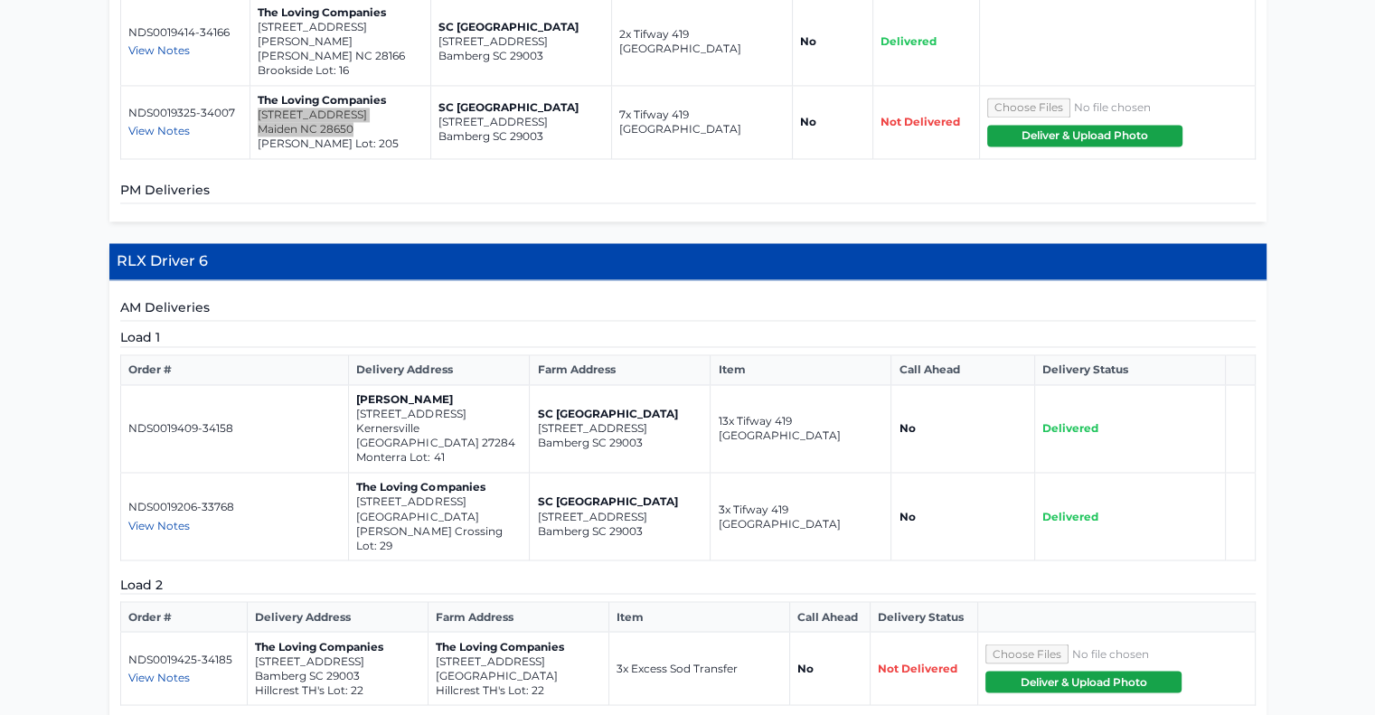
scroll to position [2929, 0]
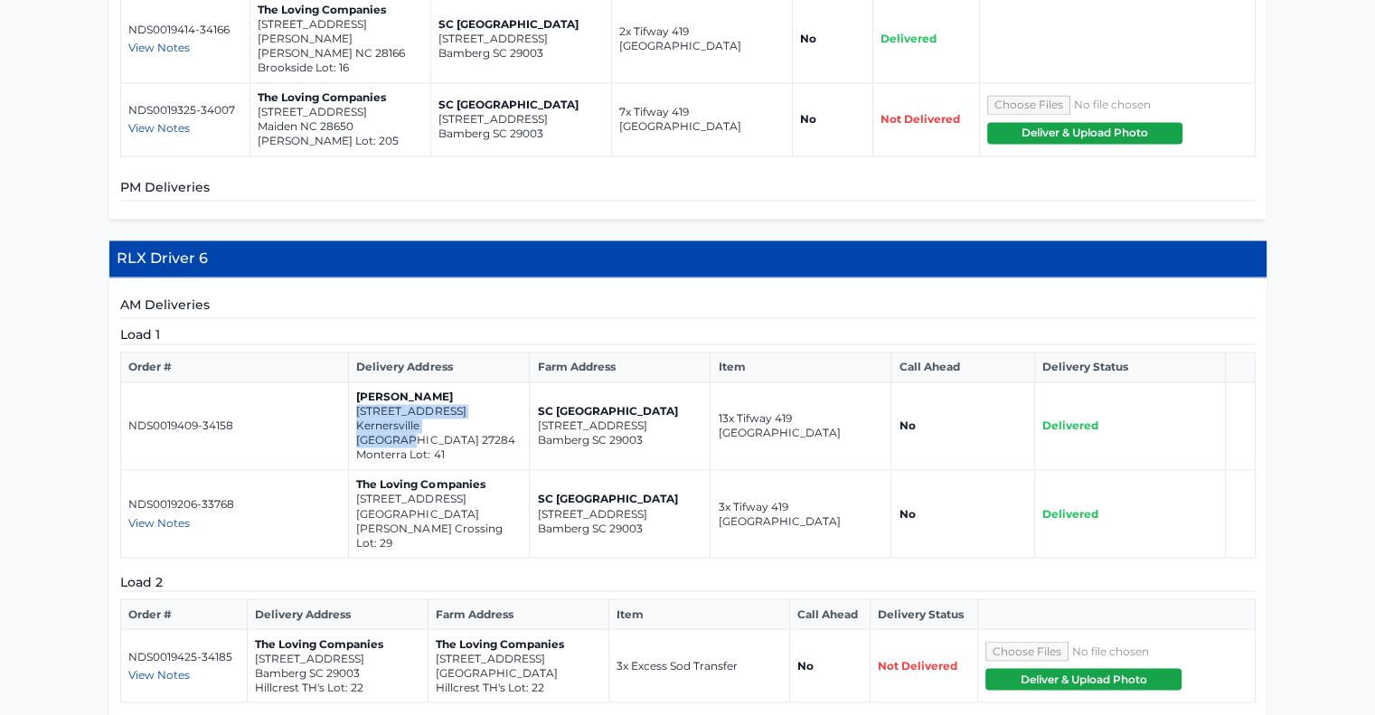
drag, startPoint x: 482, startPoint y: 286, endPoint x: 357, endPoint y: 274, distance: 125.3
click at [357, 383] on td "Jason Coble 328 Blooming Maple Drive Kernersville NC 27284 Monterra Lot: 41" at bounding box center [439, 427] width 181 height 88
drag, startPoint x: 495, startPoint y: 361, endPoint x: 349, endPoint y: 349, distance: 146.1
click at [349, 470] on td "The Loving Companies 5591 Hydrangea Street Winston-Salem NC 27104 Reynolds Cros…" at bounding box center [439, 514] width 181 height 88
click at [175, 667] on span "View Notes" at bounding box center [158, 674] width 61 height 14
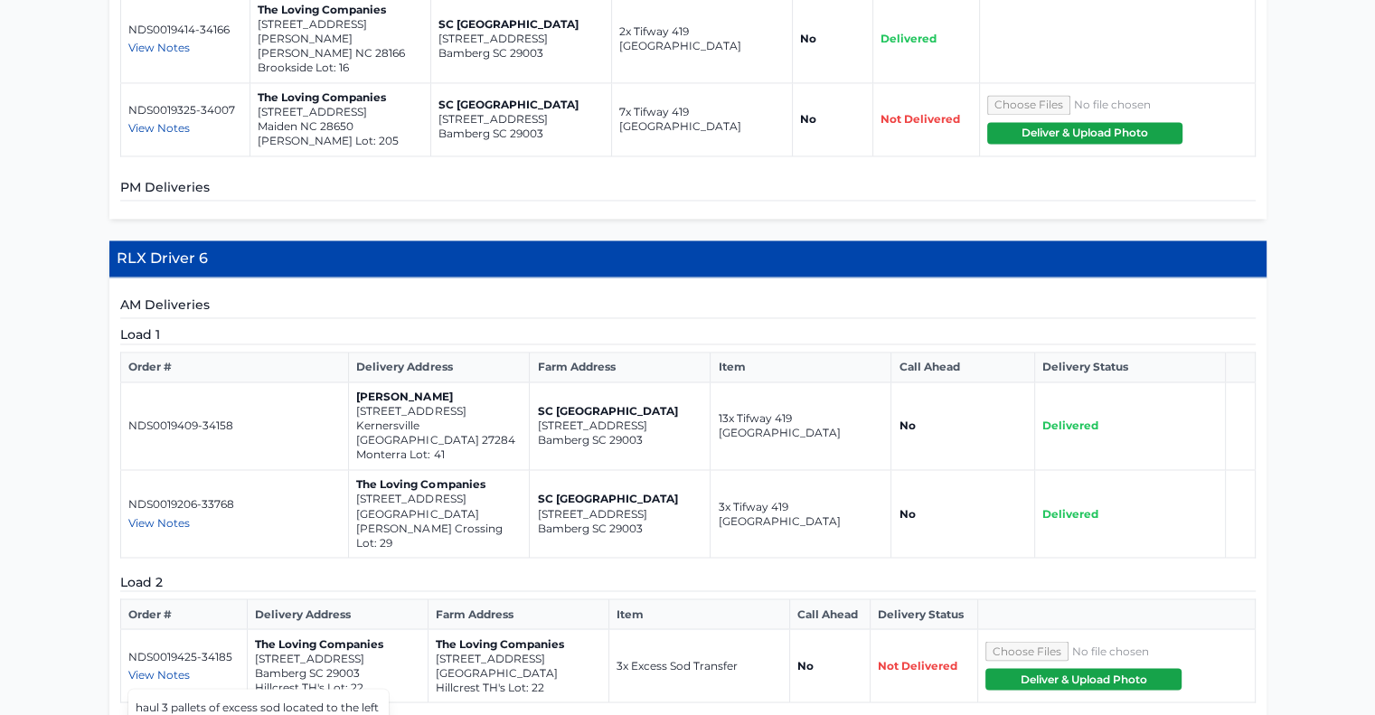
click at [567, 680] on p "Hillcrest TH's Lot: 22" at bounding box center [518, 687] width 165 height 14
drag, startPoint x: 572, startPoint y: 505, endPoint x: 433, endPoint y: 493, distance: 139.8
click at [433, 629] on td "The Loving Companies 1805 Autumn Mist Drive Winston-Salem NC 27103 Hillcrest TH…" at bounding box center [518, 665] width 181 height 73
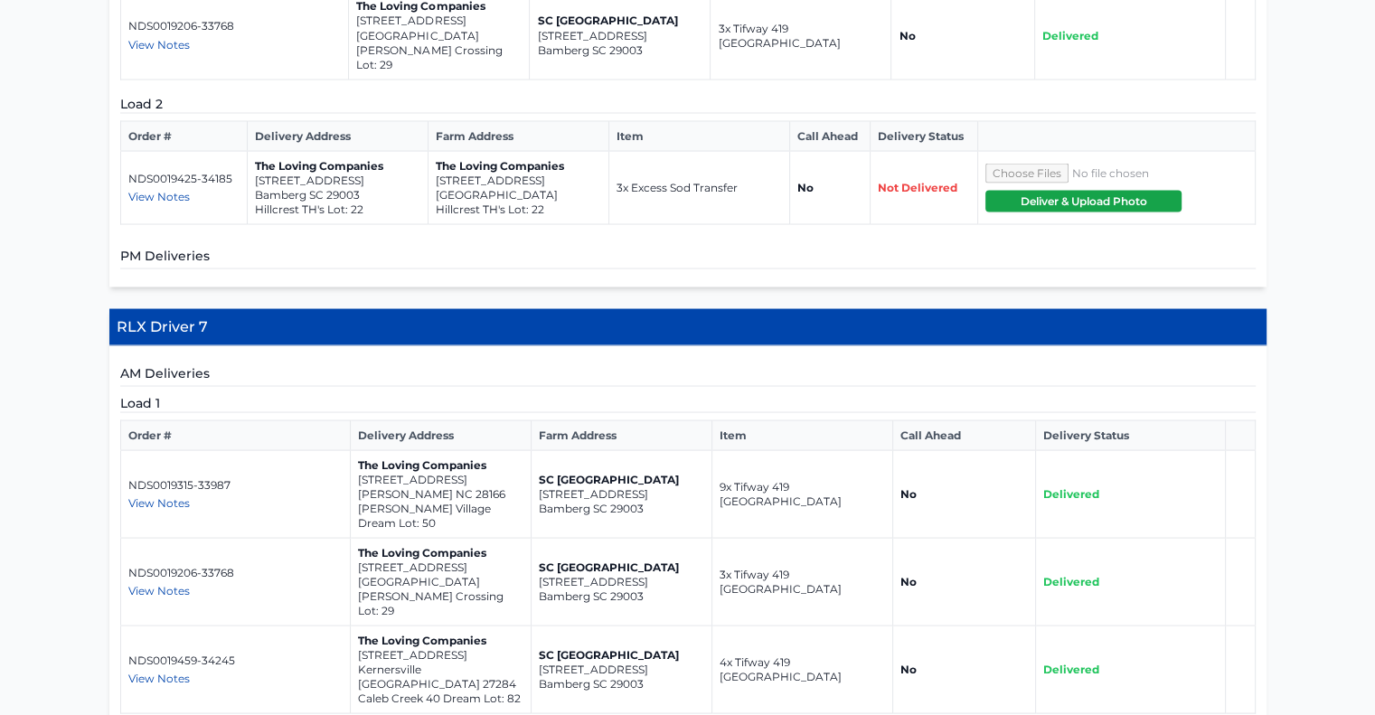
scroll to position [3413, 0]
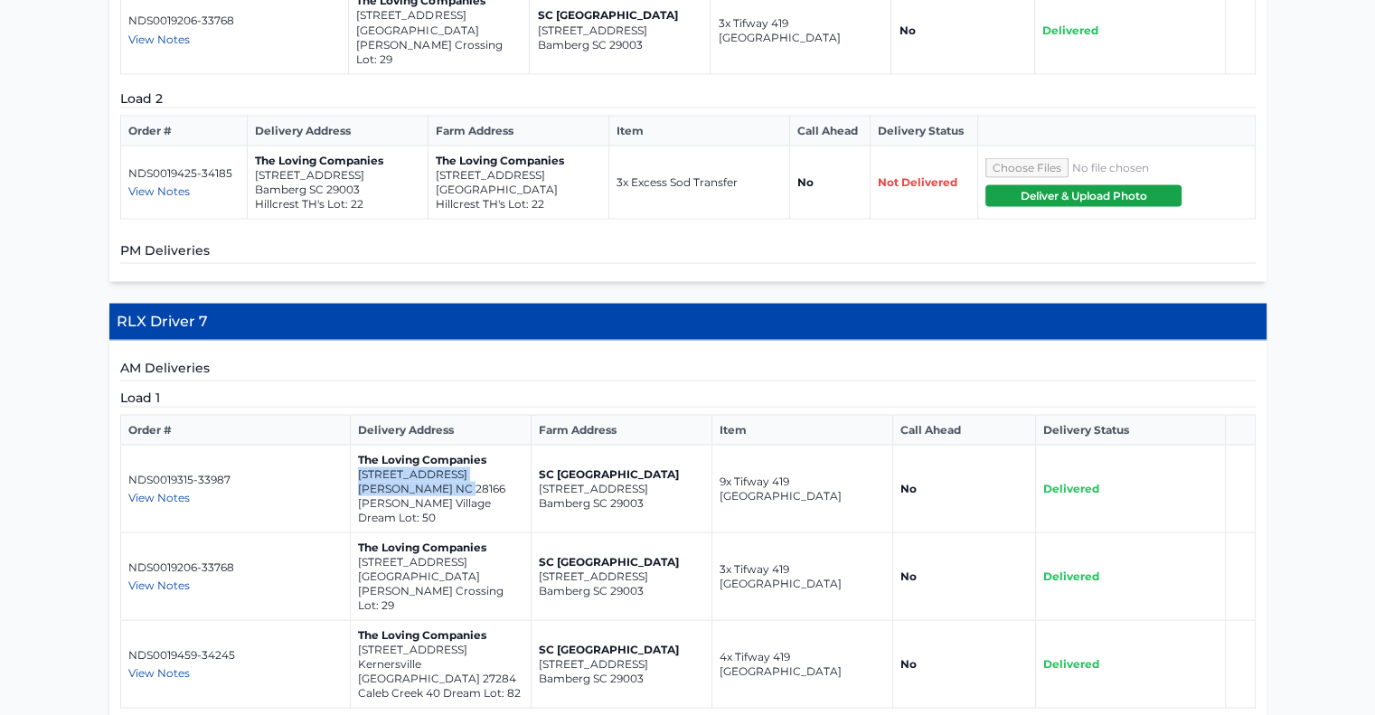
drag, startPoint x: 463, startPoint y: 320, endPoint x: 351, endPoint y: 311, distance: 112.5
click at [351, 445] on td "The Loving Companies 130 Arden Court Troutman NC 28166 Winecoff Village Dream L…" at bounding box center [440, 489] width 181 height 88
drag, startPoint x: 493, startPoint y: 409, endPoint x: 349, endPoint y: 392, distance: 144.7
click at [350, 533] on td "The Loving Companies 5591 Hydrangea Street Winston-Salem NC 27104 Reynolds Cros…" at bounding box center [440, 577] width 181 height 88
drag, startPoint x: 480, startPoint y: 483, endPoint x: 351, endPoint y: 469, distance: 130.0
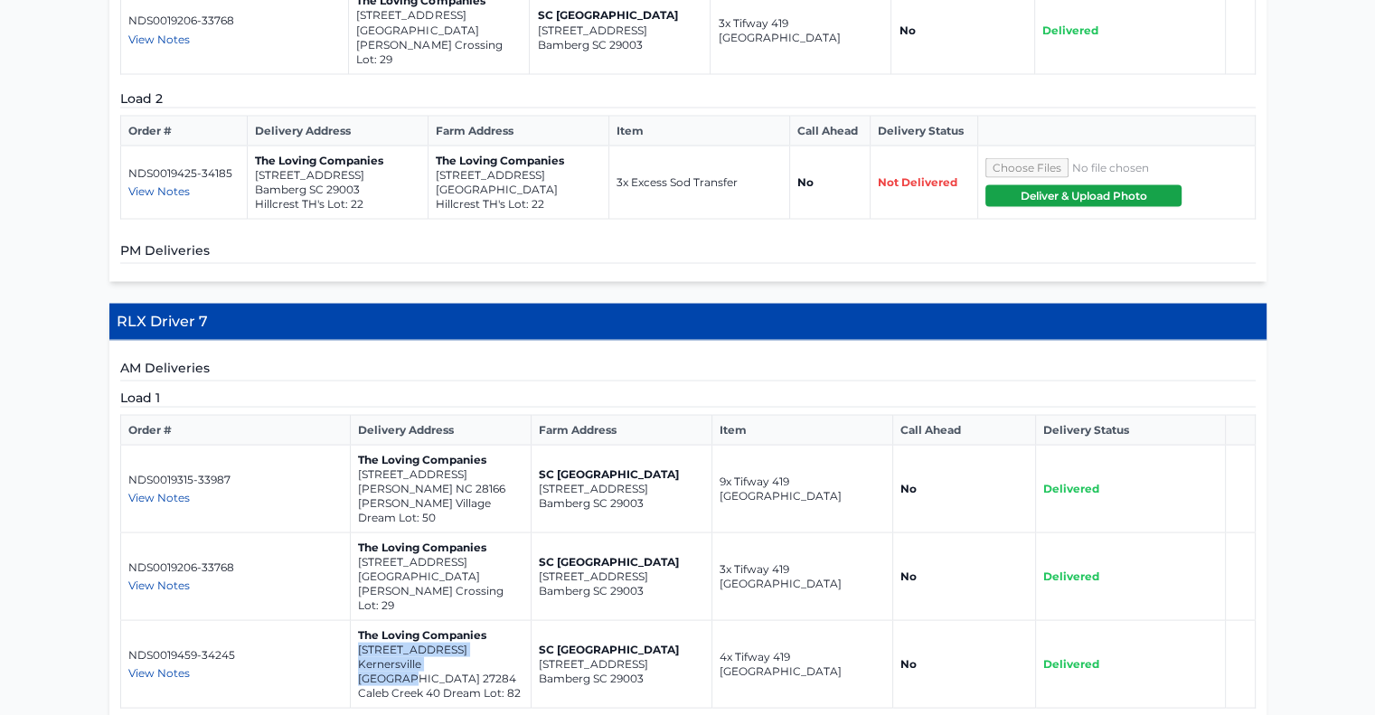
click at [351, 620] on td "The Loving Companies 1788 Mallard Drive Kernersville NC 27284 Caleb Creek 40 Dr…" at bounding box center [440, 664] width 181 height 88
click at [483, 569] on p "Winston-Salem NC 27104" at bounding box center [440, 576] width 165 height 14
drag, startPoint x: 494, startPoint y: 407, endPoint x: 354, endPoint y: 391, distance: 140.2
click at [354, 533] on td "The Loving Companies 5591 Hydrangea Street Winston-Salem NC 27104 Reynolds Cros…" at bounding box center [440, 577] width 181 height 88
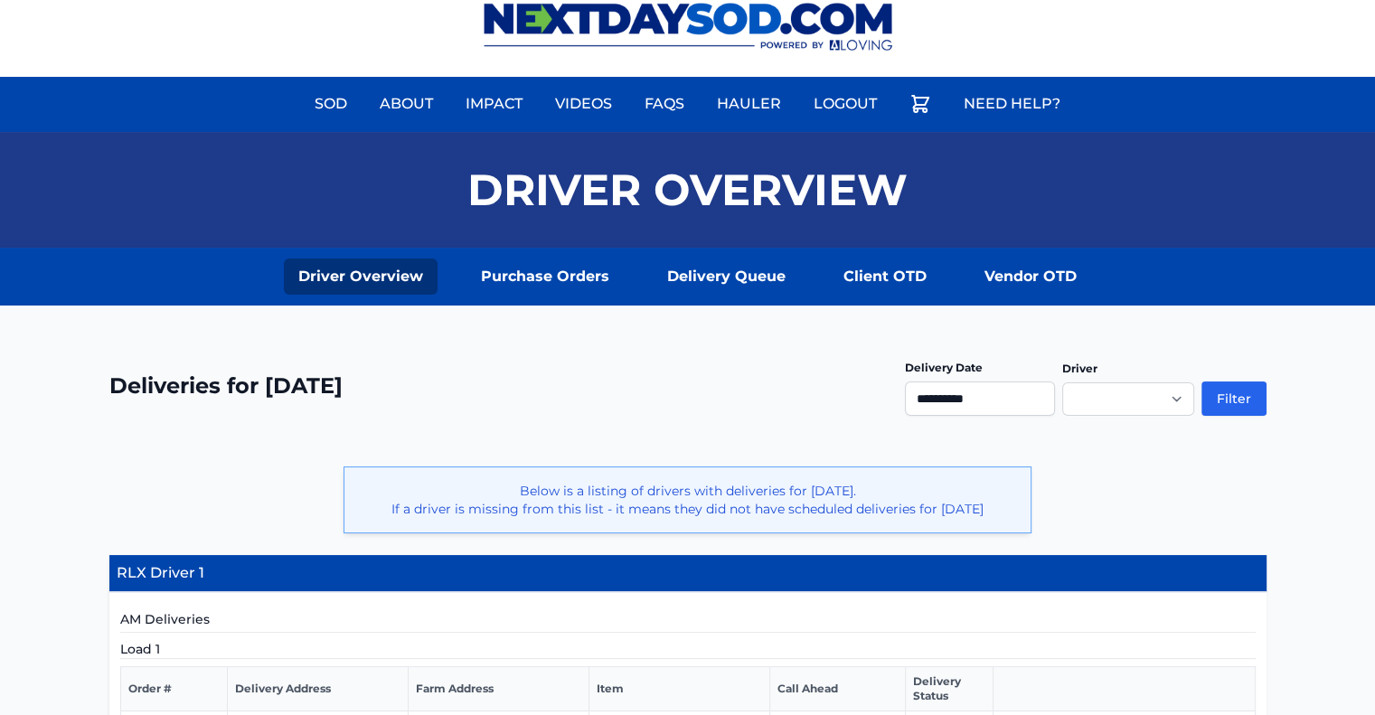
scroll to position [0, 0]
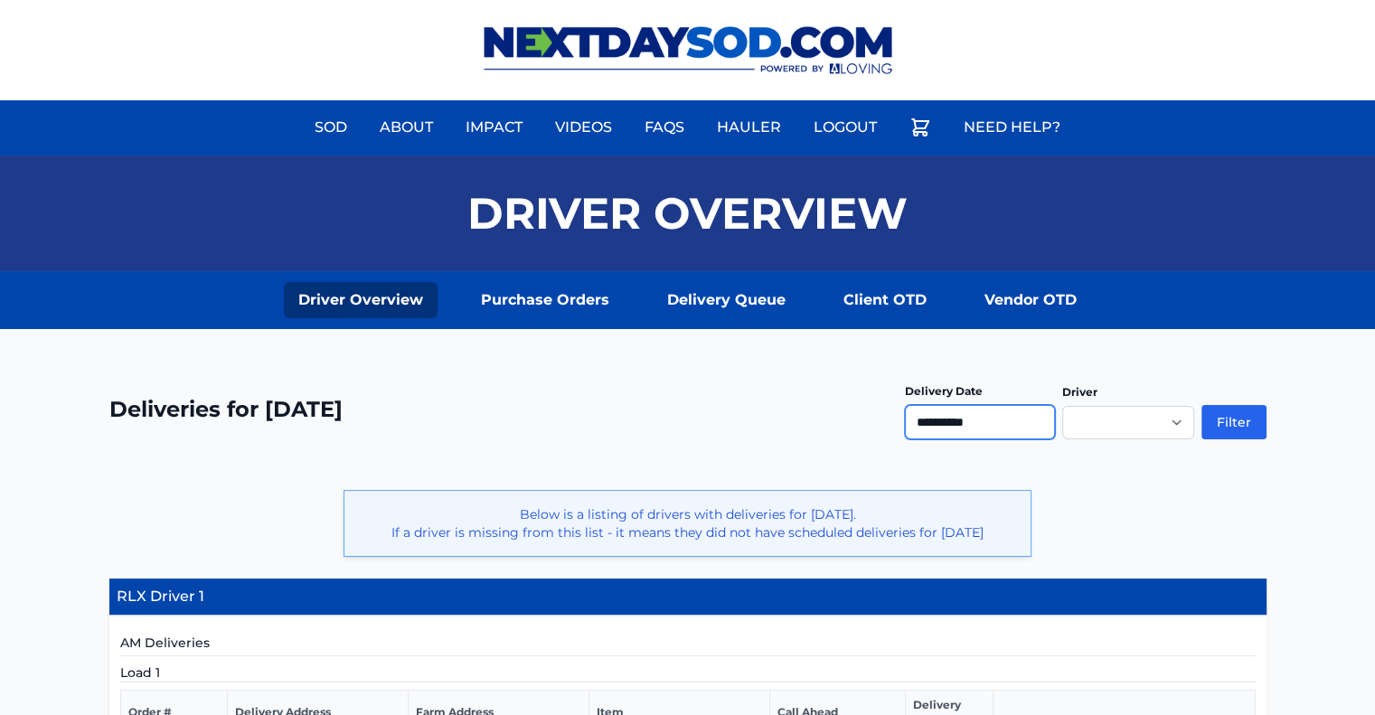
click at [1020, 427] on input "**********" at bounding box center [980, 422] width 150 height 34
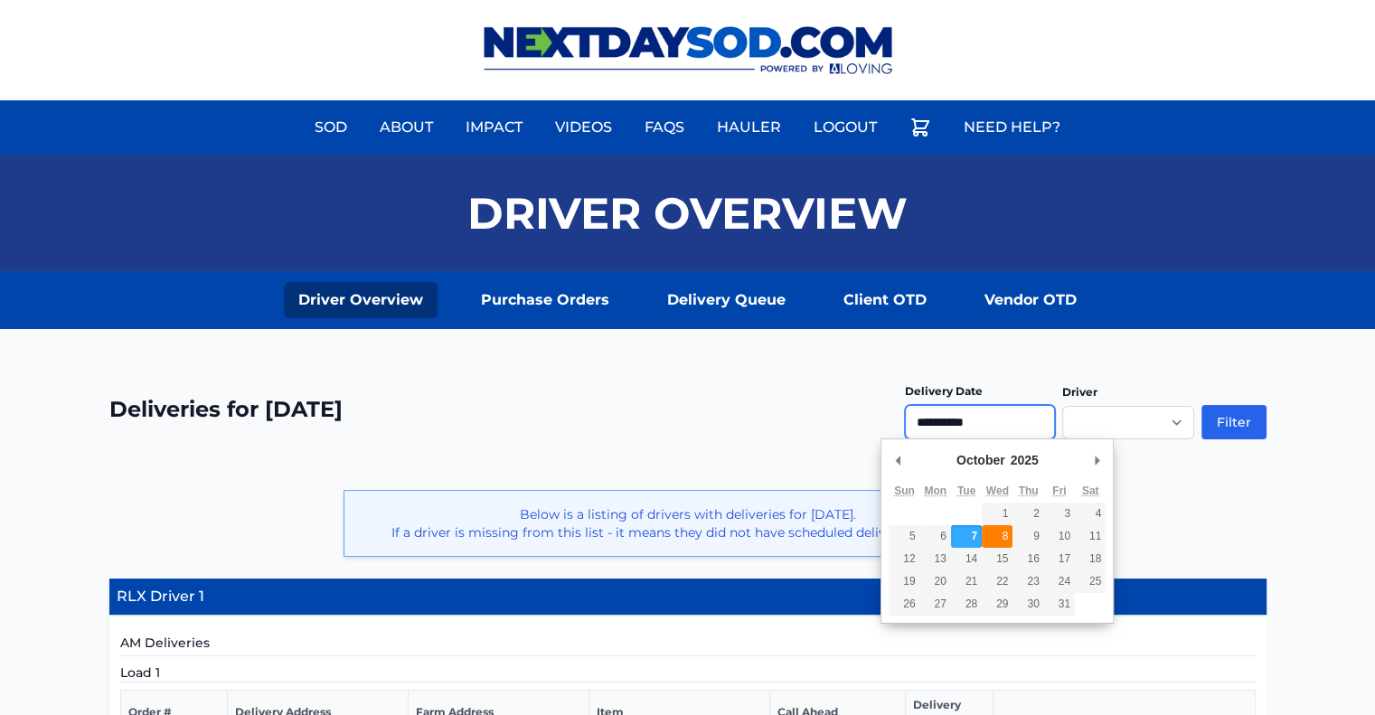
type input "**********"
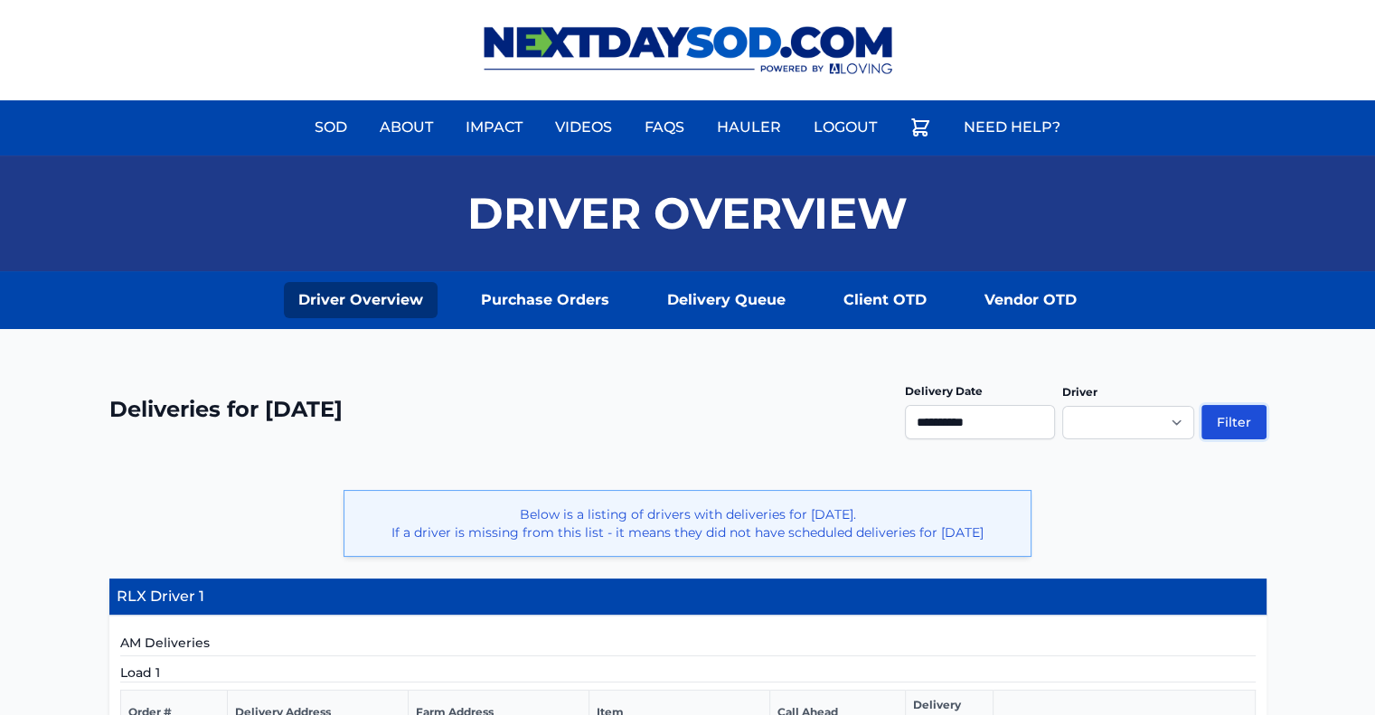
click at [1222, 408] on button "Filter" at bounding box center [1234, 422] width 65 height 34
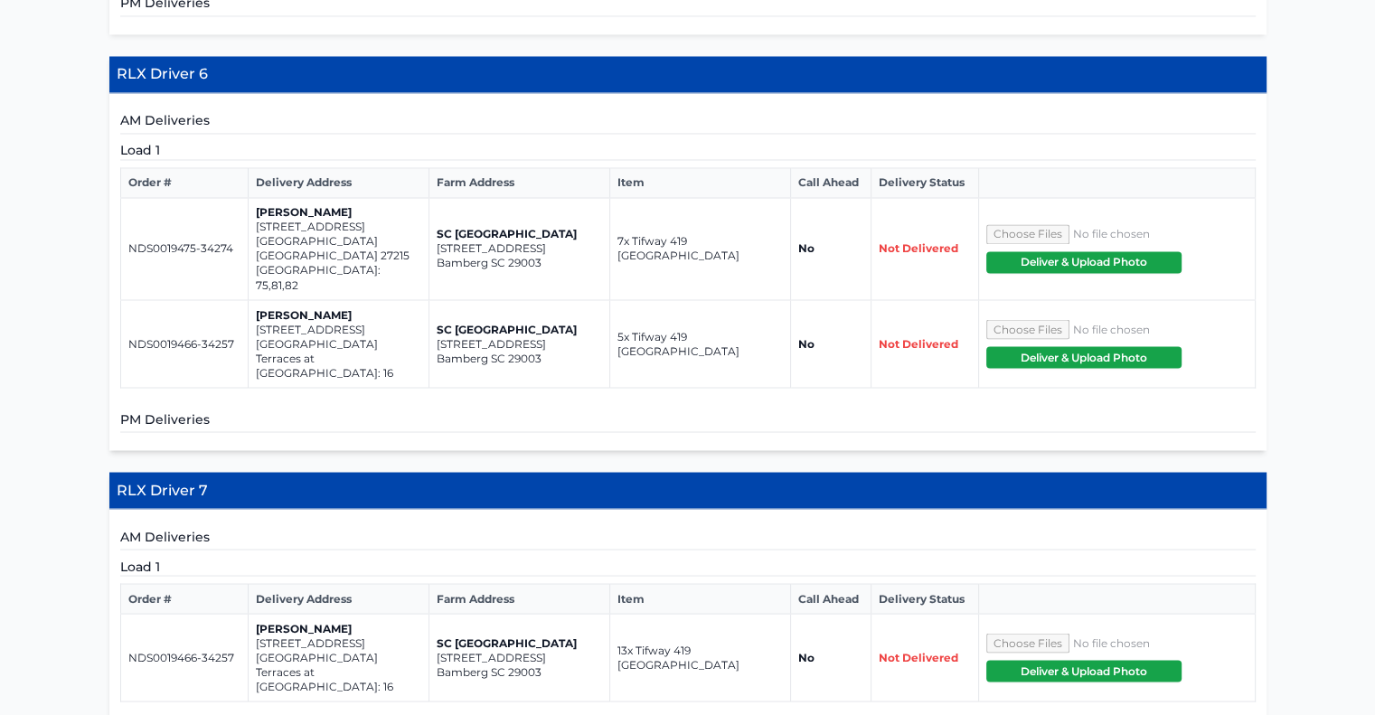
scroll to position [3185, 0]
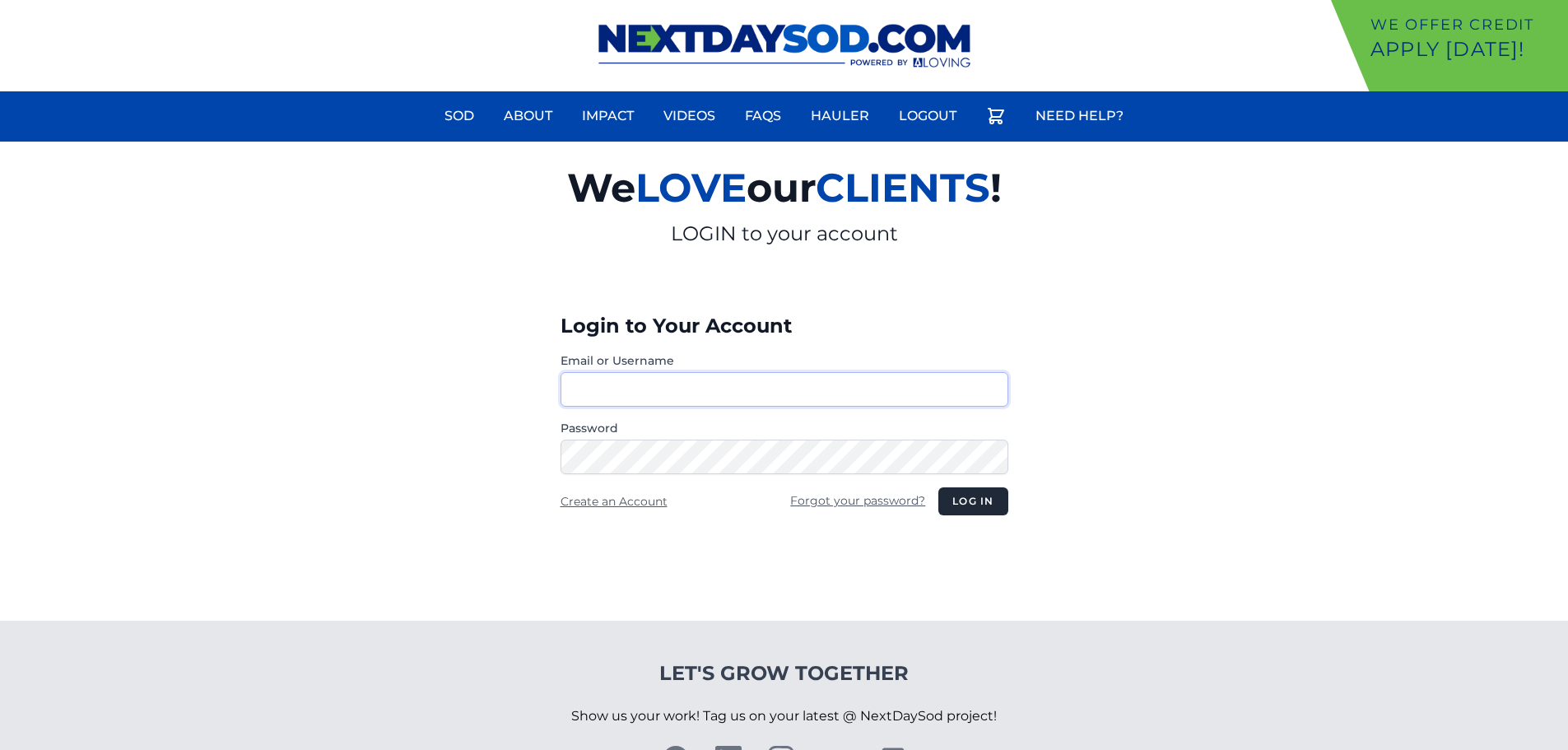
type input "********"
click at [988, 502] on button "Log in" at bounding box center [973, 501] width 69 height 28
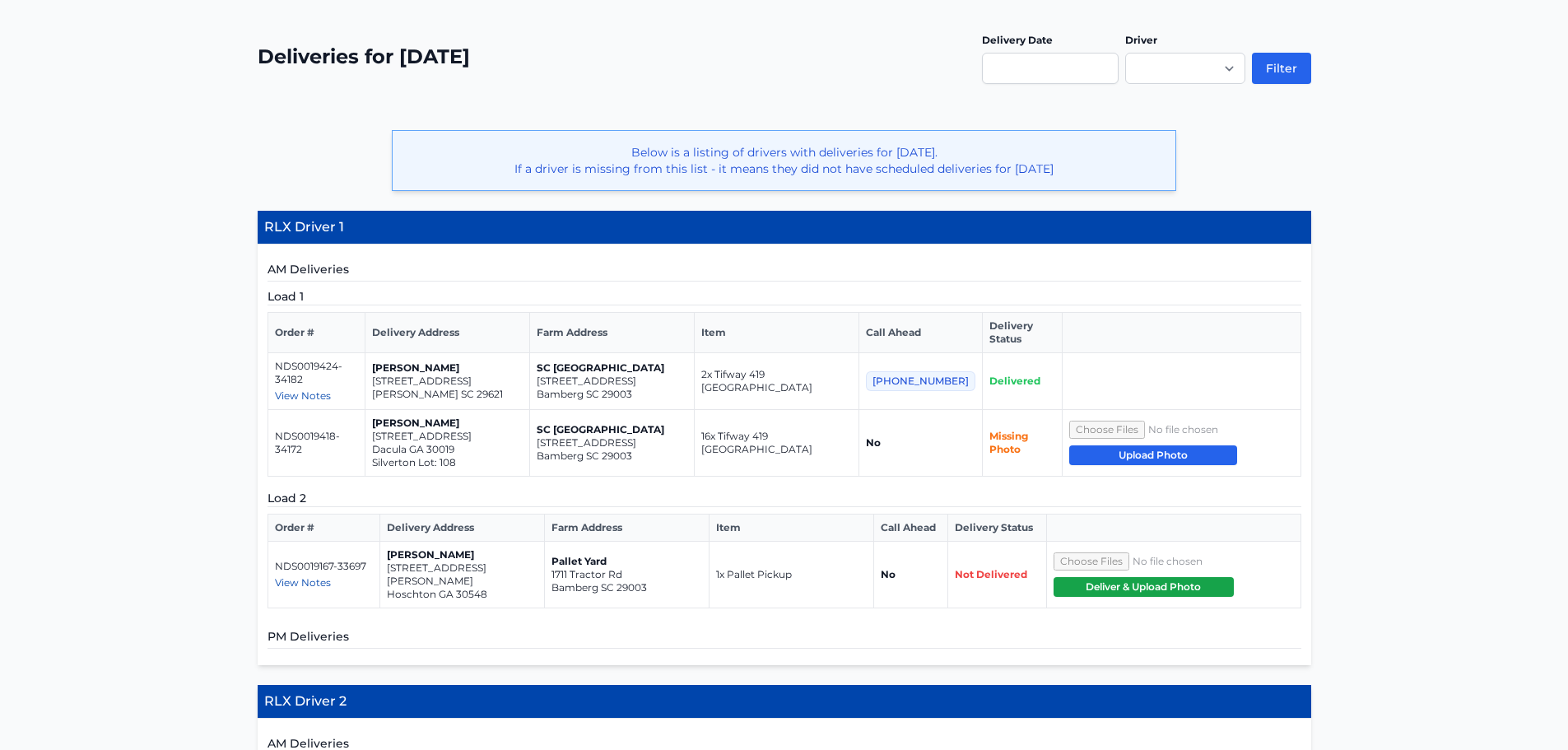
scroll to position [315, 0]
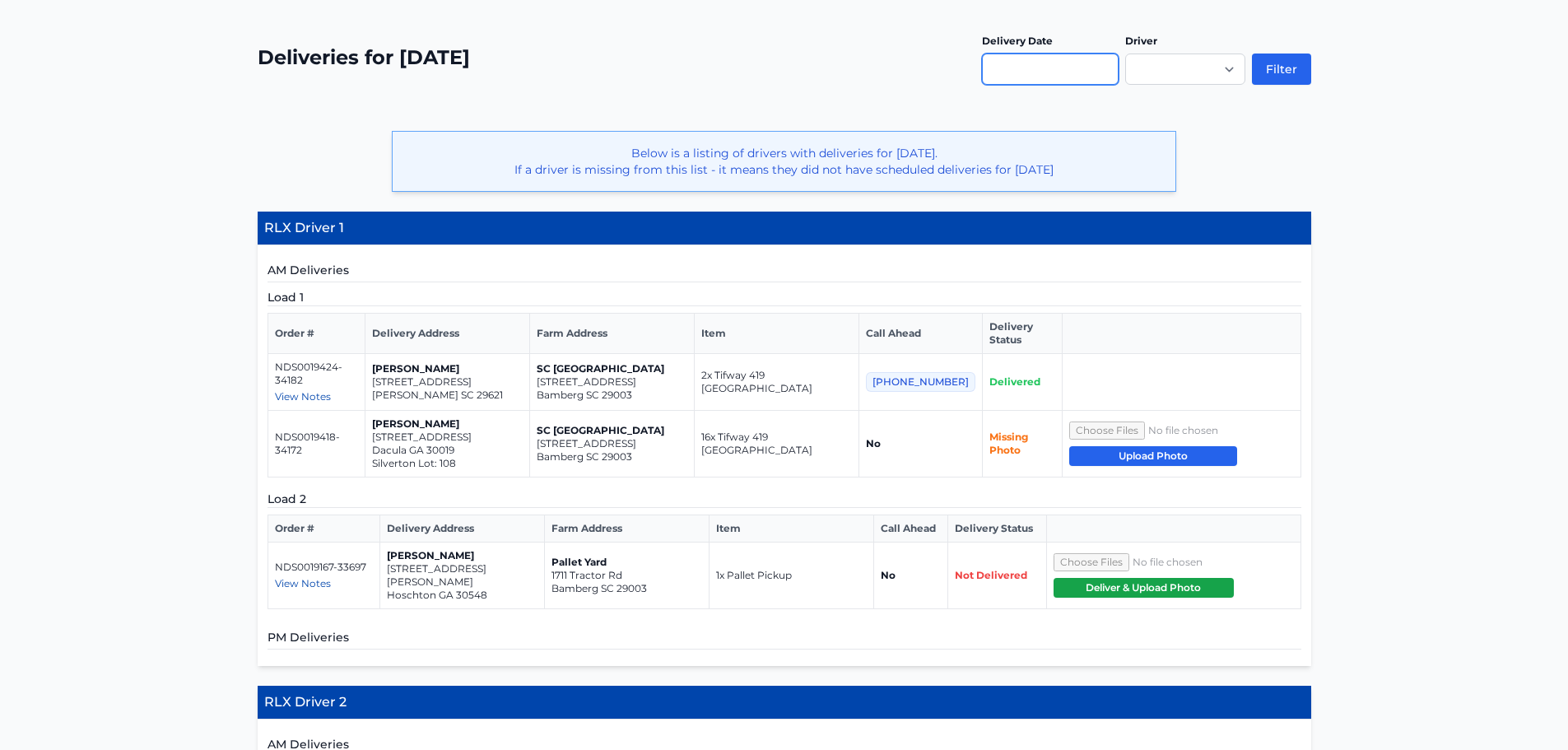
click at [1083, 67] on input "text" at bounding box center [1050, 69] width 137 height 31
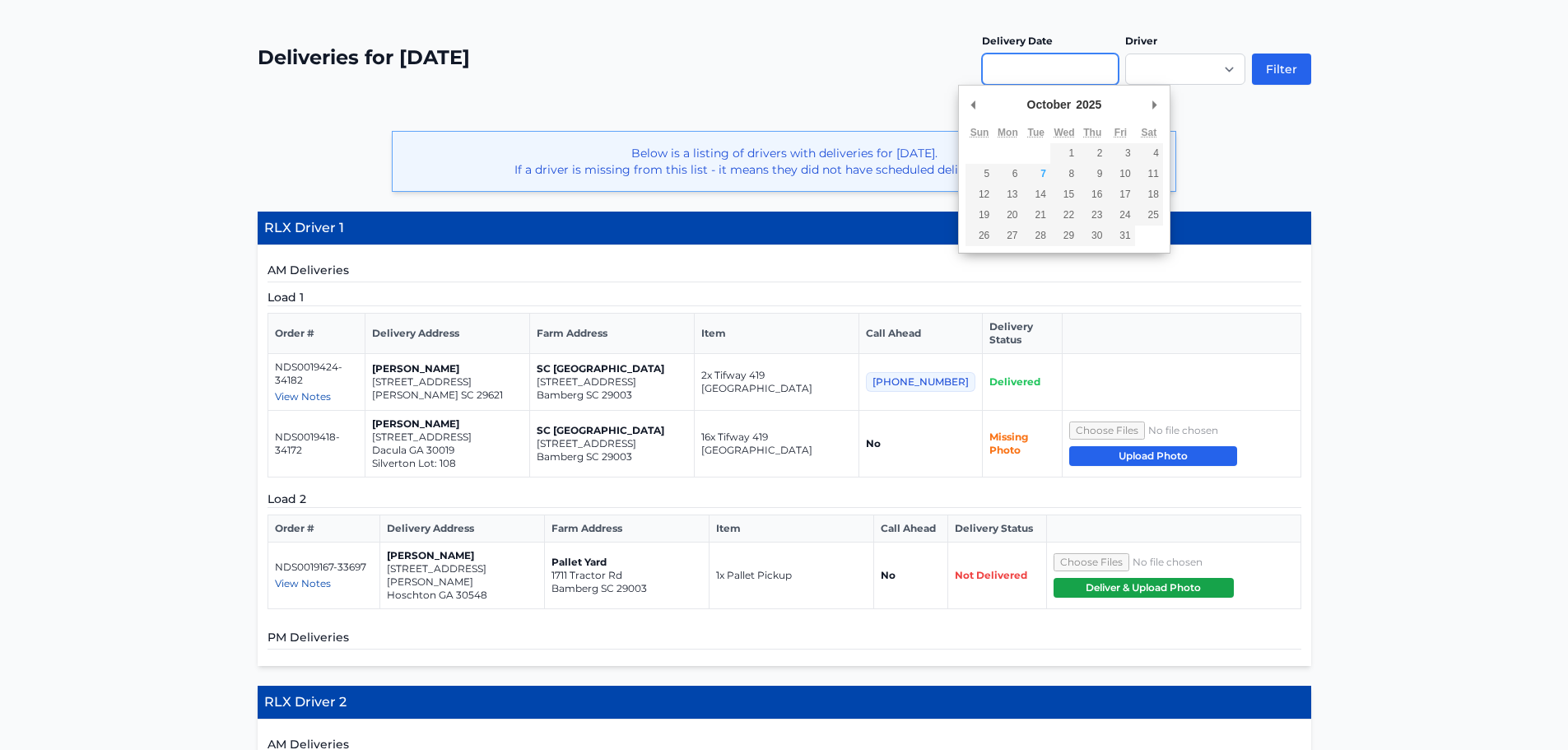
type input "**********"
click at [1276, 74] on button "Filter" at bounding box center [1280, 69] width 59 height 31
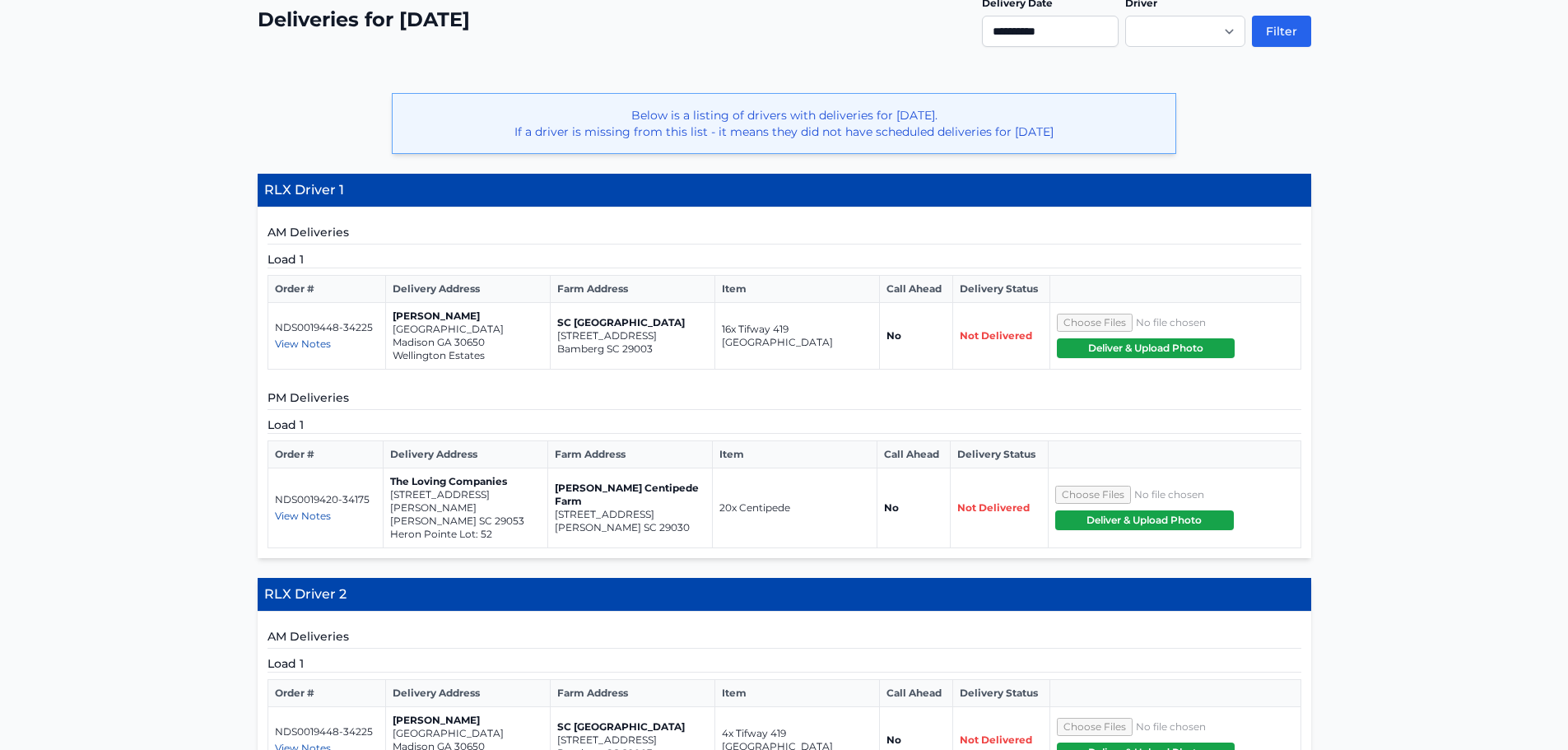
scroll to position [354, 0]
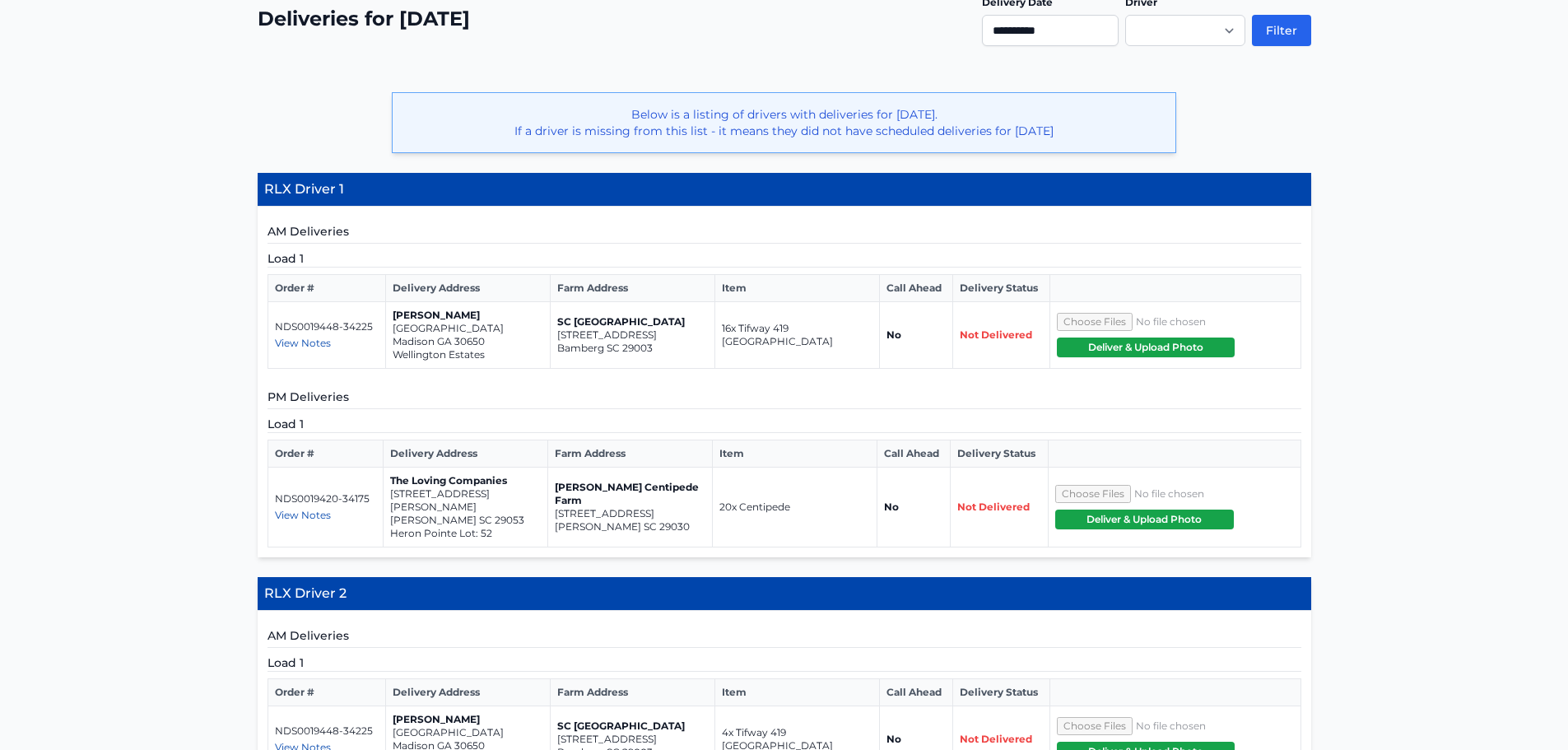
click at [307, 512] on span "View Notes" at bounding box center [302, 515] width 56 height 13
click at [409, 485] on p "The Loving Companies" at bounding box center [465, 481] width 150 height 13
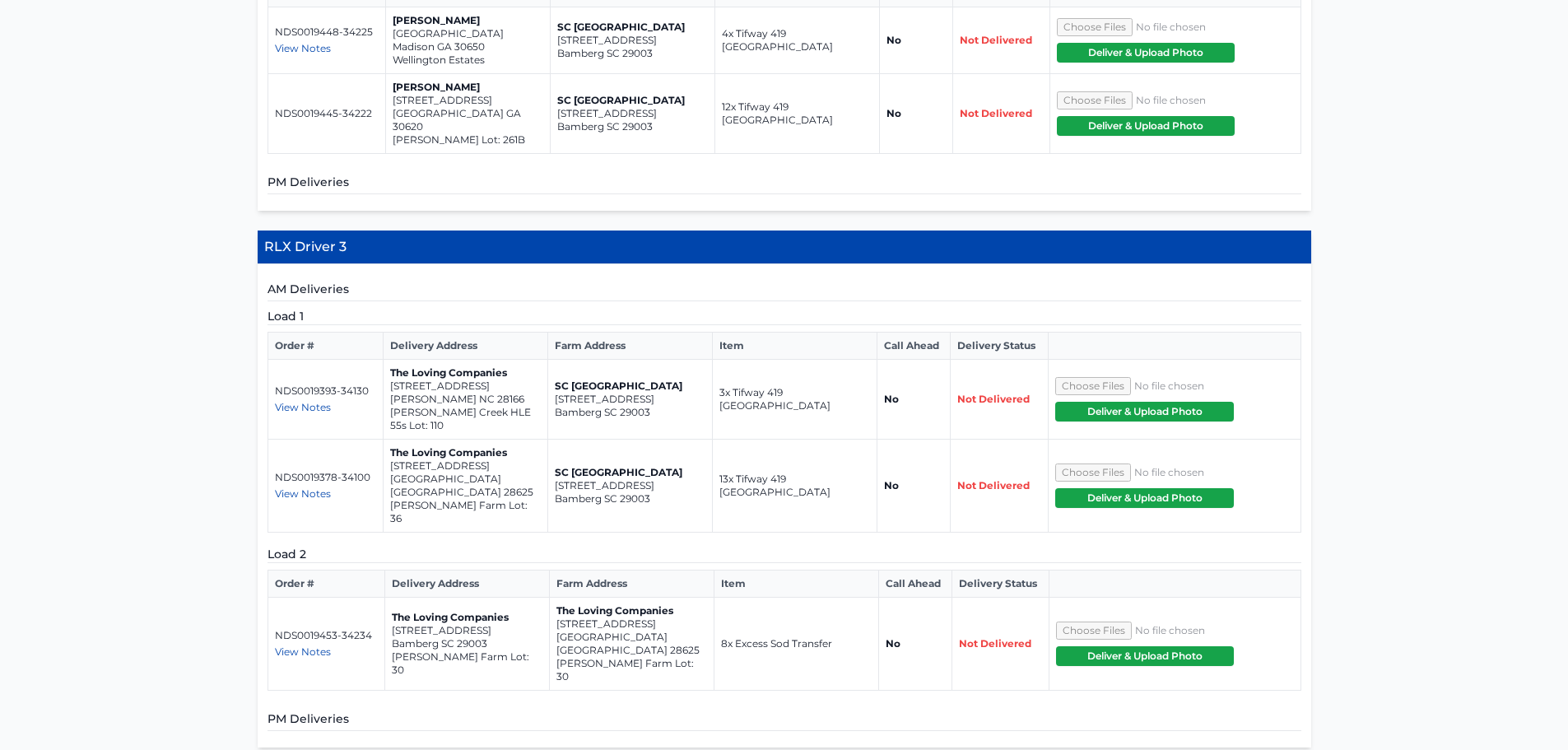
scroll to position [1054, 0]
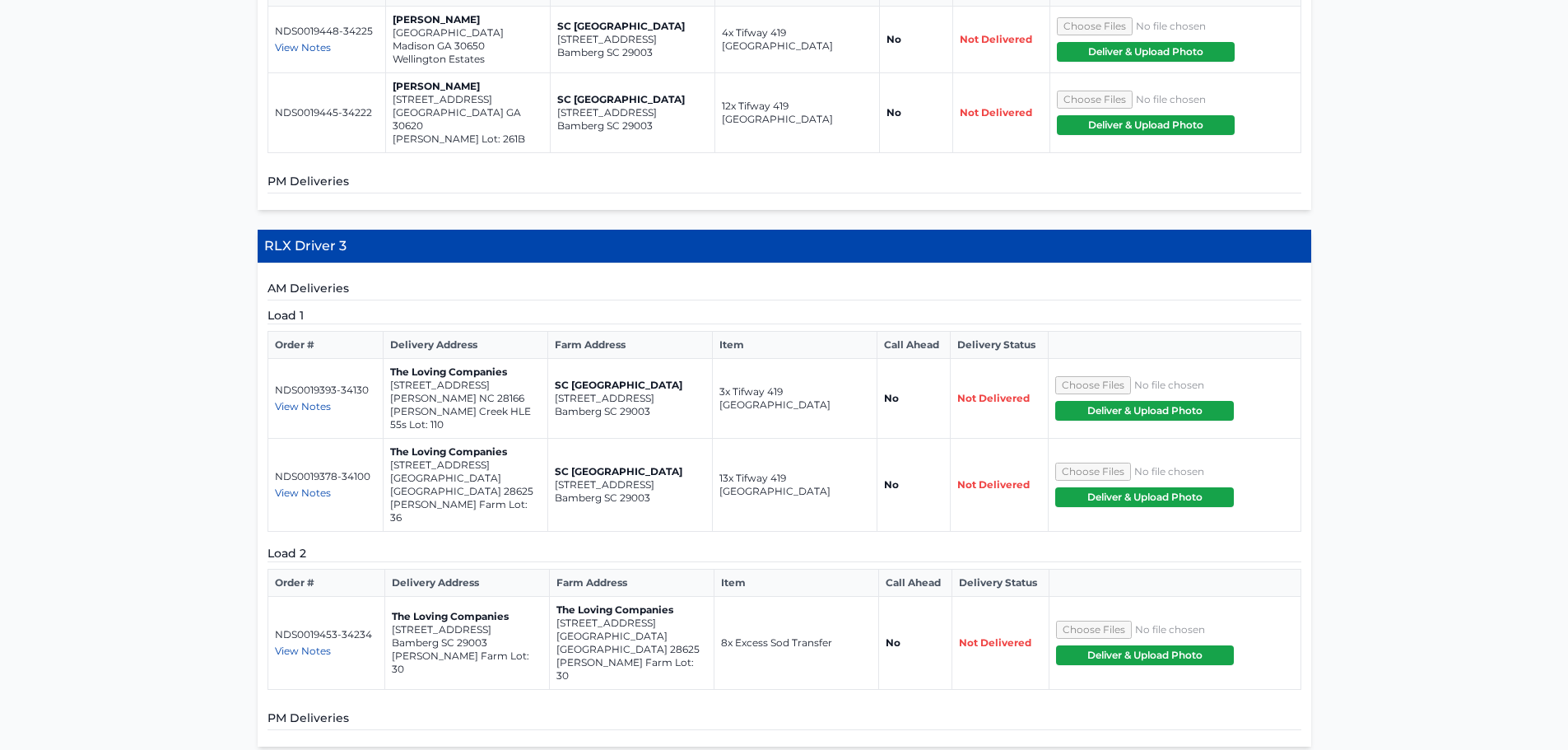
click at [310, 644] on span "View Notes" at bounding box center [302, 651] width 56 height 13
click at [408, 597] on td "The Loving Companies [STREET_ADDRESS][PERSON_NAME]" at bounding box center [467, 644] width 165 height 93
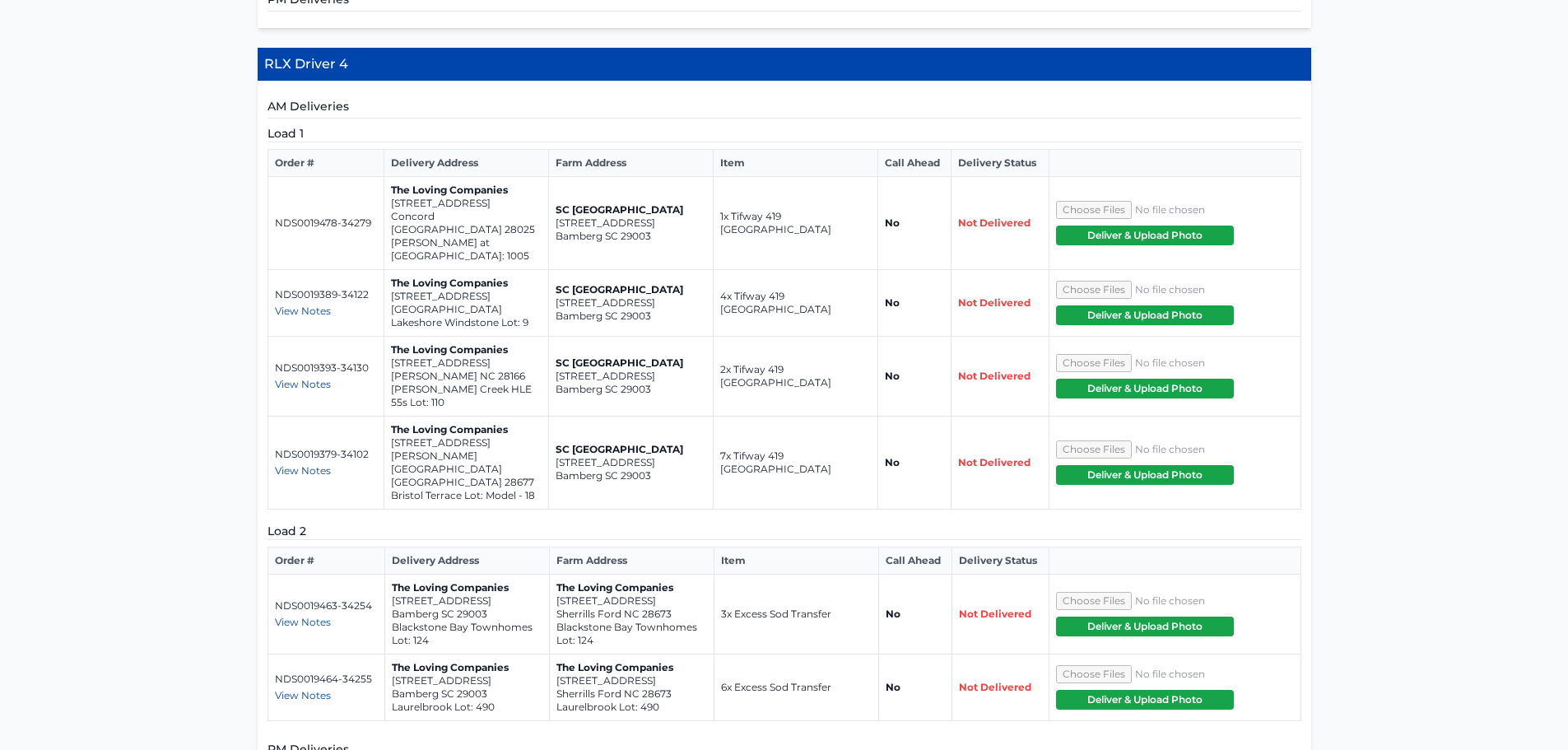
scroll to position [1773, 0]
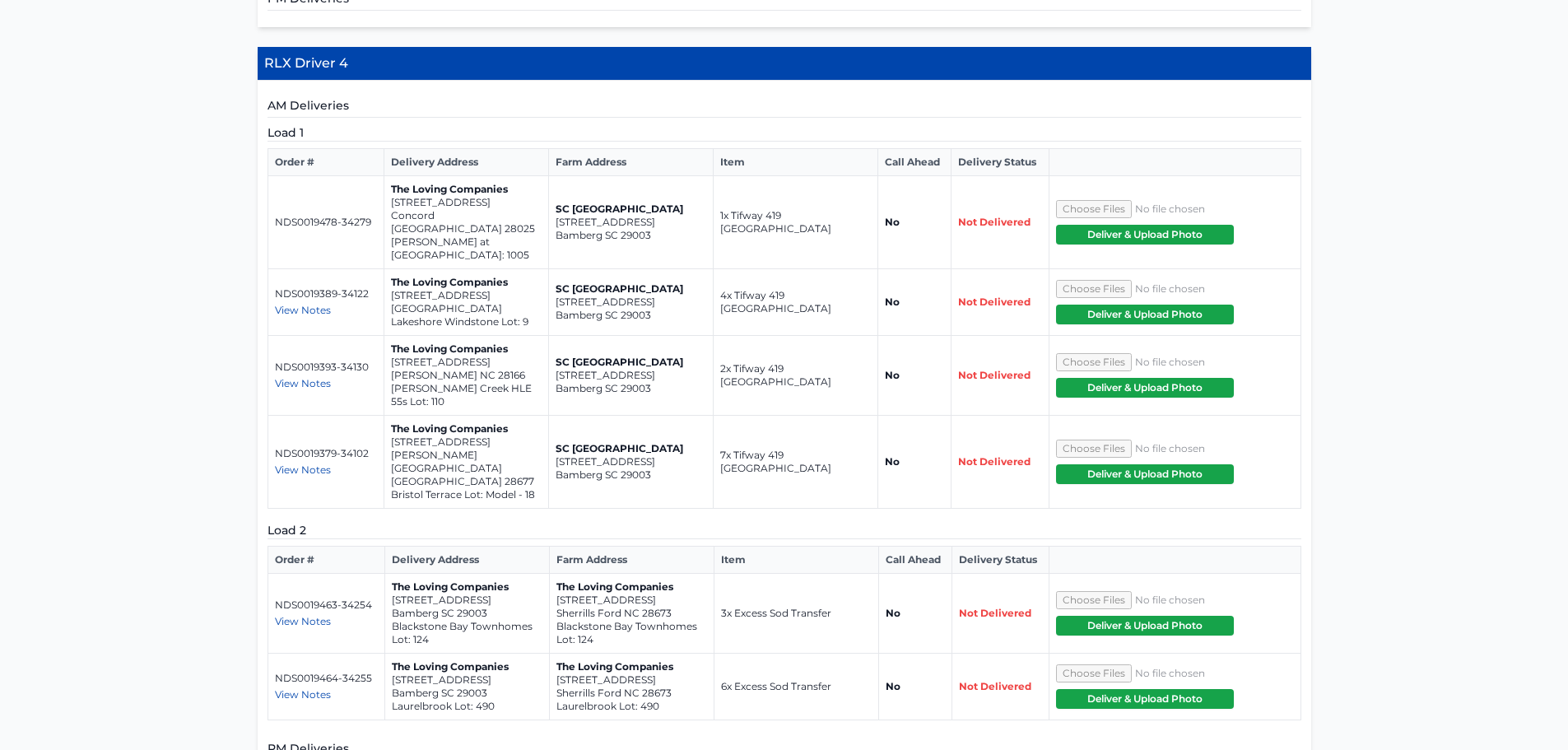
click at [301, 688] on span "View Notes" at bounding box center [302, 694] width 56 height 13
click at [316, 615] on span "View Notes" at bounding box center [302, 622] width 56 height 13
click at [433, 593] on p "[STREET_ADDRESS]" at bounding box center [466, 600] width 150 height 13
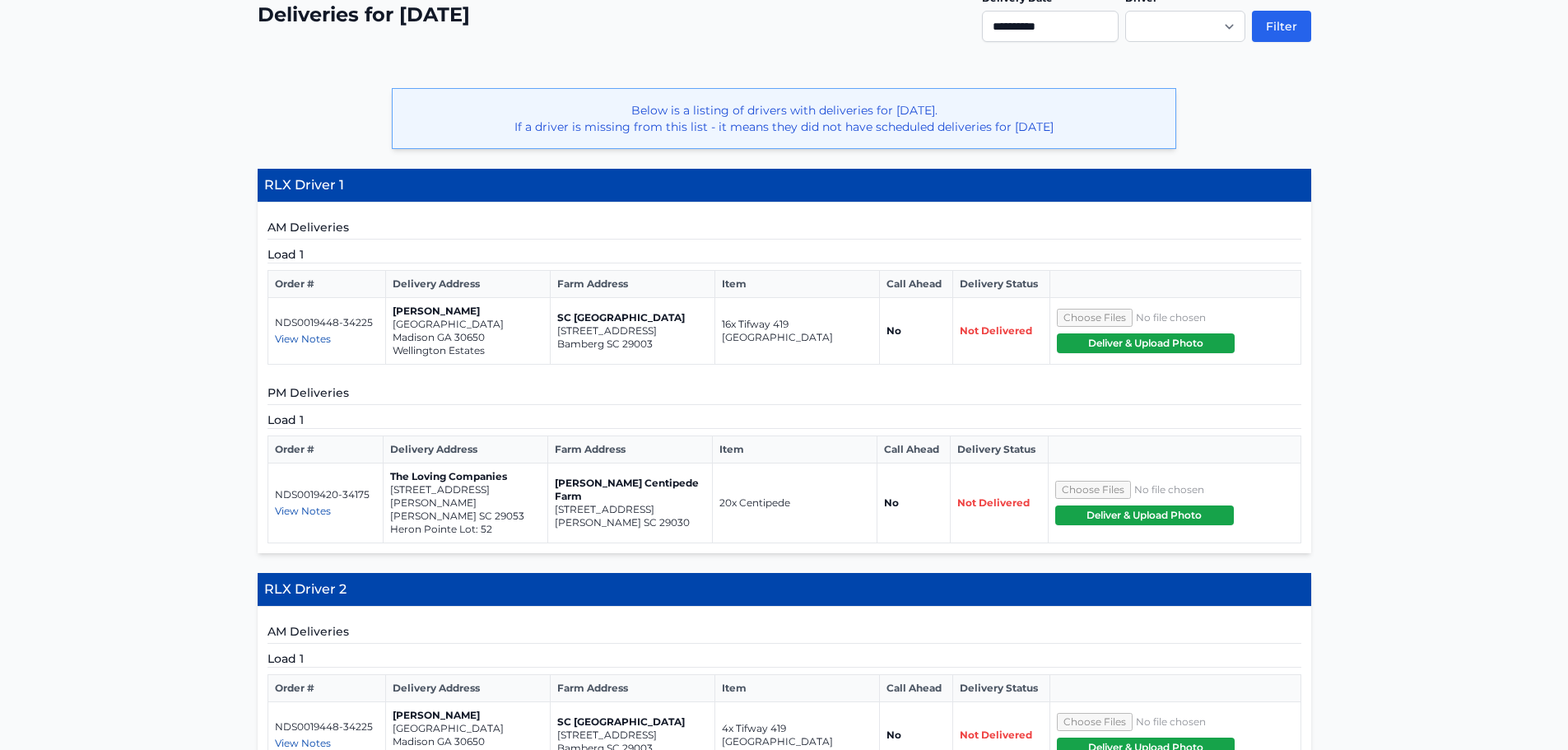
scroll to position [362, 0]
